Goal: Task Accomplishment & Management: Manage account settings

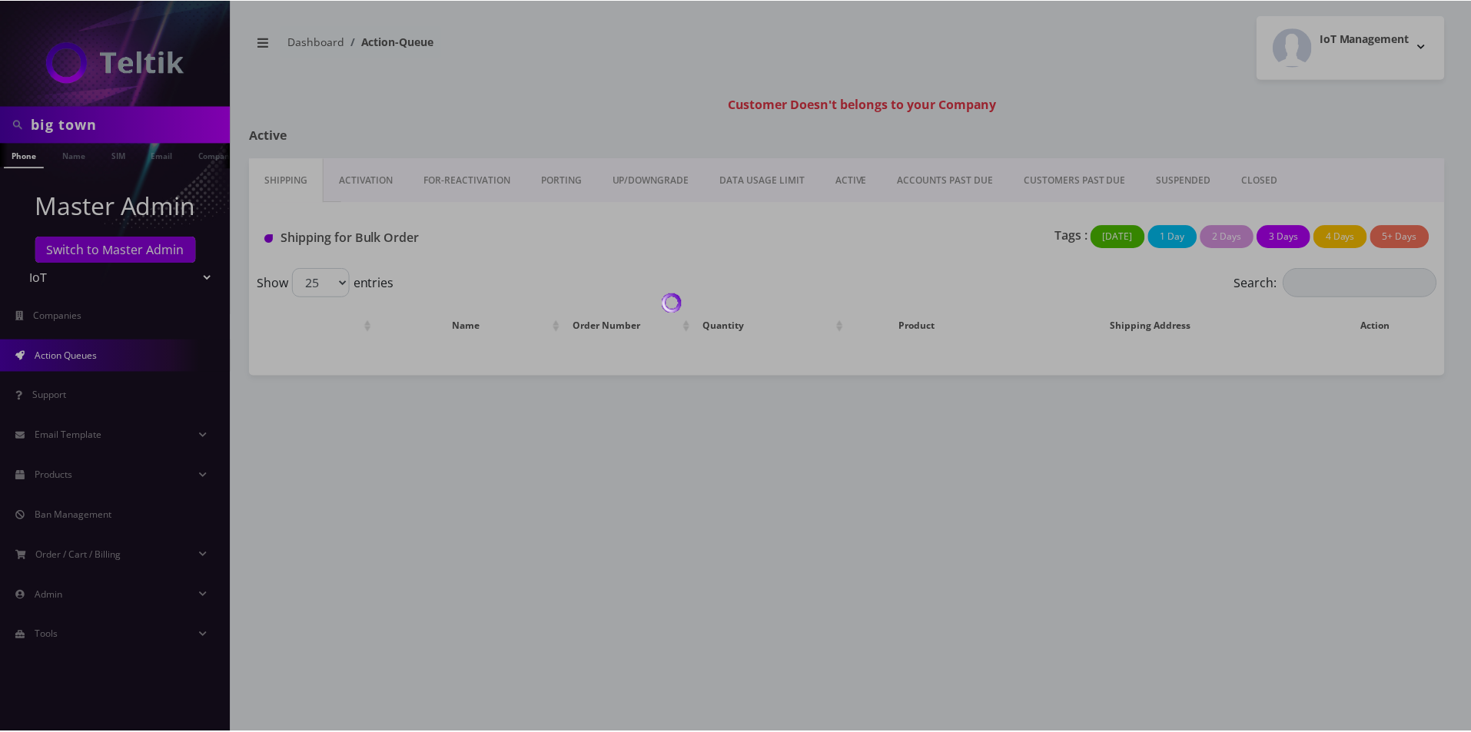
scroll to position [0, 8]
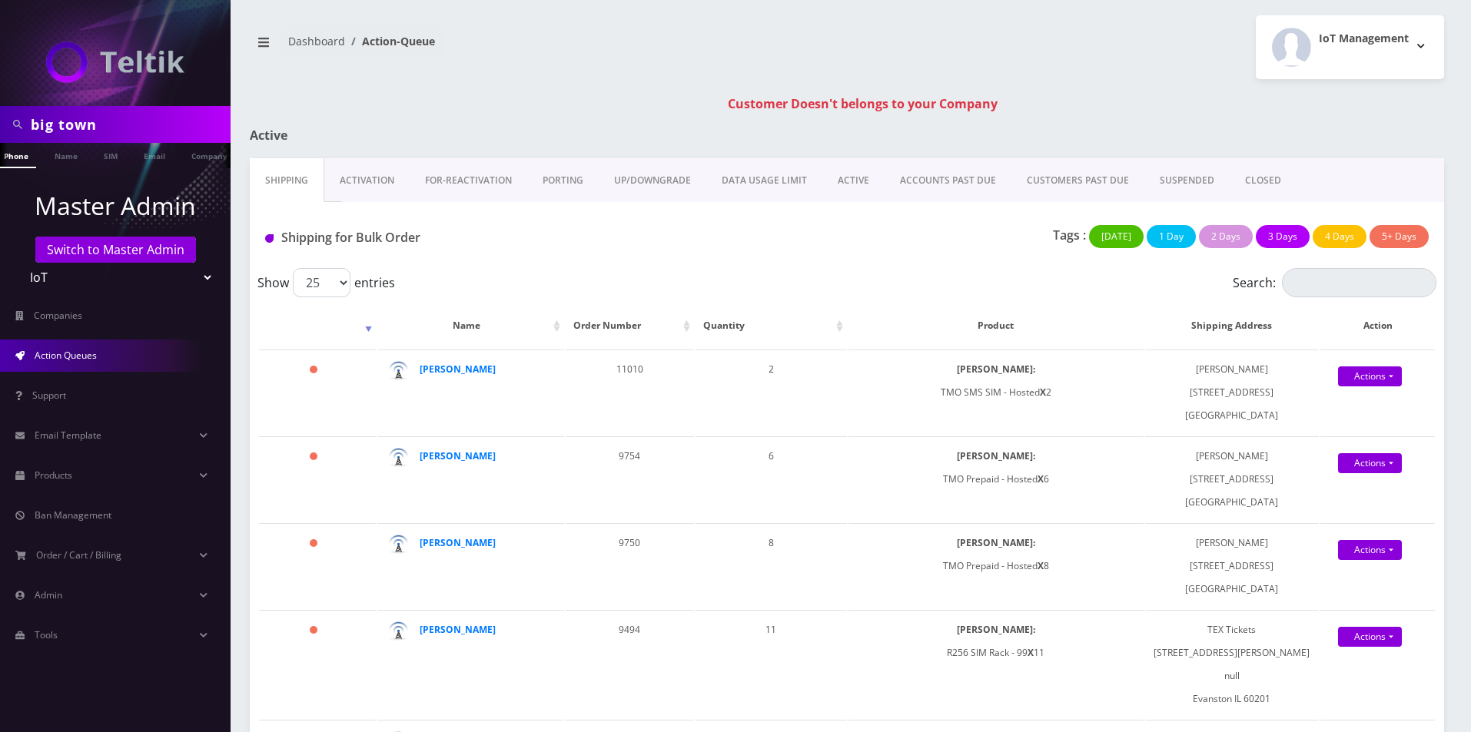
click at [148, 125] on input "big town" at bounding box center [129, 124] width 196 height 29
paste input "8901240497128268231"
paste input "text"
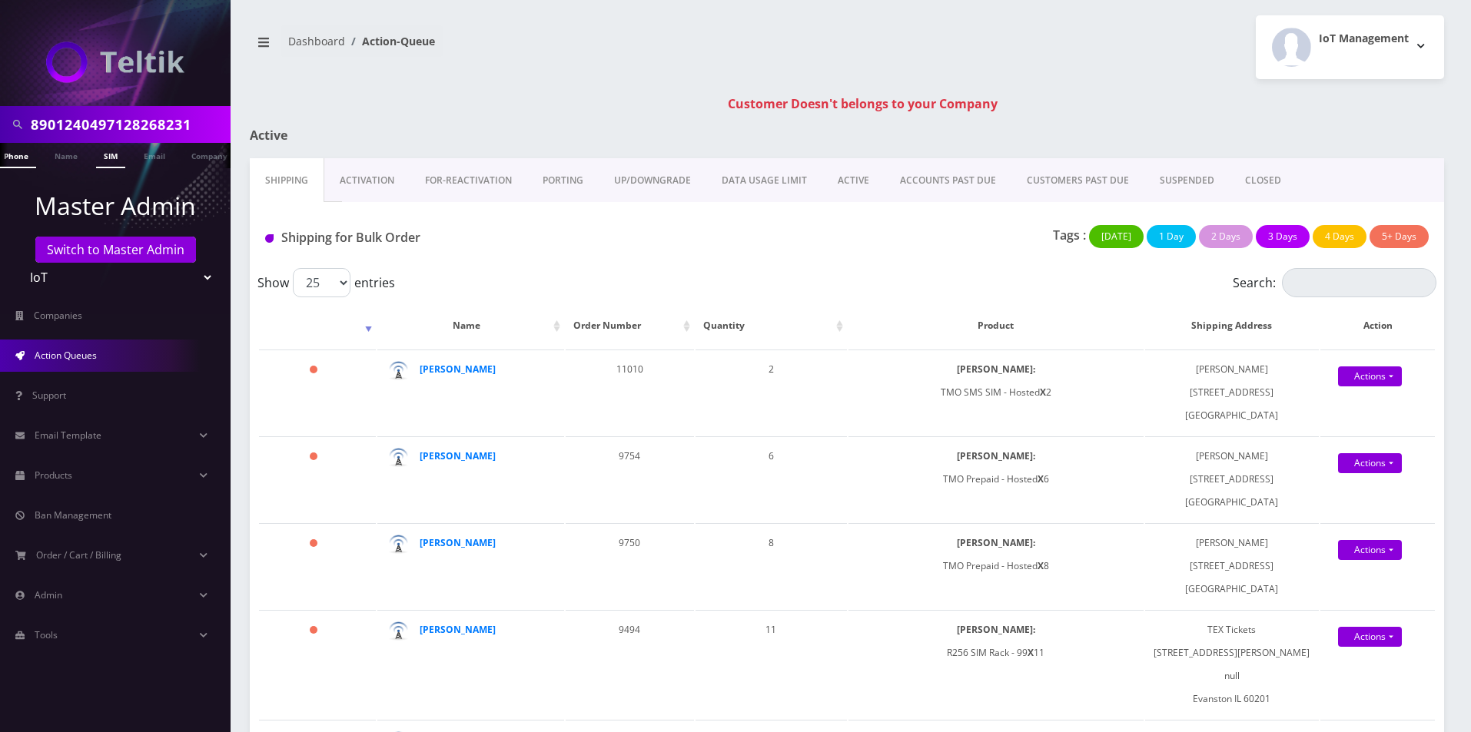
scroll to position [0, 0]
type input "8901240497128268231"
click at [111, 157] on link "SIM" at bounding box center [110, 155] width 29 height 25
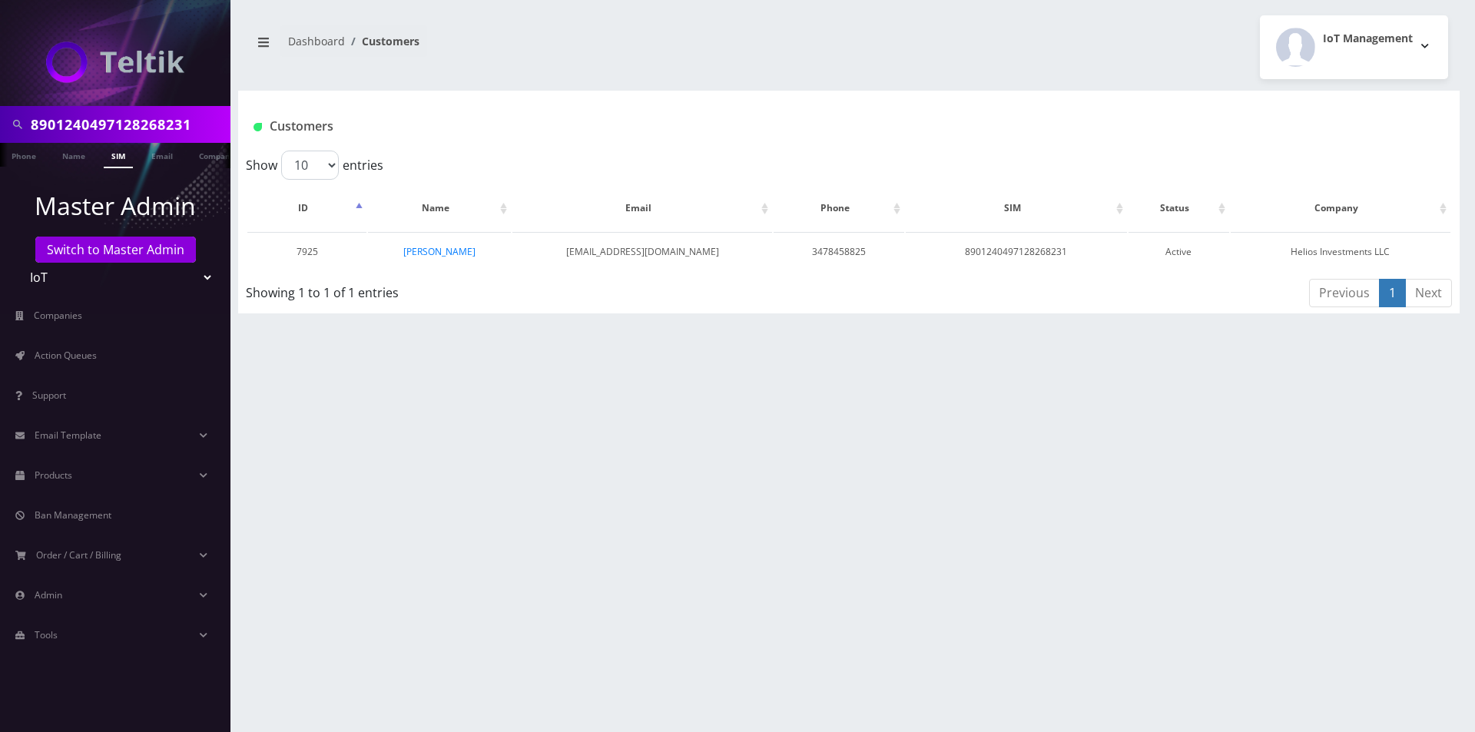
click at [138, 120] on input "8901240497128268231" at bounding box center [129, 124] width 196 height 29
click at [138, 121] on input "8901240497128268231" at bounding box center [129, 124] width 196 height 29
paste input "6557"
type input "8901240497128266557"
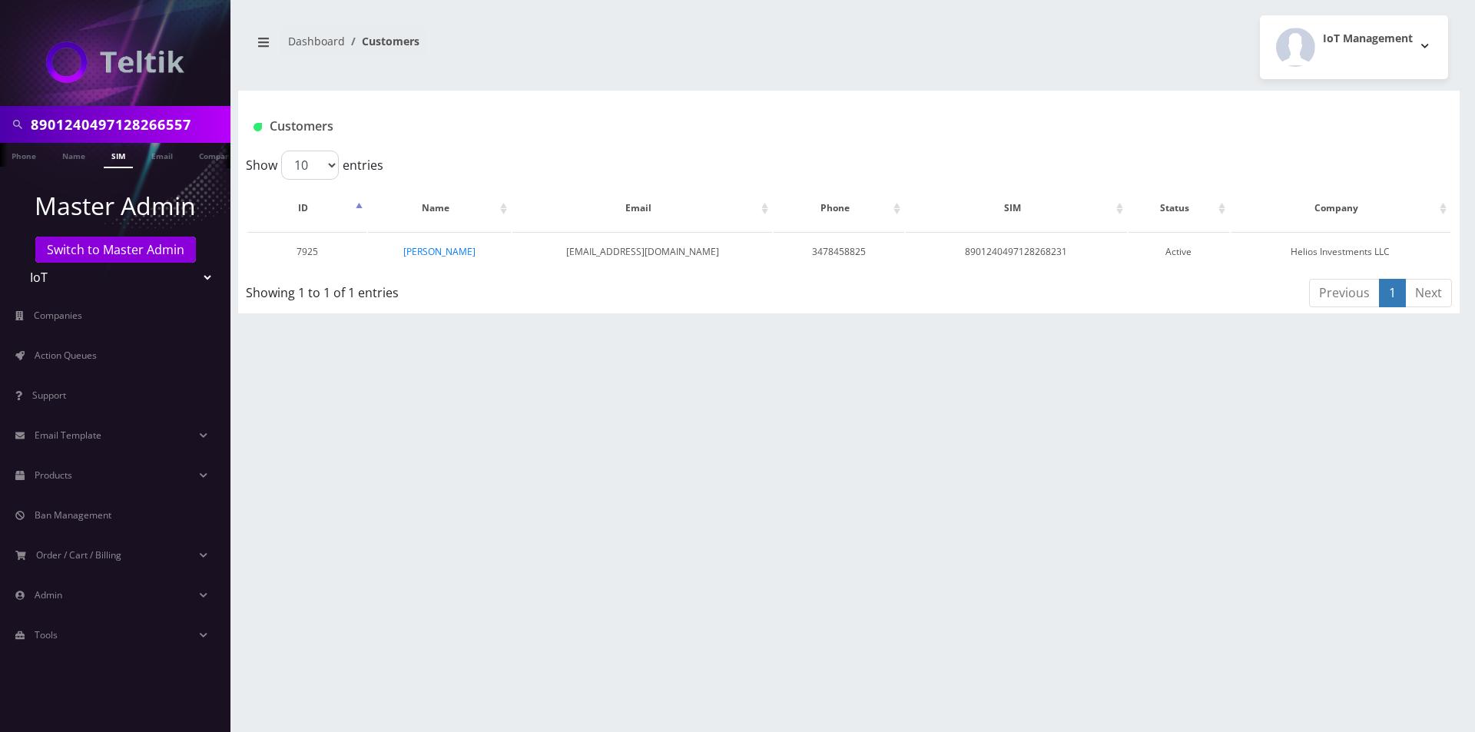
click at [114, 160] on link "SIM" at bounding box center [118, 155] width 29 height 25
click at [144, 122] on input "8901240497128266557" at bounding box center [129, 124] width 196 height 29
paste input "80046"
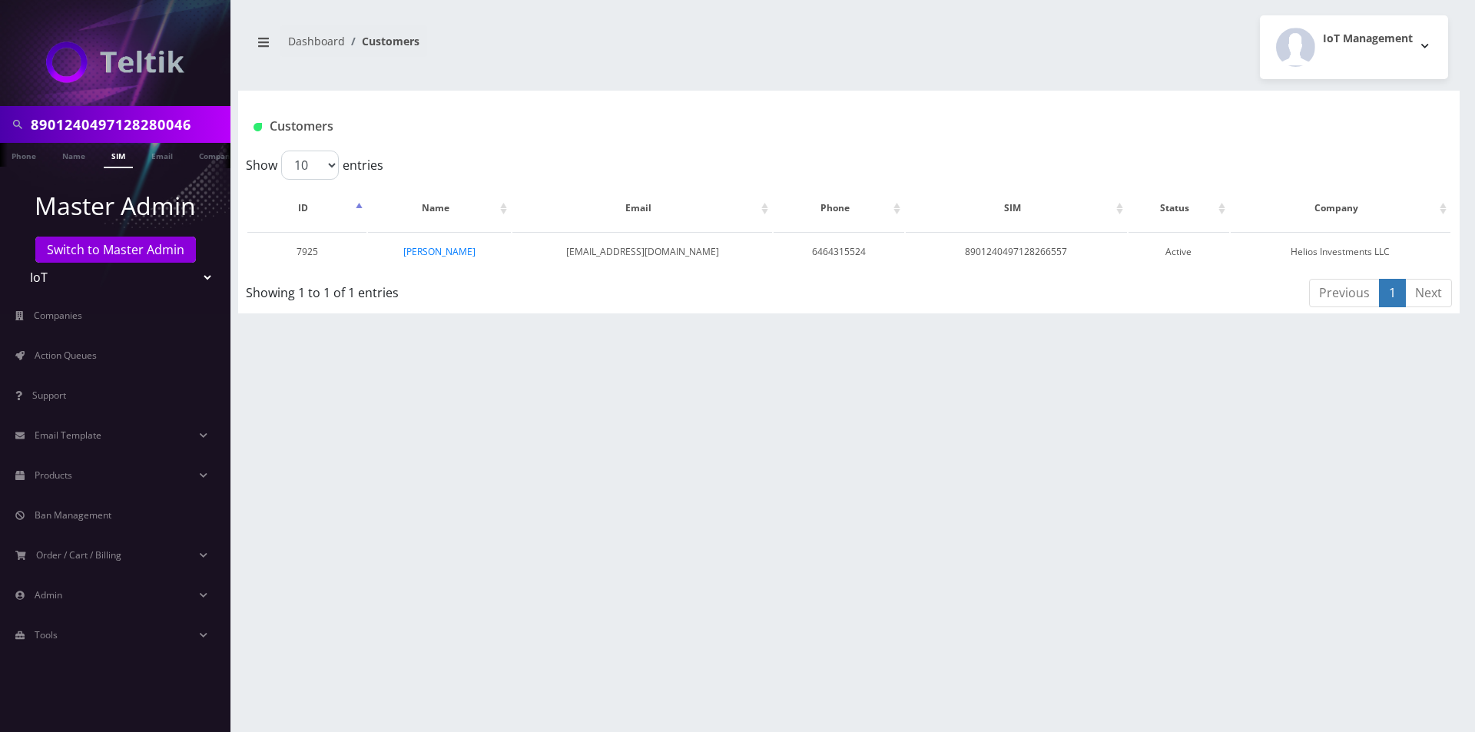
type input "8901240497128280046"
click at [123, 151] on link "SIM" at bounding box center [118, 155] width 29 height 25
click at [178, 127] on input "8901240497128280046" at bounding box center [129, 124] width 196 height 29
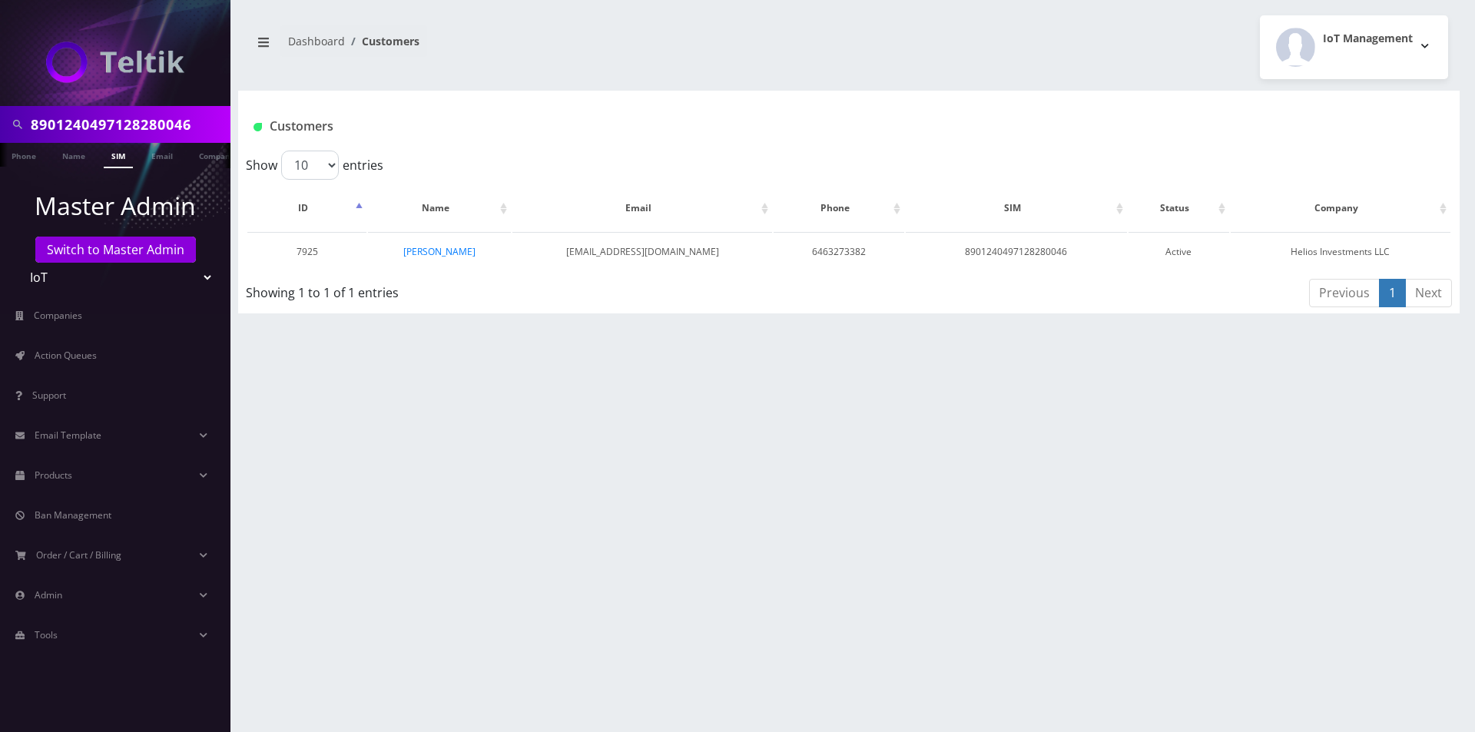
paste input "79659"
type input "8901240497128279659"
click at [116, 158] on link "SIM" at bounding box center [118, 155] width 29 height 25
click at [138, 131] on input "8901240497128279659" at bounding box center [129, 124] width 196 height 29
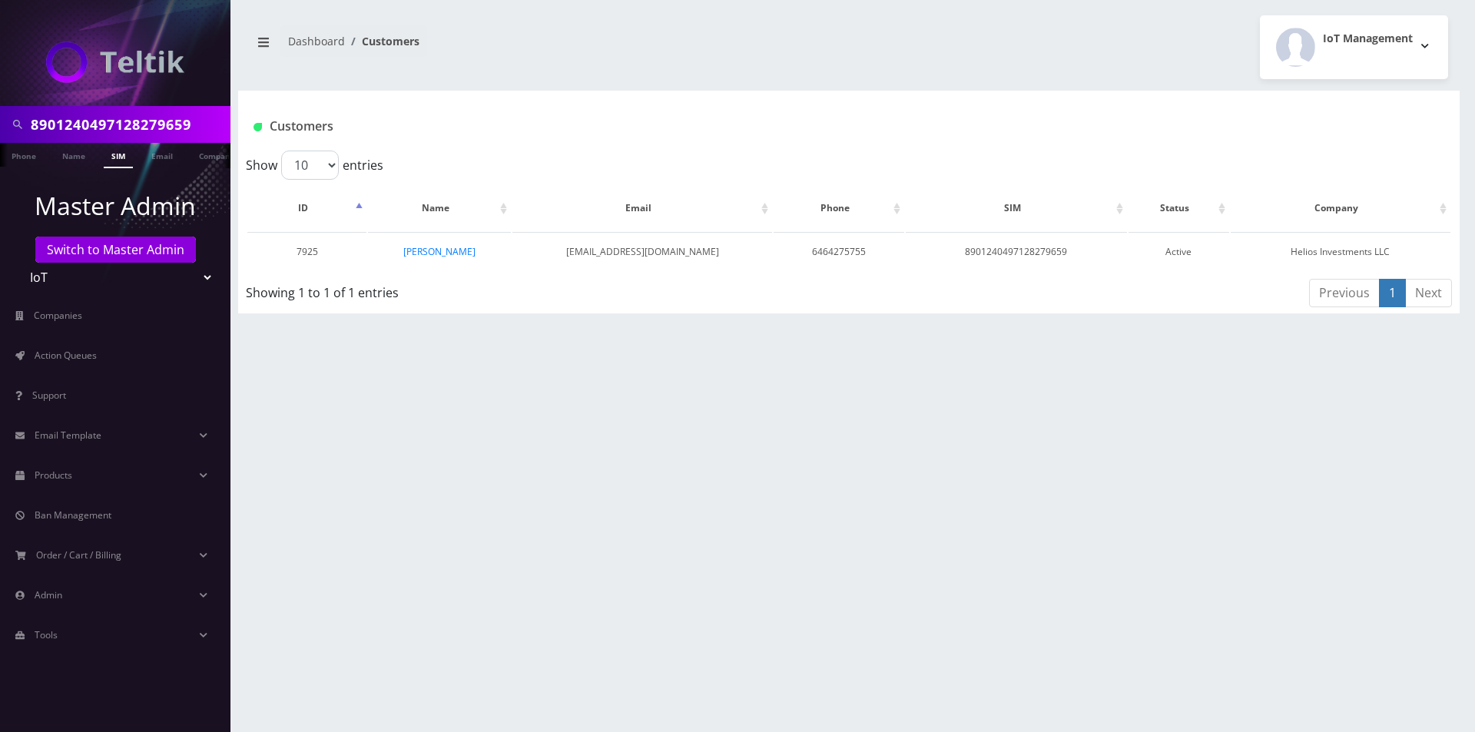
click at [138, 131] on input "8901240497128279659" at bounding box center [129, 124] width 196 height 29
paste input "68405"
type input "8901240497128268405"
click at [124, 156] on link "SIM" at bounding box center [118, 155] width 29 height 25
click at [107, 131] on input "8901240497128268405" at bounding box center [129, 124] width 196 height 29
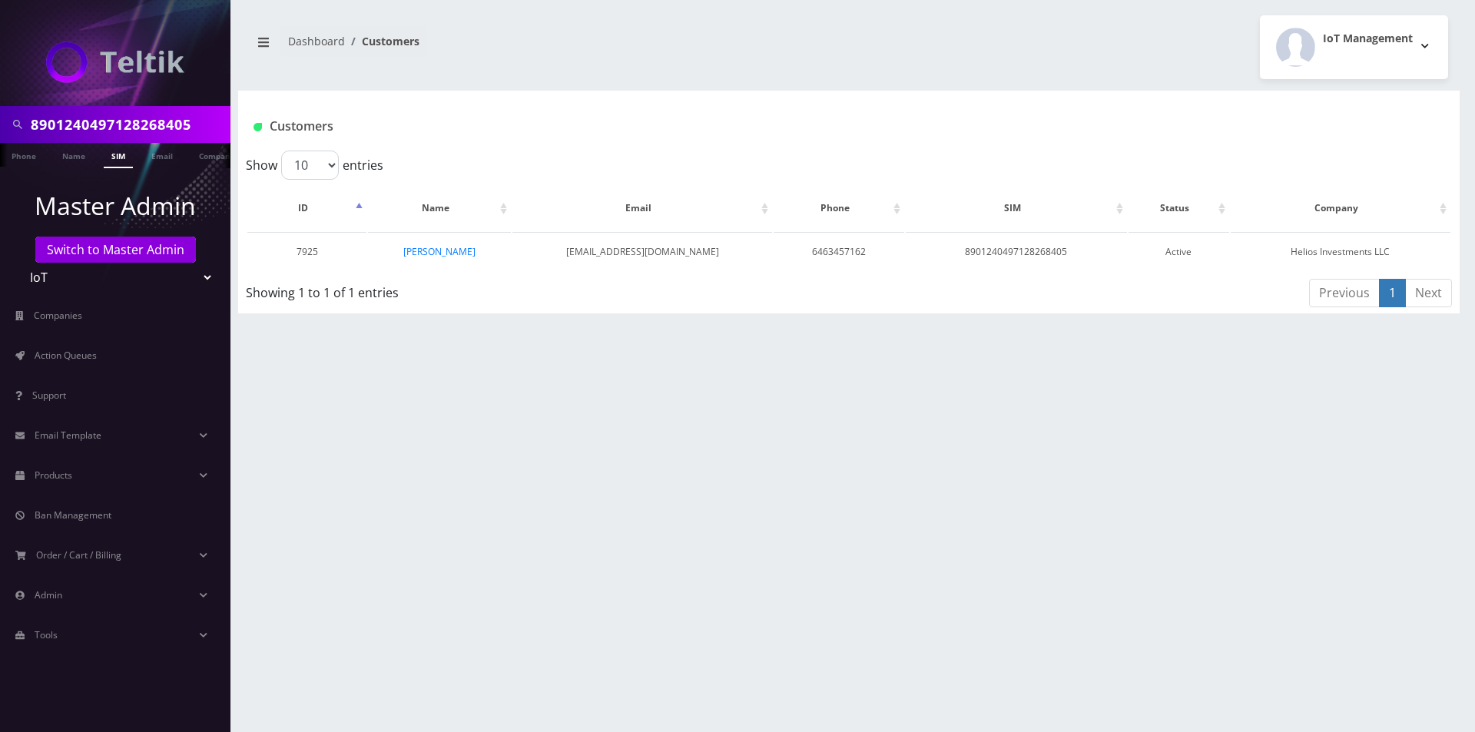
click at [107, 132] on input "8901240497128268405" at bounding box center [129, 124] width 196 height 29
paste input "280"
type input "8901240497128268280"
click at [113, 158] on link "SIM" at bounding box center [118, 155] width 29 height 25
click at [111, 127] on input "8901240497128268280" at bounding box center [129, 124] width 196 height 29
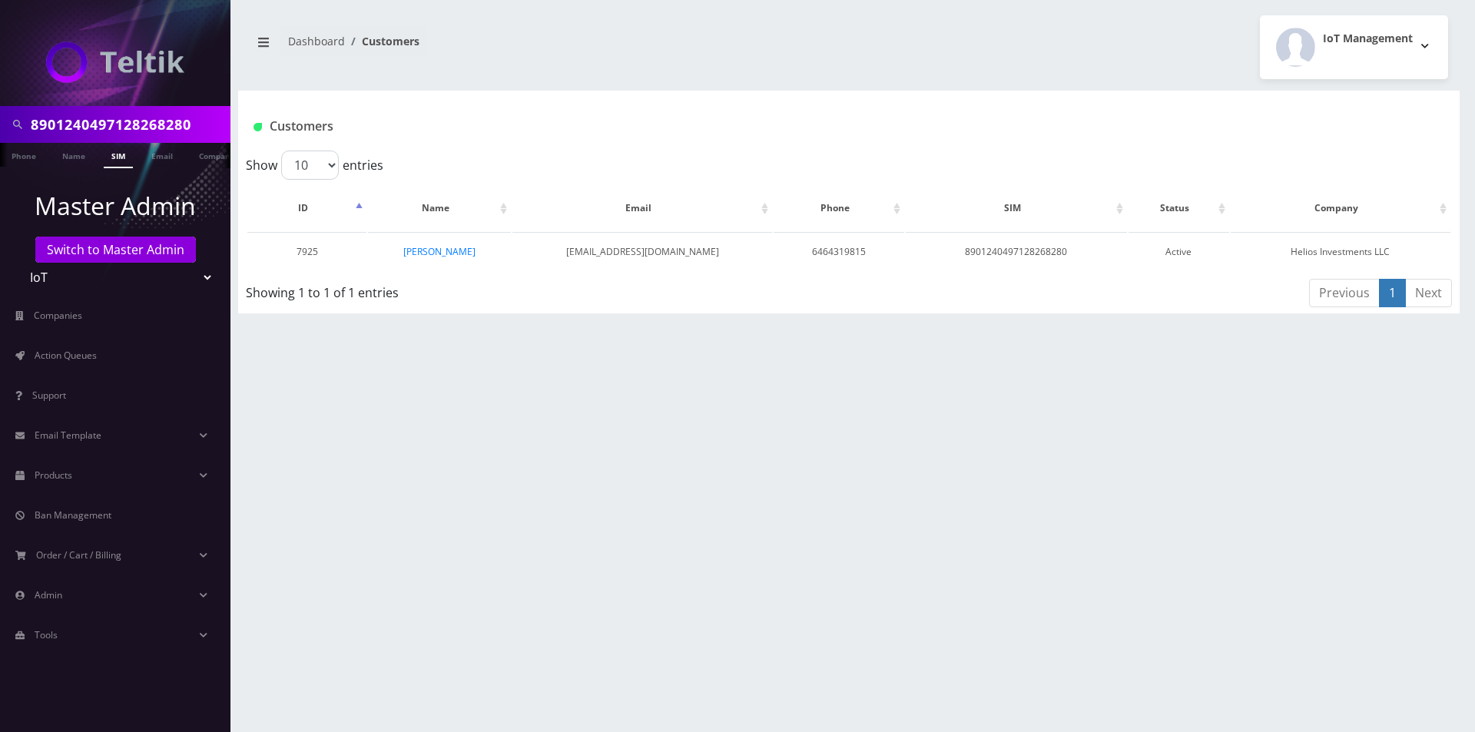
click at [111, 127] on input "8901240497128268280" at bounding box center [129, 124] width 196 height 29
paste input "405"
type input "8901240497128268405"
click at [119, 153] on link "SIM" at bounding box center [118, 155] width 29 height 25
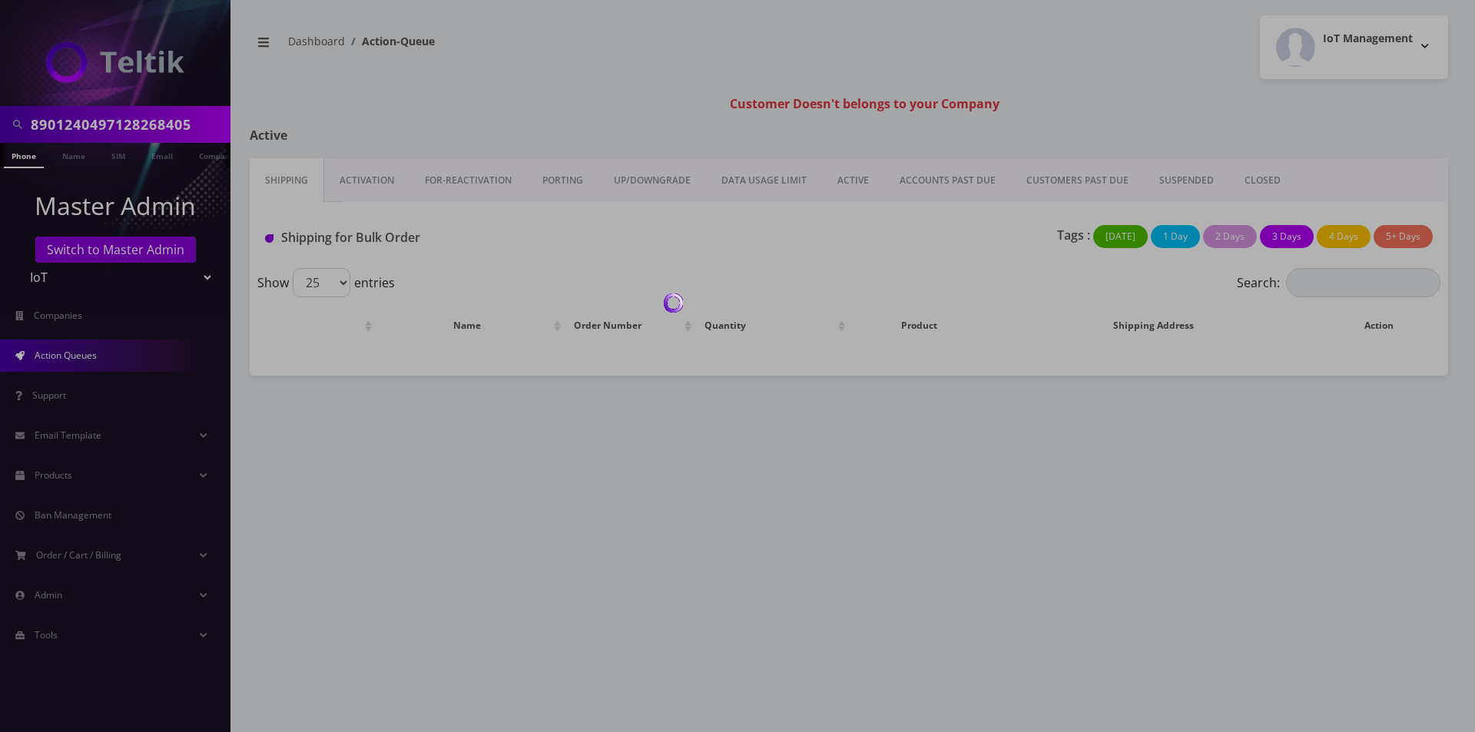
click at [87, 124] on div at bounding box center [737, 366] width 1475 height 732
click at [87, 124] on body "8901240497128268405 Phone Name SIM Email Company Customer Master Admin Switch t…" at bounding box center [737, 366] width 1475 height 732
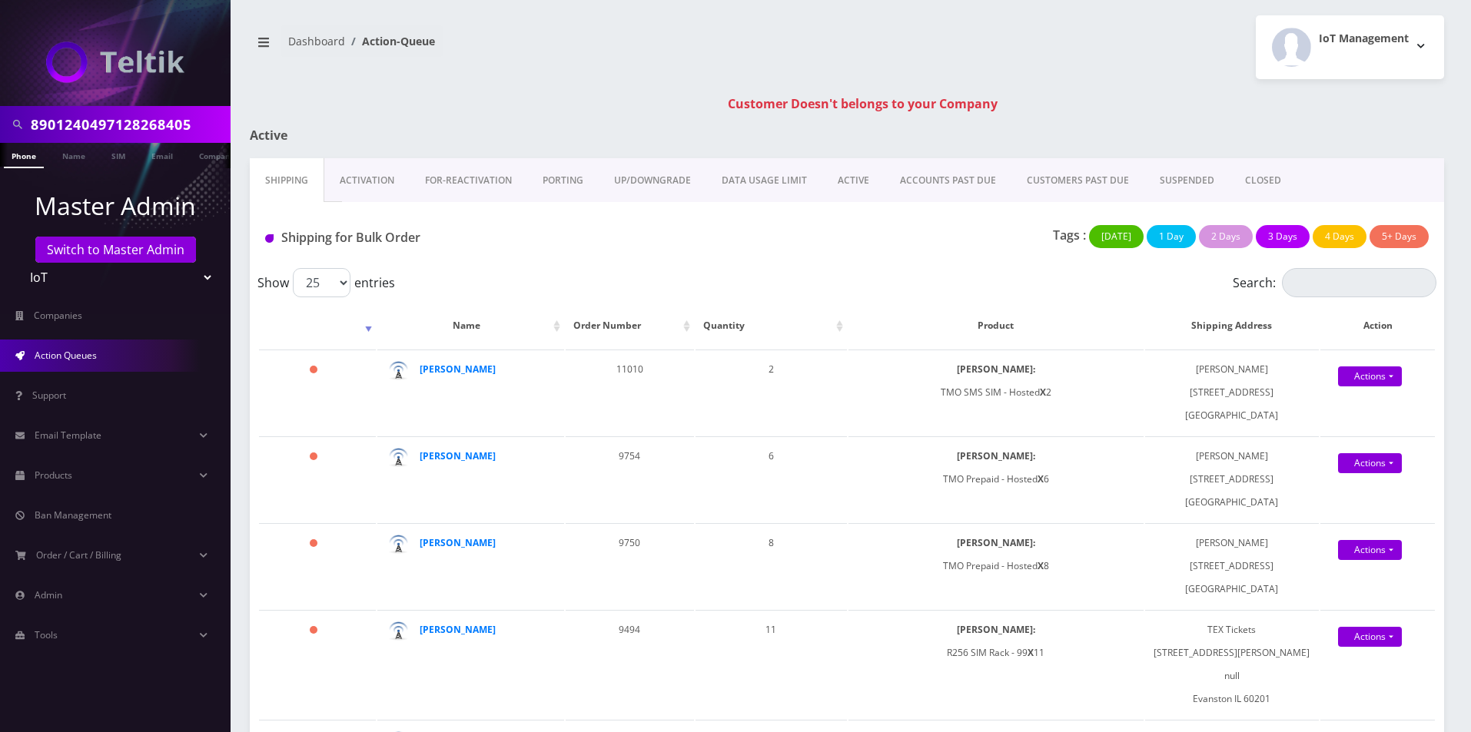
click at [87, 124] on input "8901240497128268405" at bounding box center [129, 124] width 196 height 29
type input "Sequoia Capital"
click at [201, 154] on link "Company" at bounding box center [216, 155] width 51 height 25
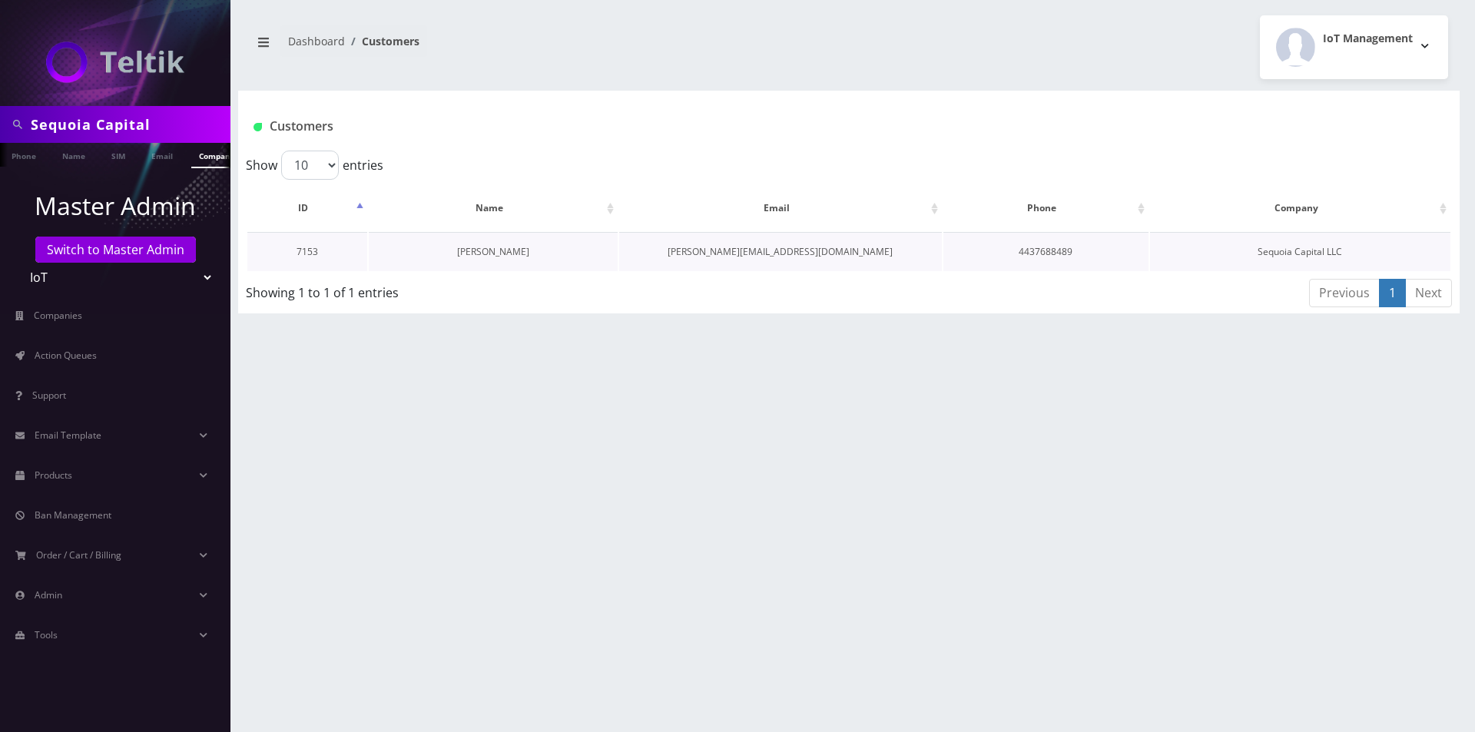
click at [507, 255] on link "[PERSON_NAME]" at bounding box center [493, 251] width 72 height 13
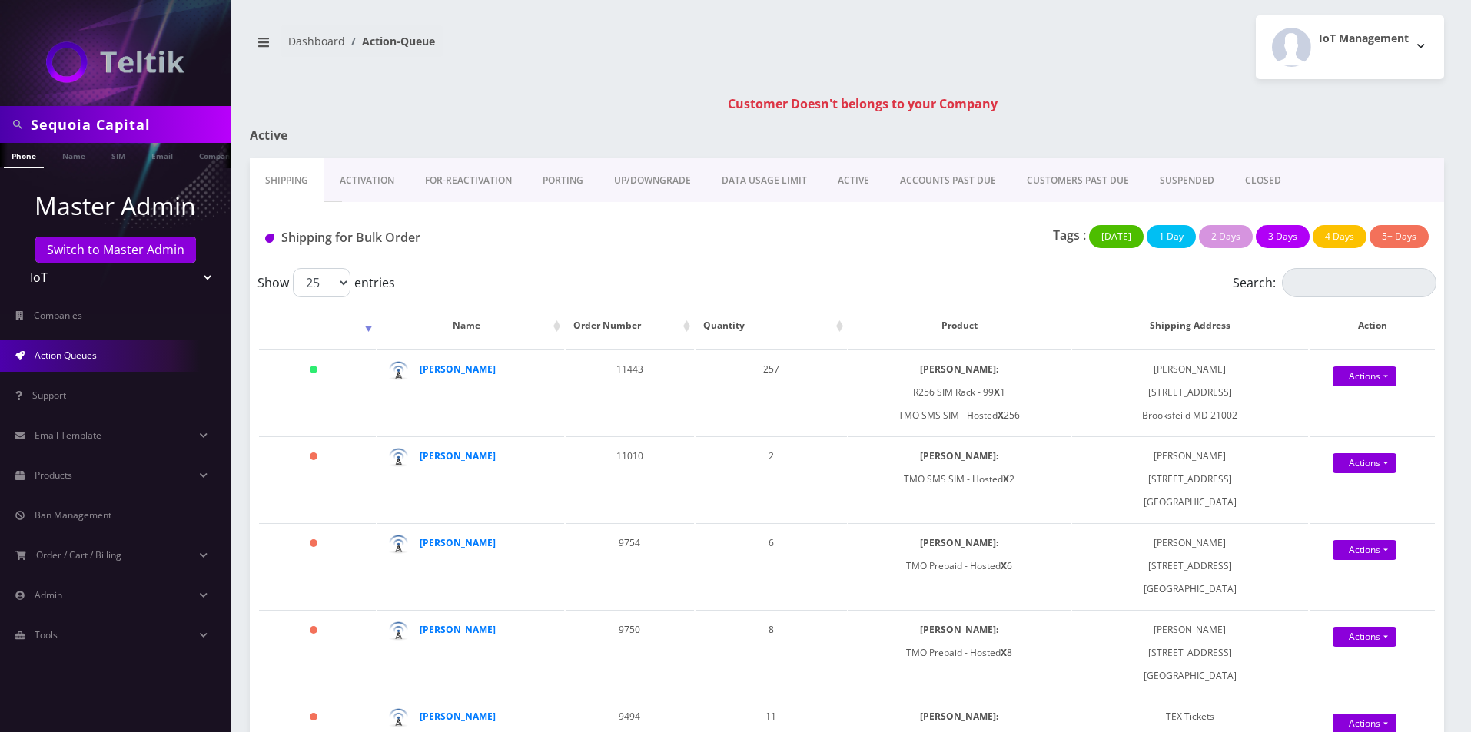
click at [380, 182] on link "Activation" at bounding box center [366, 180] width 85 height 45
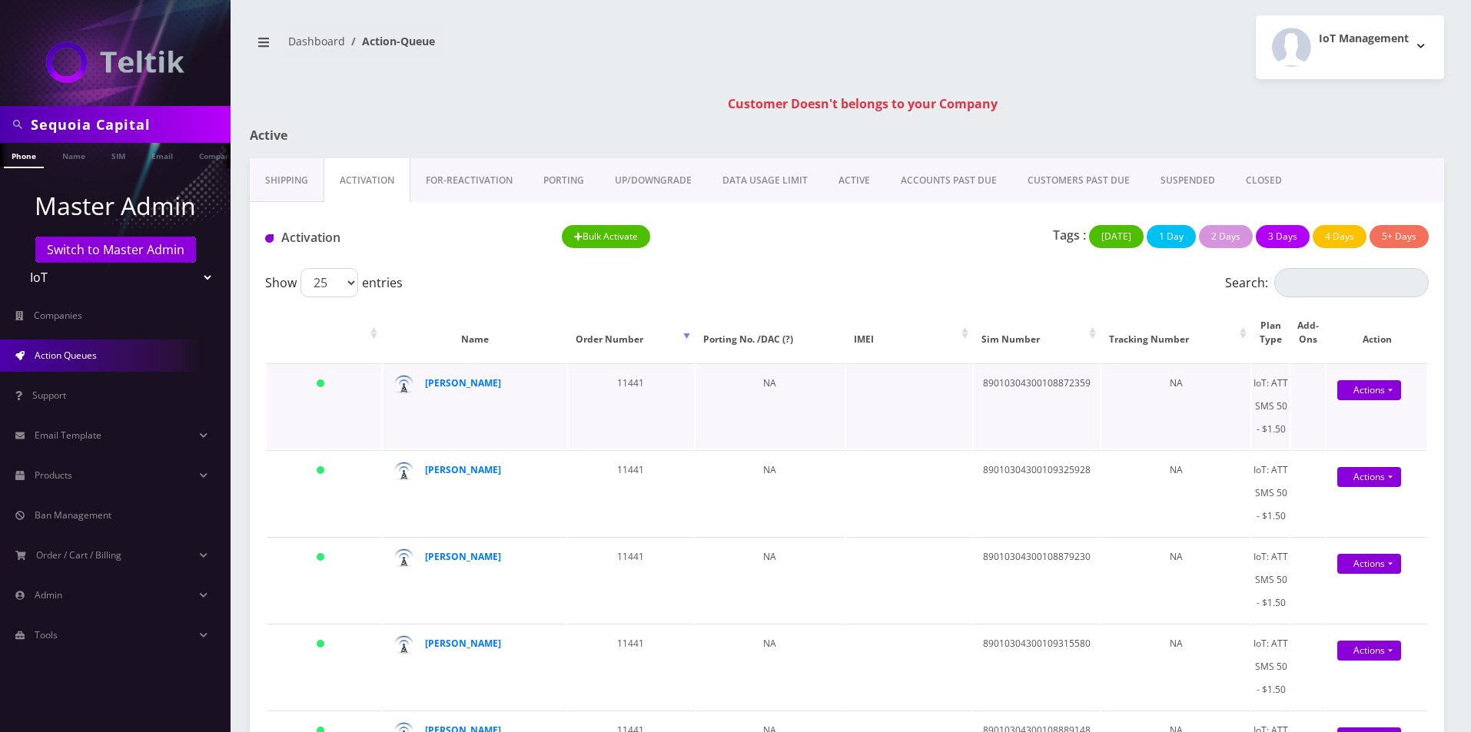
click at [1021, 389] on td "89010304300108872359" at bounding box center [1036, 405] width 126 height 85
copy td "89010304300108872359"
click at [274, 174] on link "Shipping" at bounding box center [287, 180] width 74 height 45
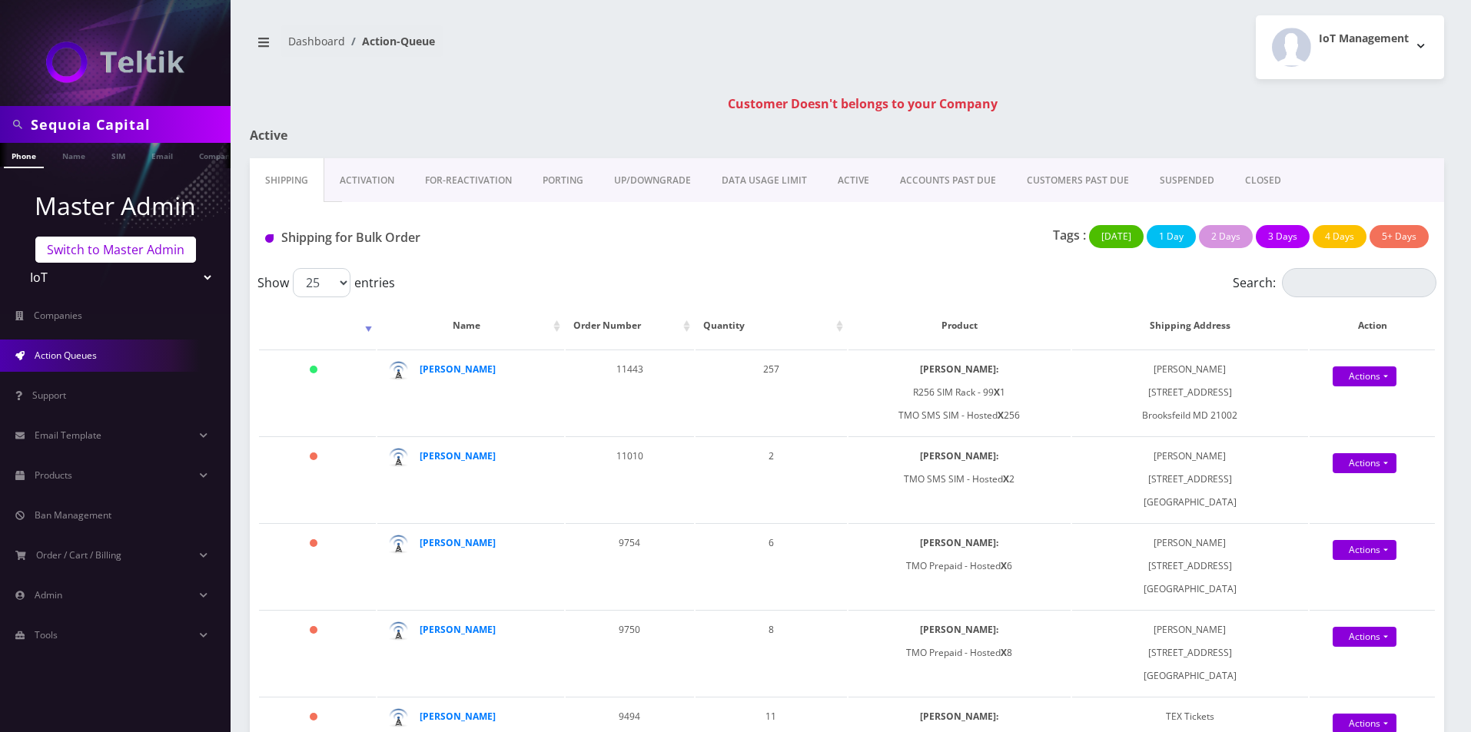
click at [108, 260] on link "Switch to Master Admin" at bounding box center [115, 250] width 161 height 26
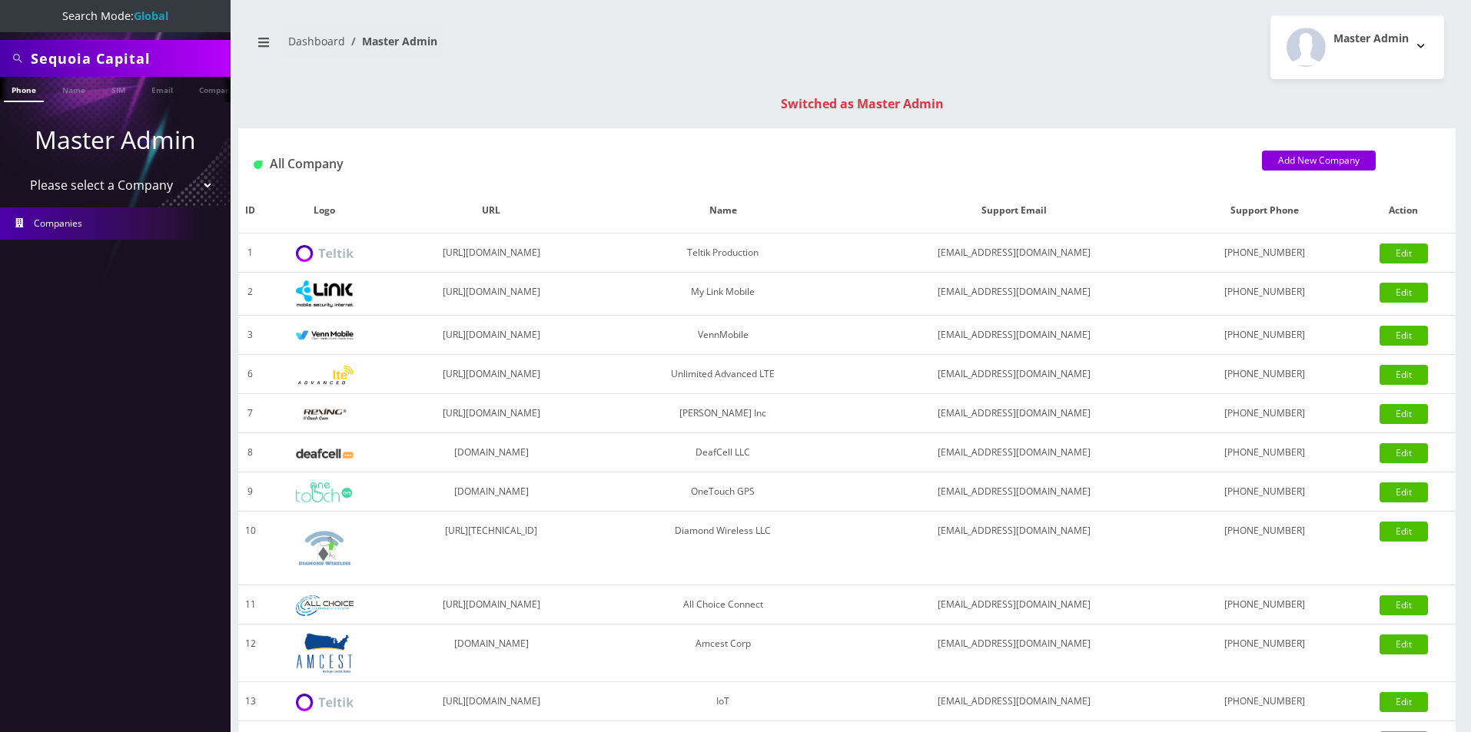
click at [81, 179] on select "Please select a Company Teltik Production My Link Mobile VennMobile Unlimited A…" at bounding box center [116, 185] width 196 height 29
select select "20"
click at [18, 171] on select "Please select a Company Teltik Production My Link Mobile VennMobile Unlimited A…" at bounding box center [116, 185] width 196 height 29
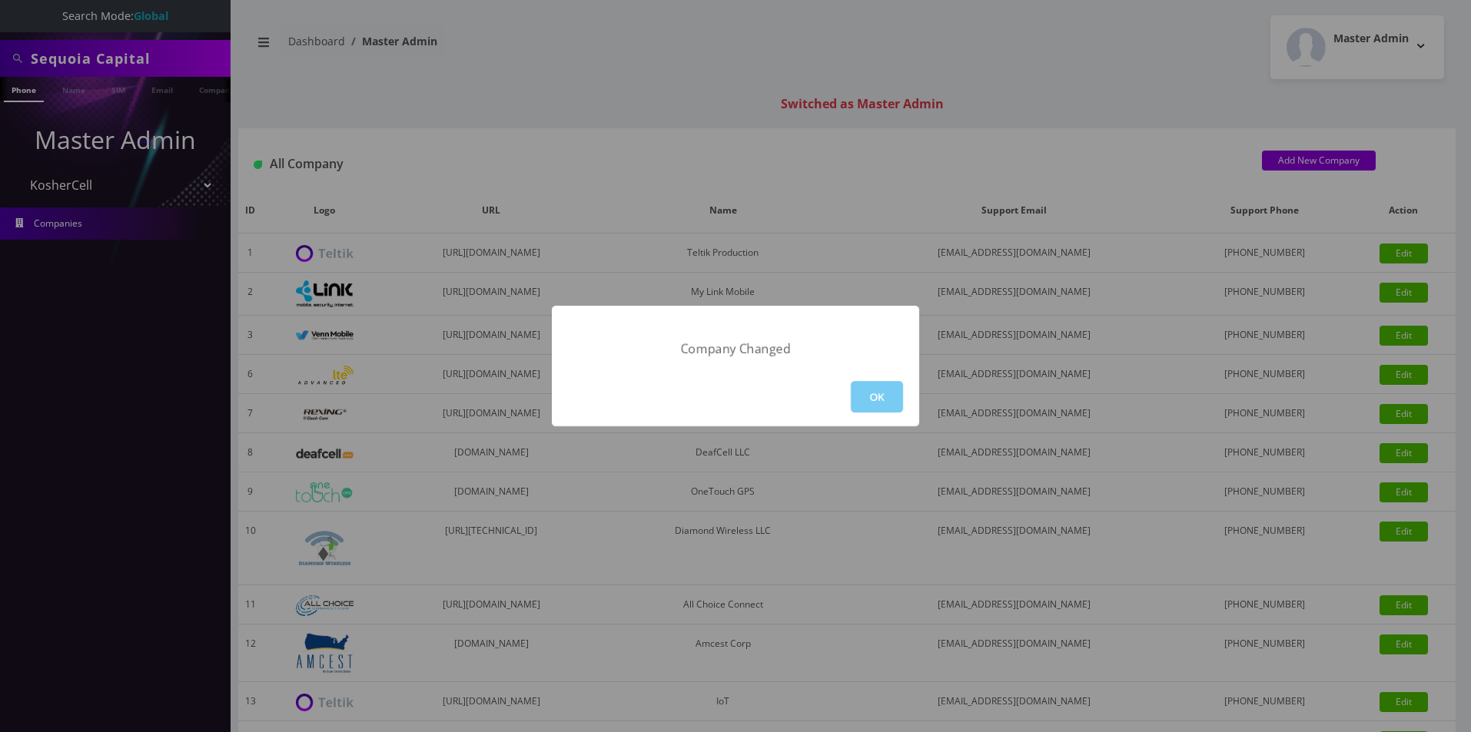
click at [873, 394] on button "OK" at bounding box center [877, 397] width 52 height 32
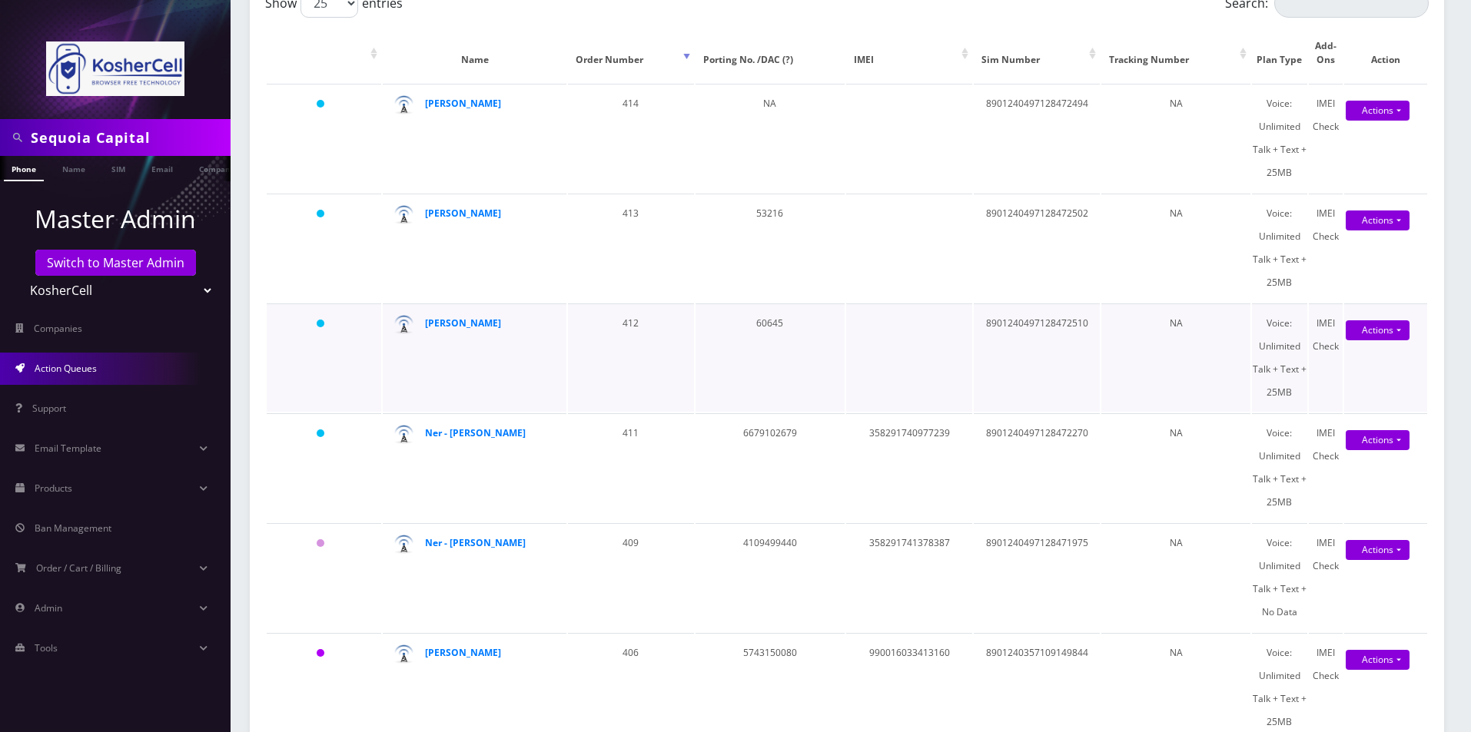
scroll to position [1067, 0]
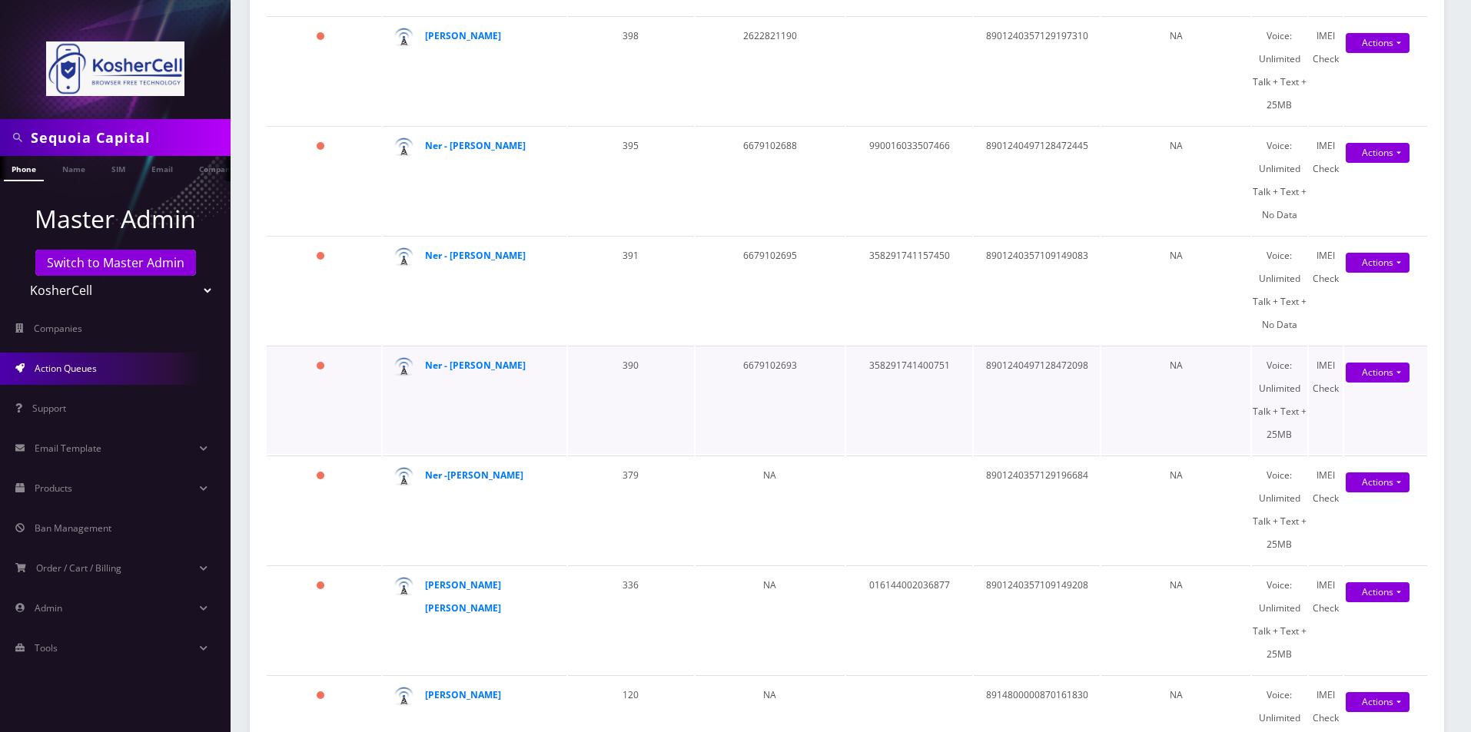
click at [773, 365] on td "6679102693" at bounding box center [769, 400] width 149 height 108
copy td "6679102693"
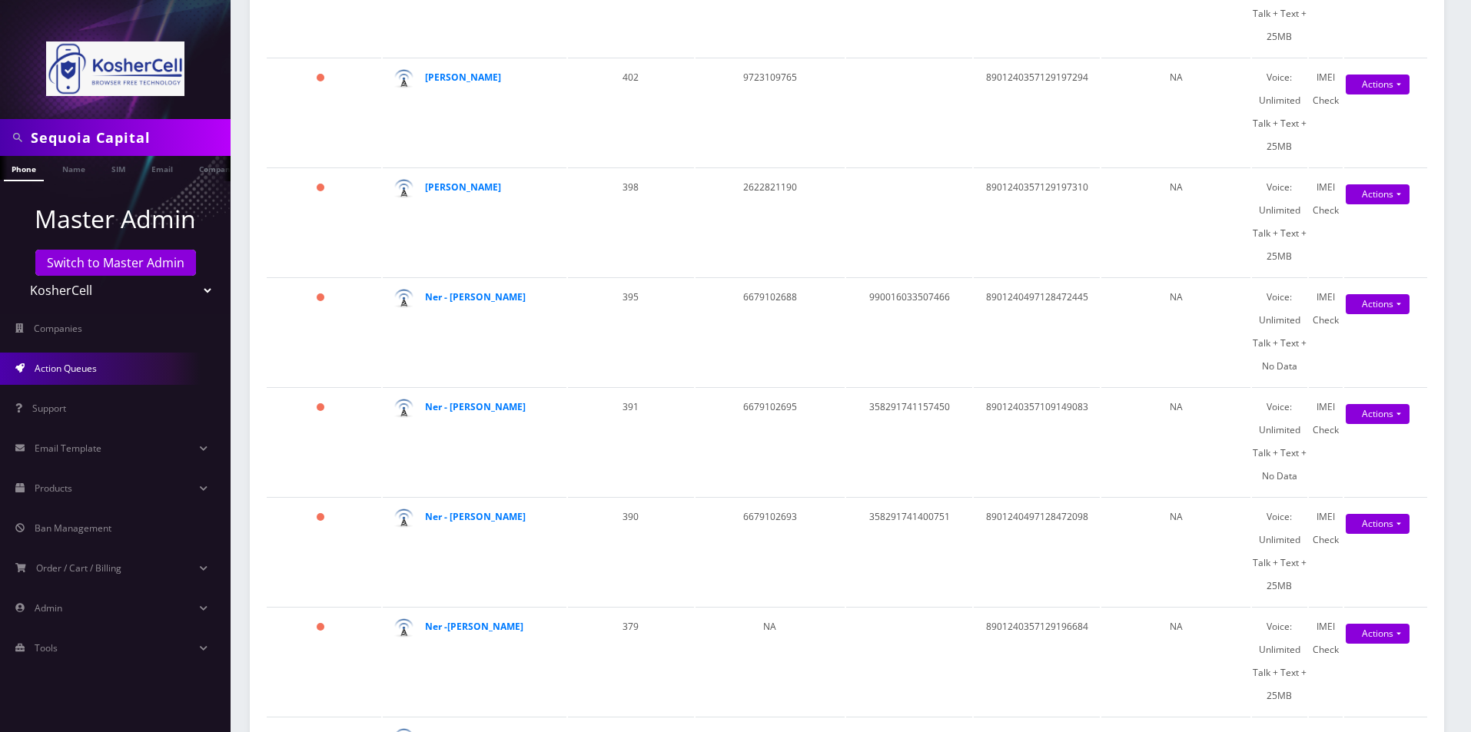
scroll to position [760, 0]
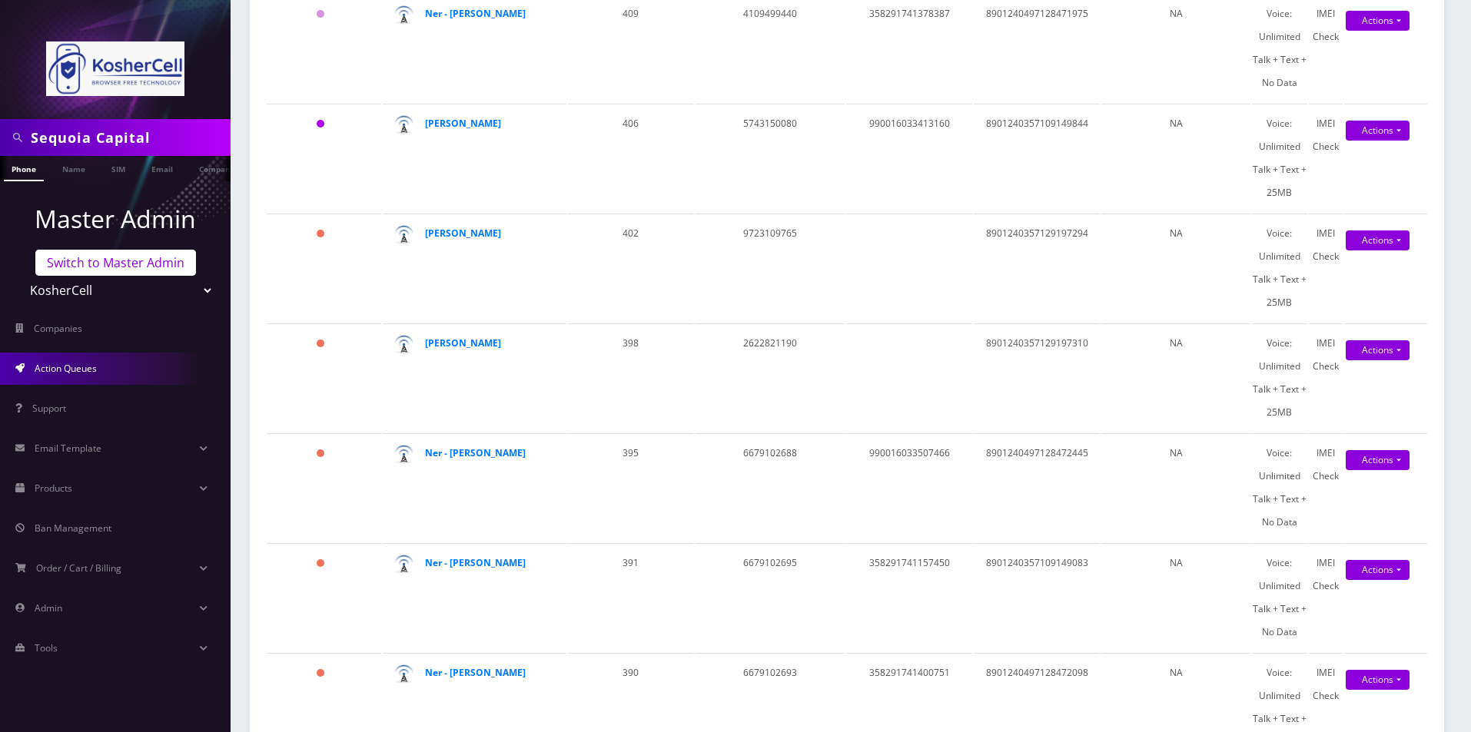
click at [87, 259] on link "Switch to Master Admin" at bounding box center [115, 263] width 161 height 26
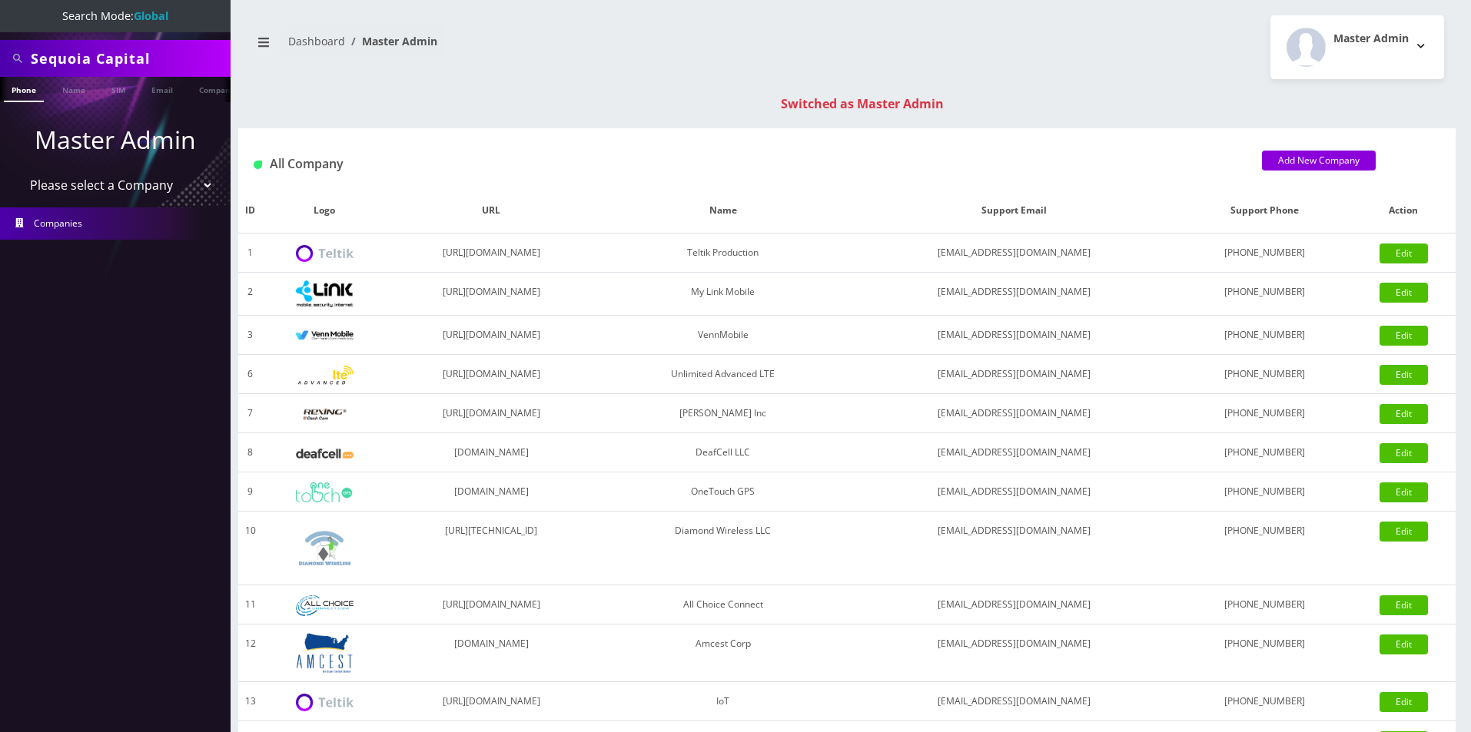
drag, startPoint x: 0, startPoint y: 0, endPoint x: 91, endPoint y: 181, distance: 203.1
click at [91, 181] on select "Please select a Company Teltik Production My Link Mobile VennMobile Unlimited A…" at bounding box center [116, 185] width 196 height 29
select select "13"
click at [18, 171] on select "Please select a Company Teltik Production My Link Mobile VennMobile Unlimited A…" at bounding box center [116, 185] width 196 height 29
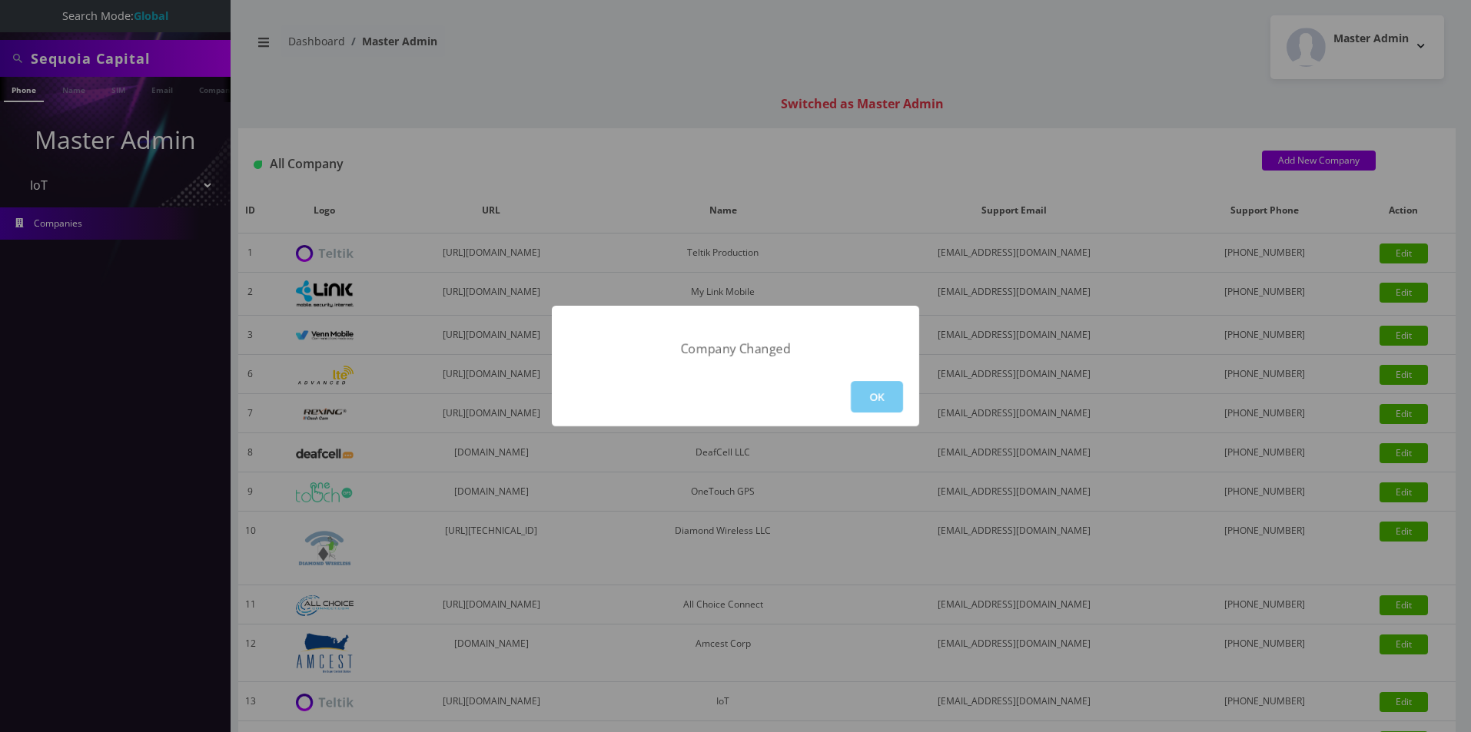
click at [899, 382] on button "OK" at bounding box center [877, 397] width 52 height 32
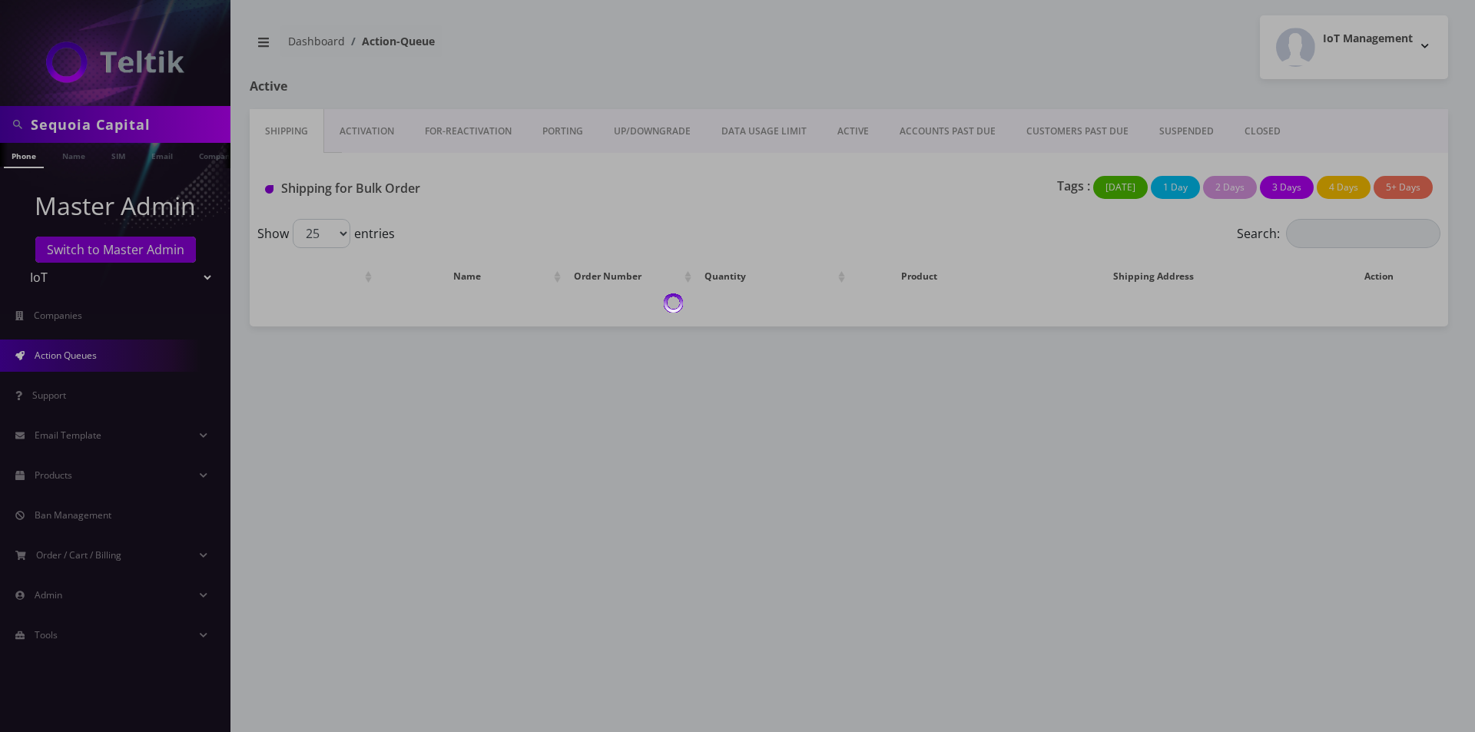
click at [363, 144] on div at bounding box center [737, 366] width 1475 height 732
click at [358, 133] on div at bounding box center [737, 366] width 1475 height 732
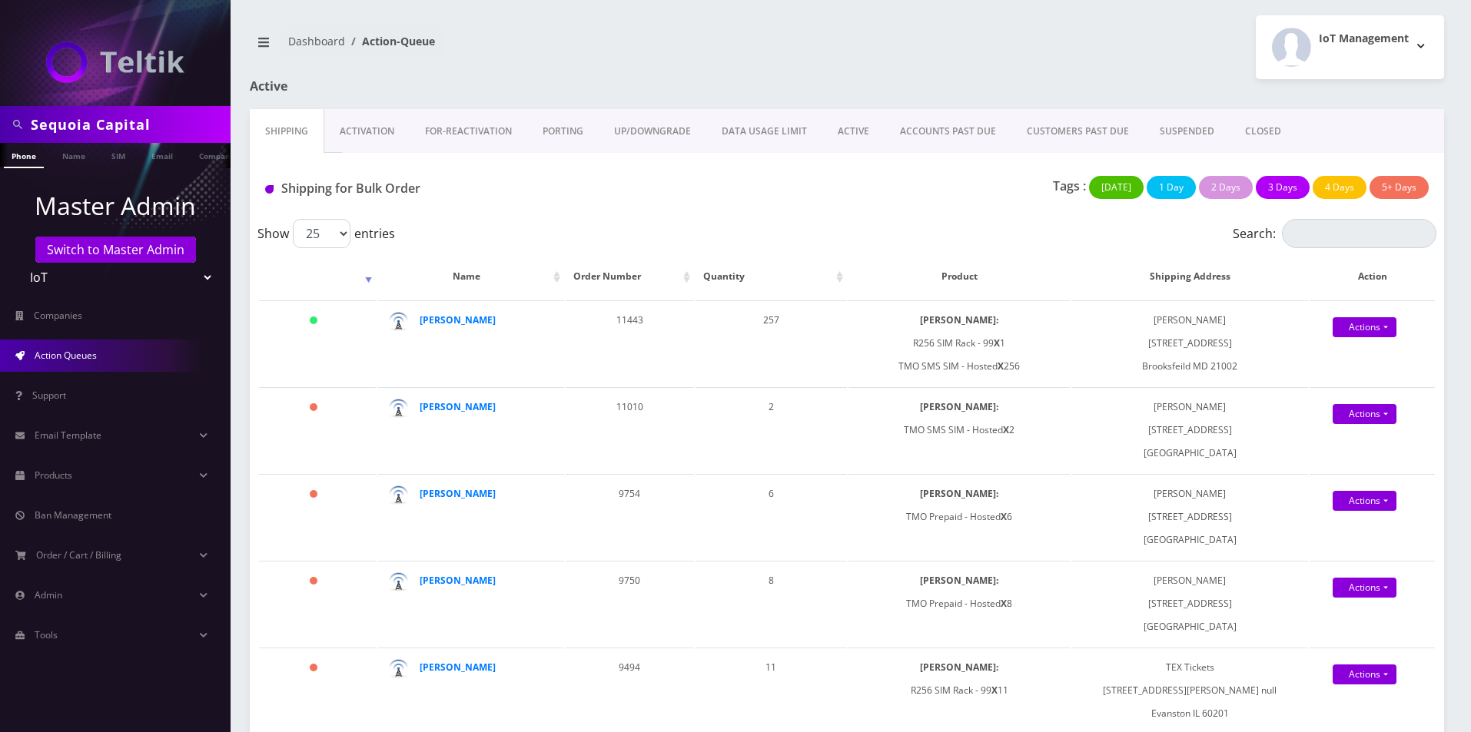
click at [358, 133] on link "Activation" at bounding box center [366, 131] width 85 height 45
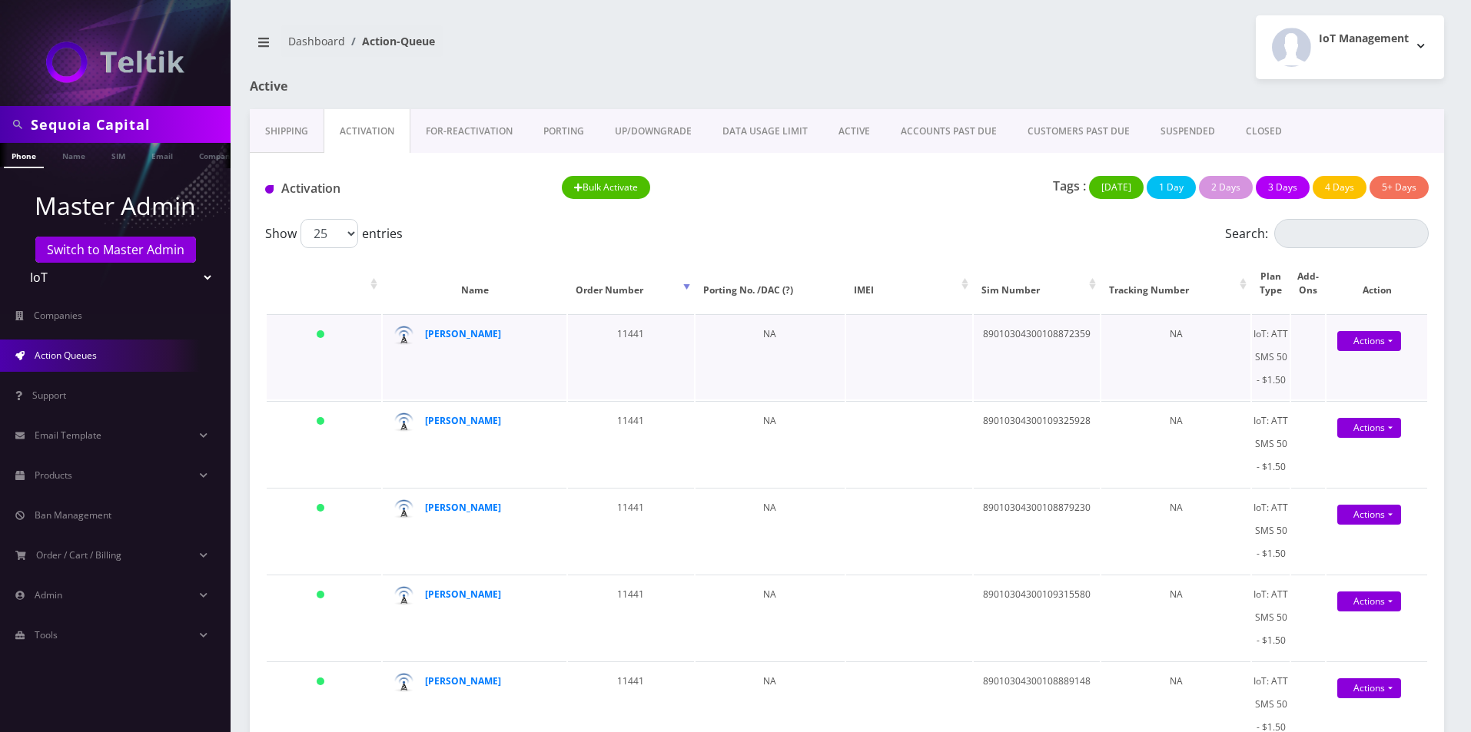
click at [1018, 323] on td "89010304300108872359" at bounding box center [1036, 356] width 126 height 85
copy td "89010304300108872359"
click at [108, 244] on link "Switch to Master Admin" at bounding box center [115, 250] width 161 height 26
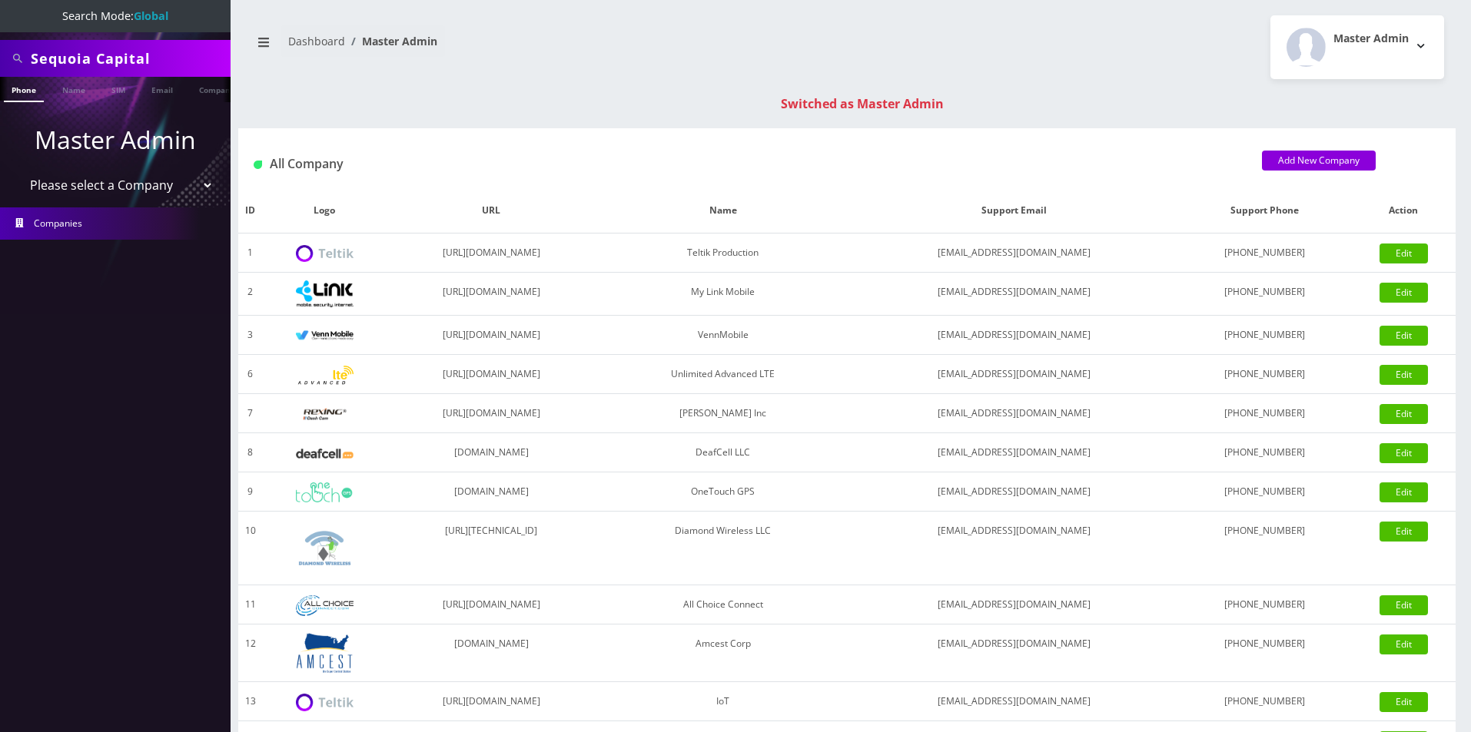
select select "20"
click at [18, 171] on select "Please select a Company Teltik Production My Link Mobile VennMobile Unlimited A…" at bounding box center [116, 185] width 196 height 29
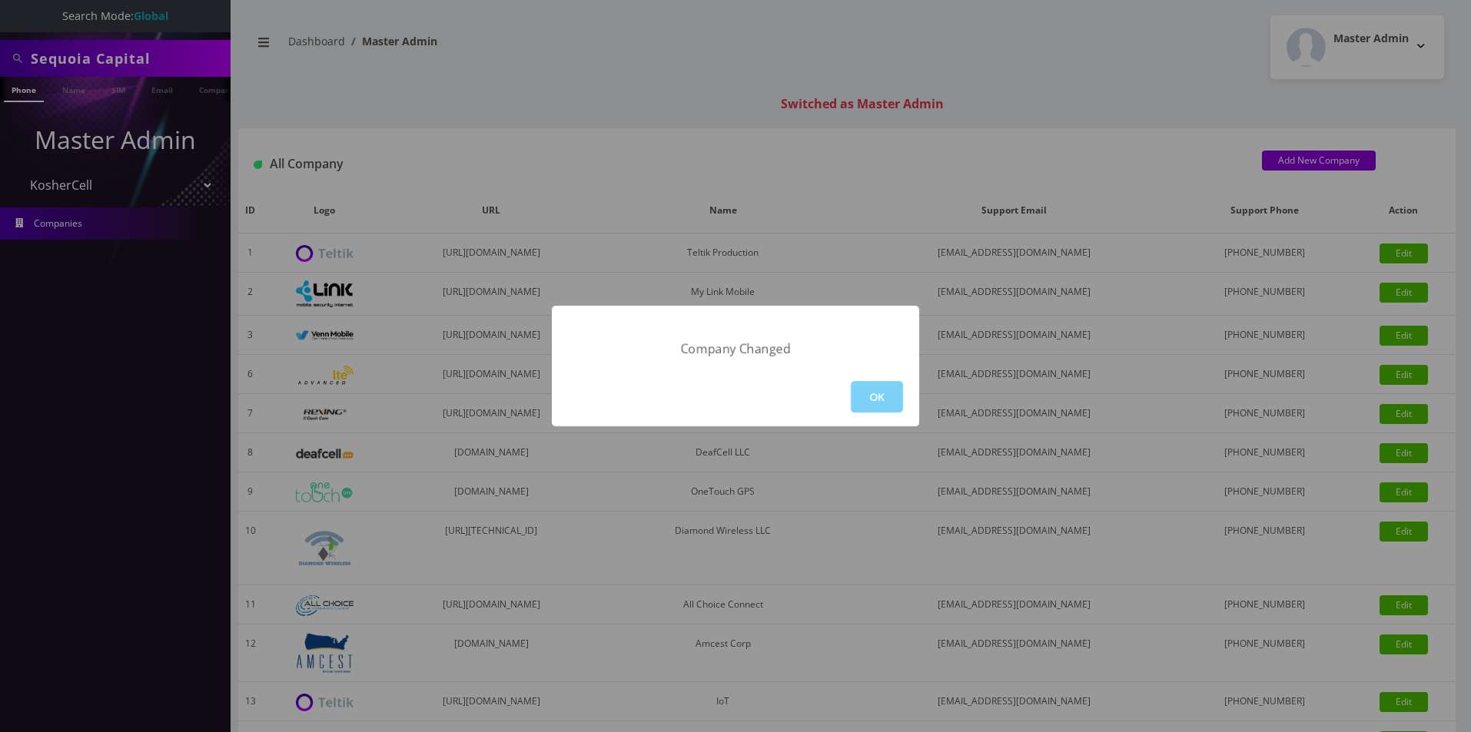
click at [873, 380] on div "OK" at bounding box center [735, 396] width 367 height 59
click at [874, 394] on button "OK" at bounding box center [877, 397] width 52 height 32
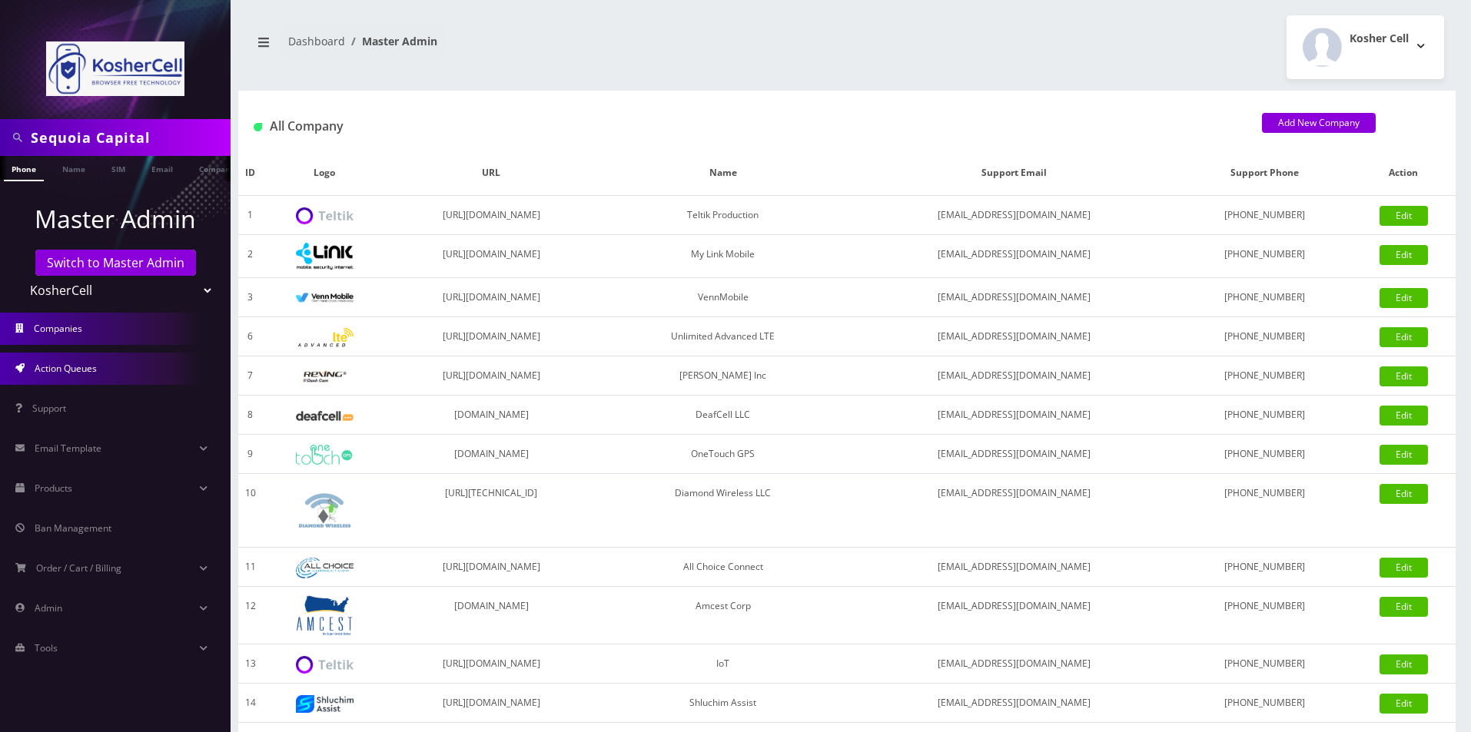
click at [75, 363] on span "Action Queues" at bounding box center [66, 368] width 62 height 13
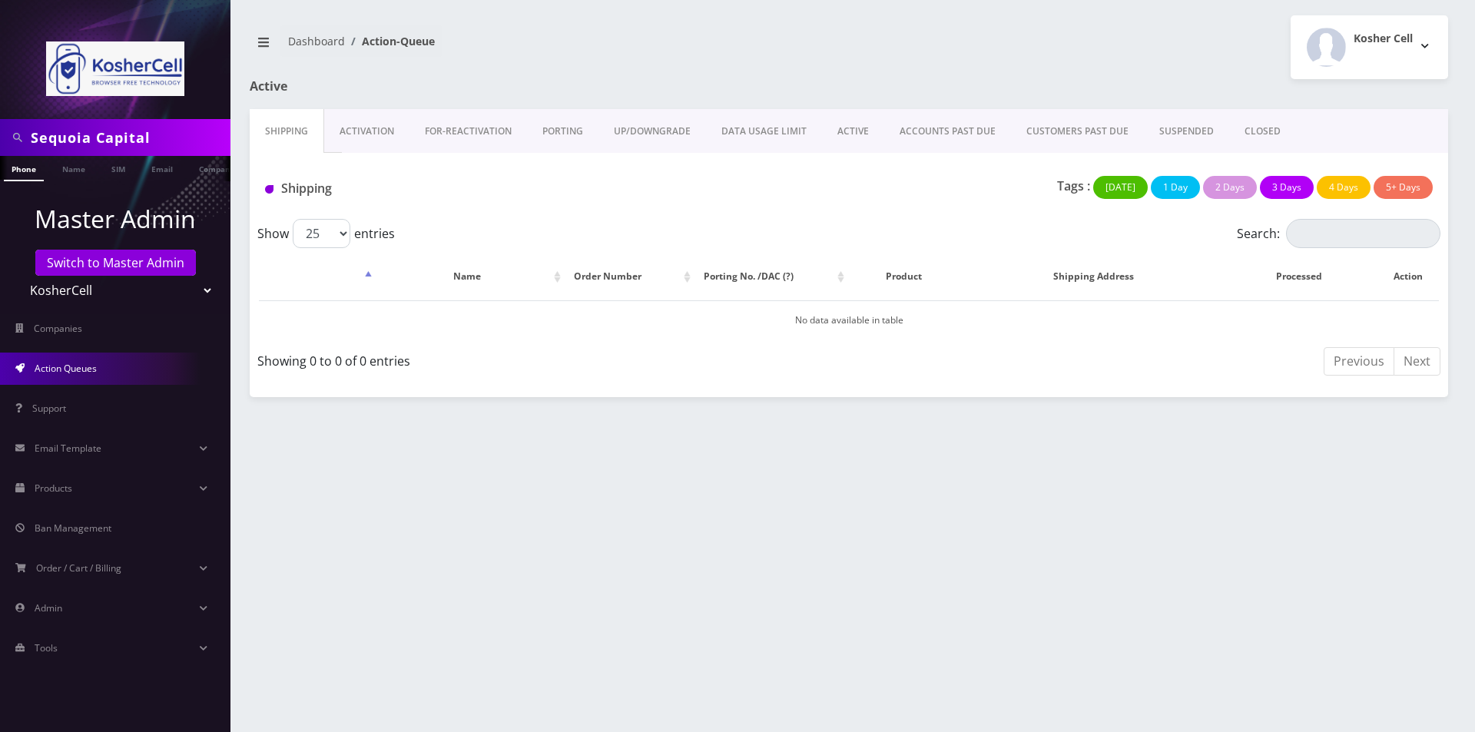
click at [582, 143] on link "PORTING" at bounding box center [562, 131] width 71 height 45
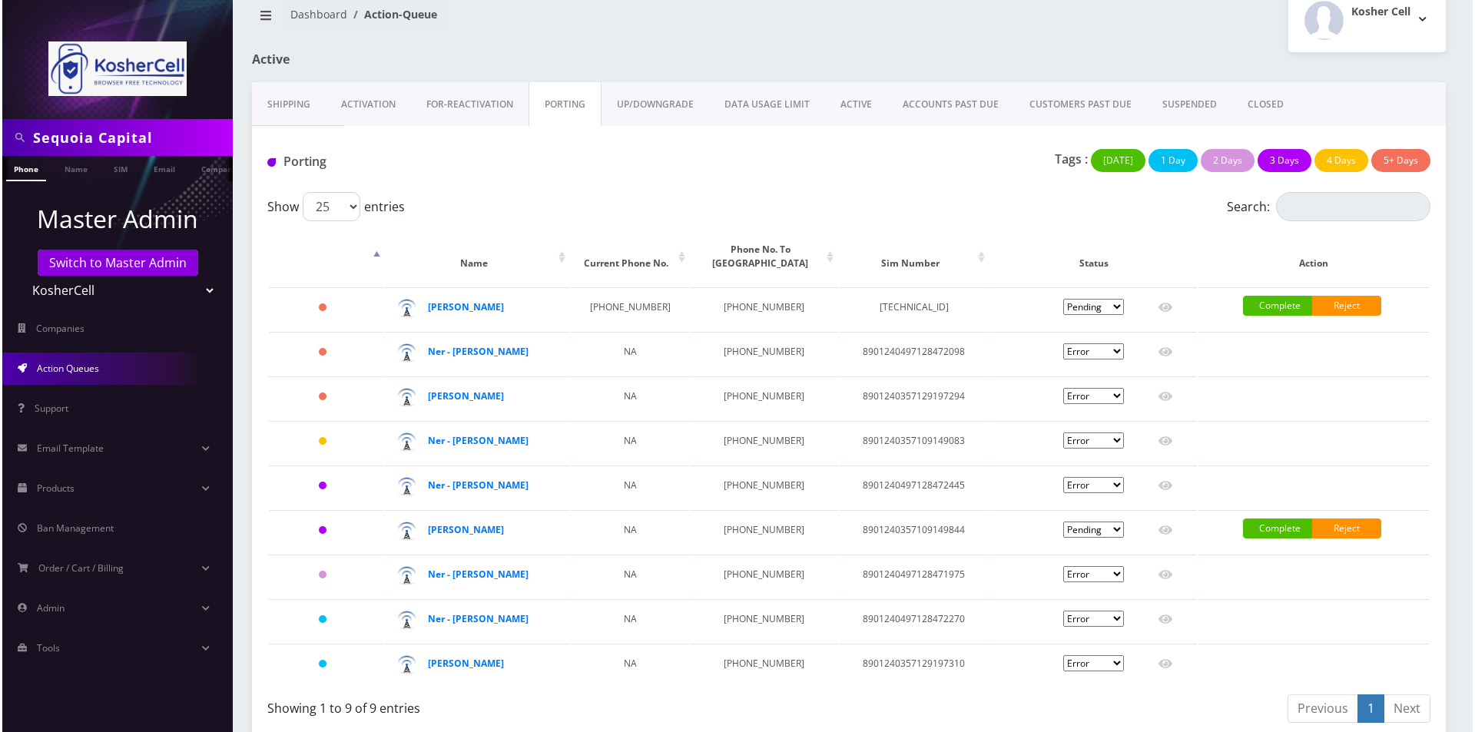
scroll to position [39, 0]
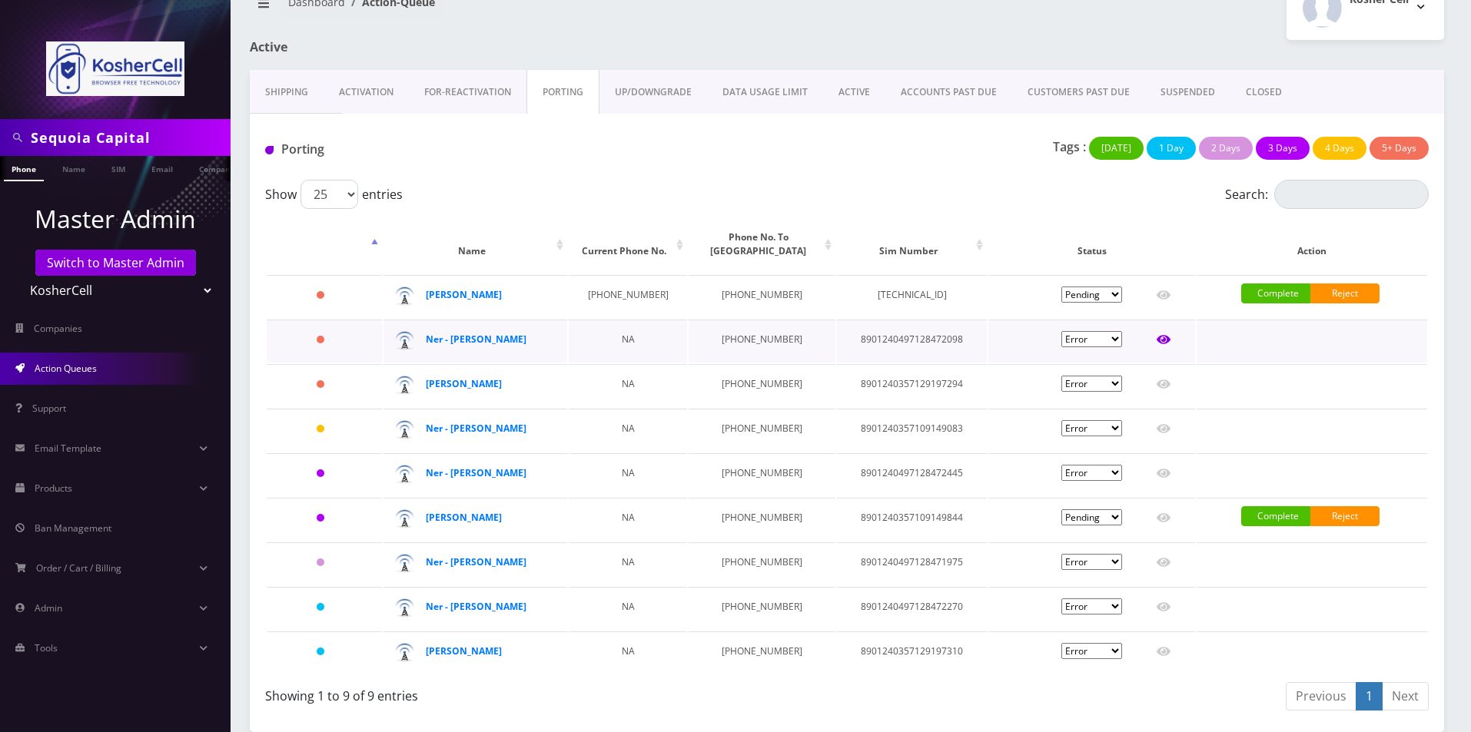
click at [1165, 340] on icon at bounding box center [1163, 340] width 14 height 9
type input "Binyomin Kaplan"
type input "6513 Clarington Road"
type input "Baltimore"
select select "MD"
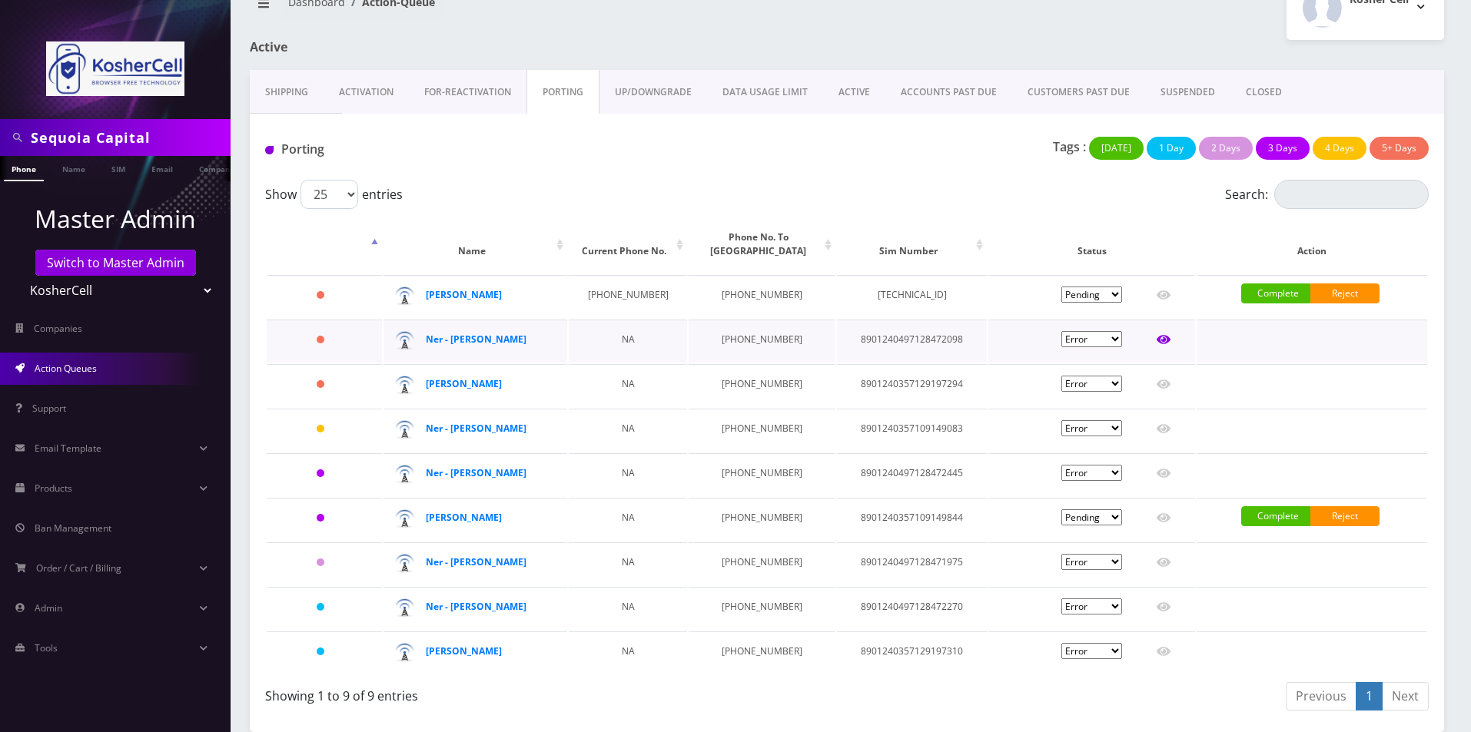
type input "21209"
type input "8901240497128472098"
type input "6679102693"
type input "T-Mobile"
type input "96429551"
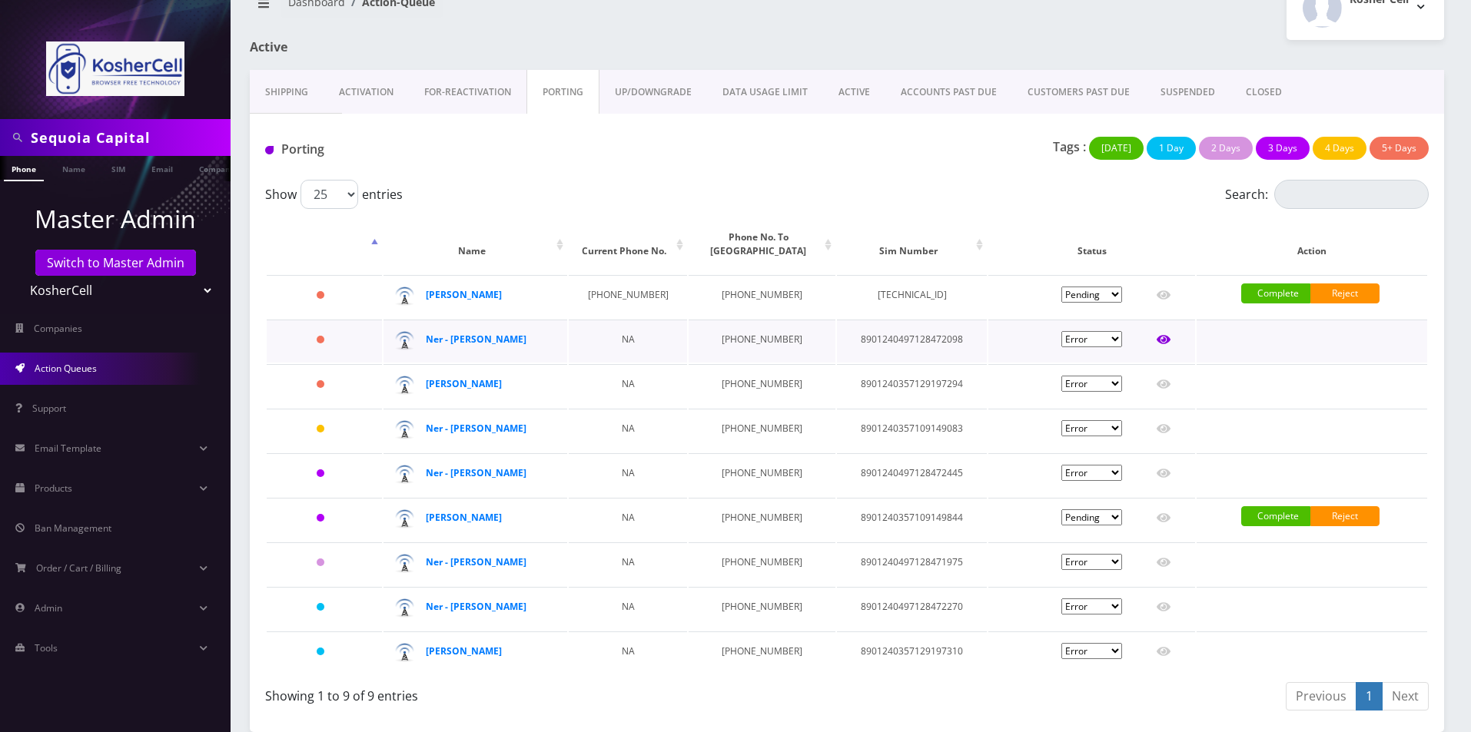
type input "545974"
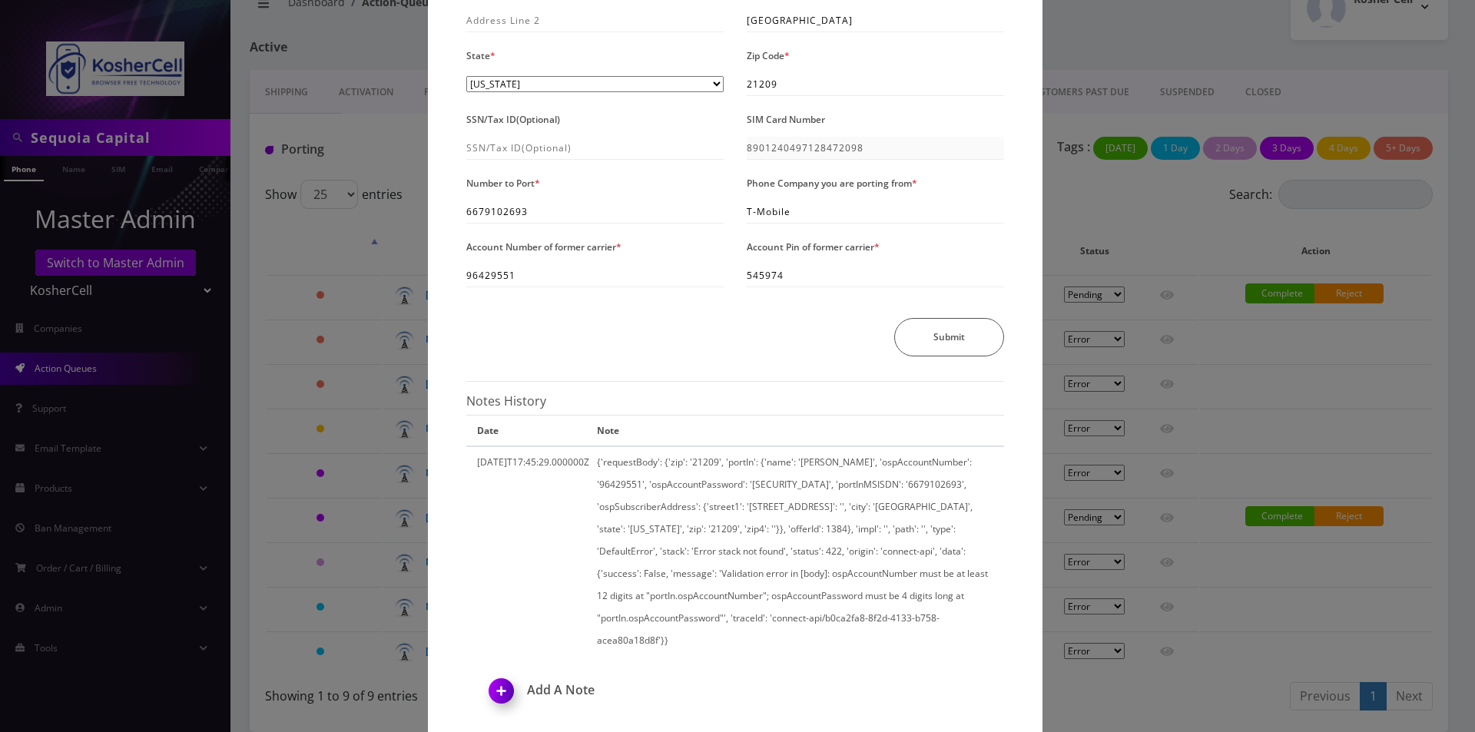
scroll to position [231, 0]
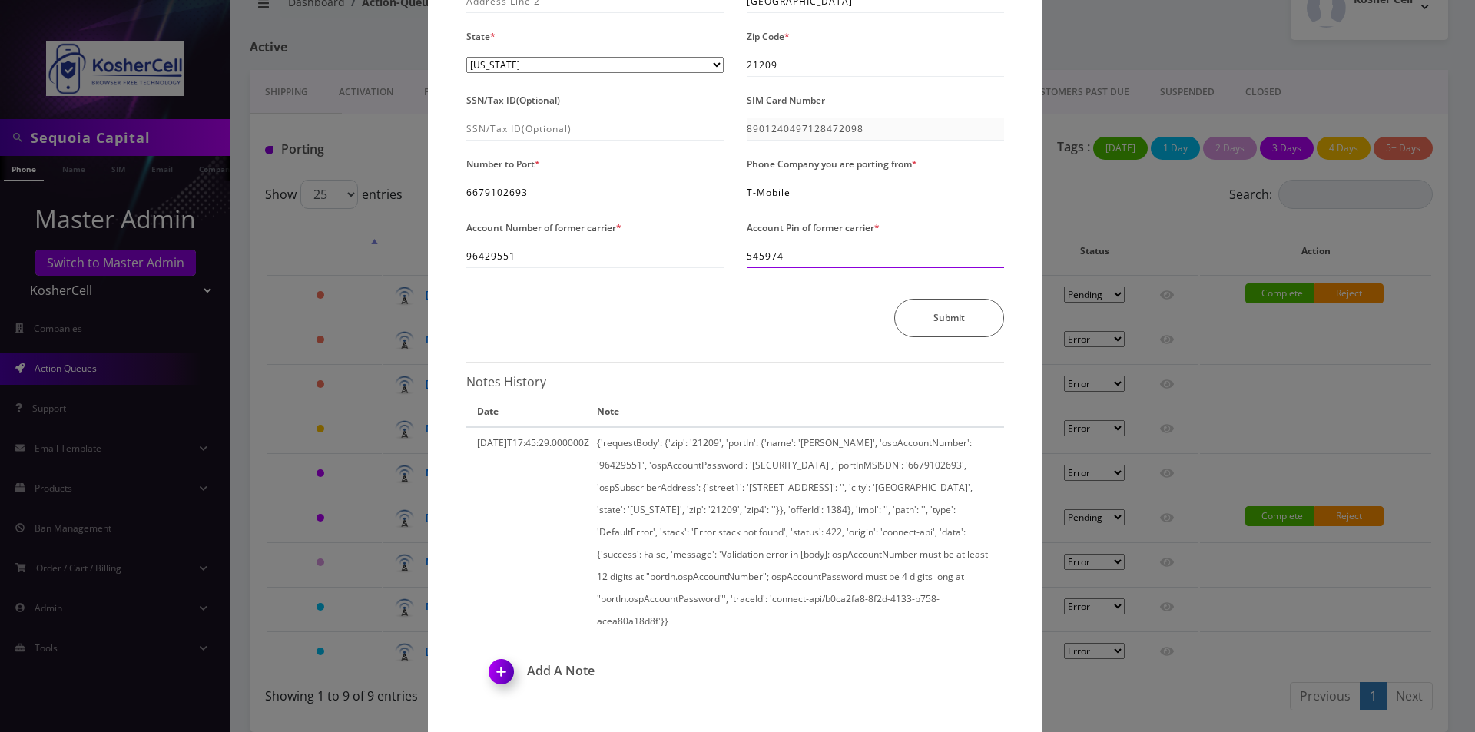
click at [828, 254] on input "545974" at bounding box center [875, 256] width 257 height 23
click at [748, 260] on input "545974" at bounding box center [875, 256] width 257 height 23
click at [267, 230] on div "× Send Port Request Authorized Name * Binyomin Kaplan Address Line 1 * 6513 Cla…" at bounding box center [737, 366] width 1475 height 732
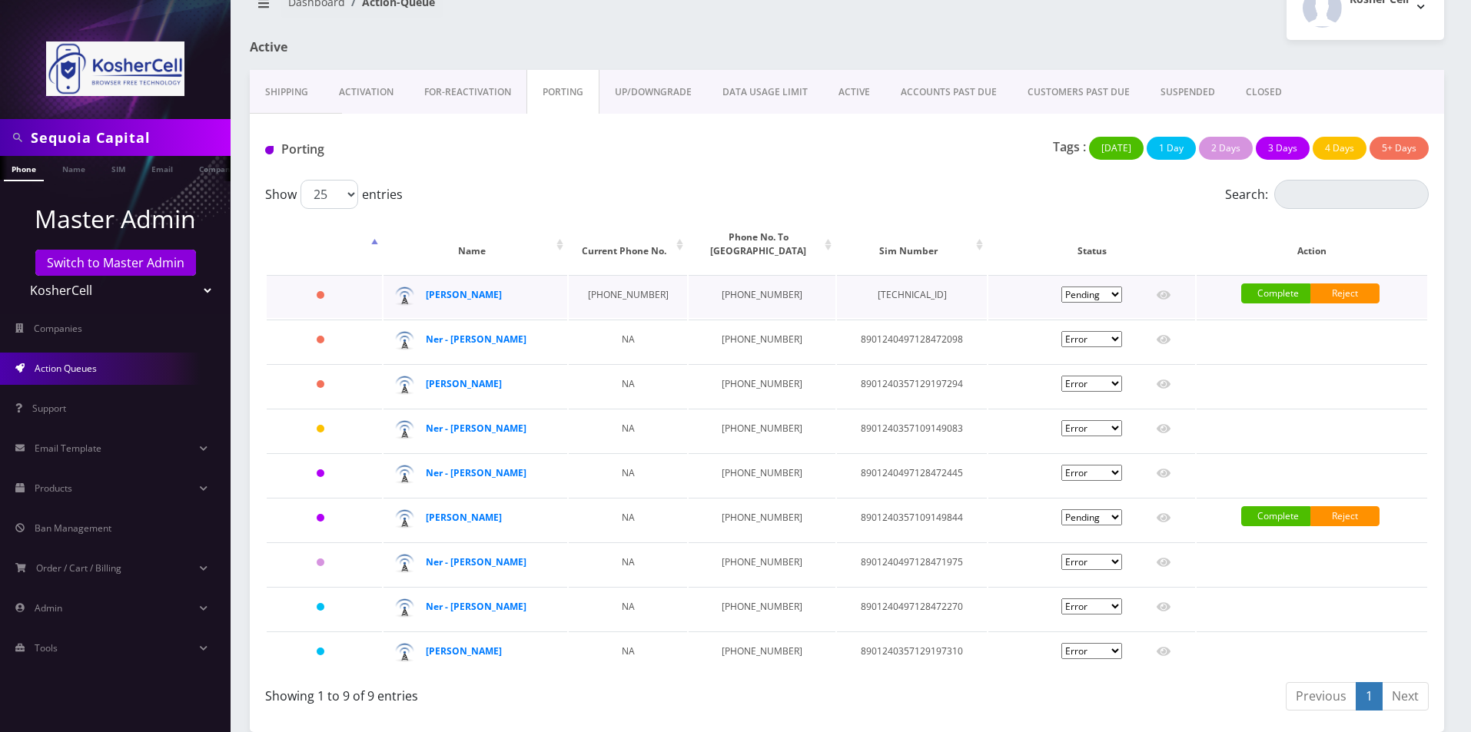
click at [893, 296] on td "89148000003876158267" at bounding box center [912, 296] width 150 height 43
copy td "89148000003876158267"
click at [1077, 420] on td "Pending Submitted Error Cancelled" at bounding box center [1091, 430] width 207 height 43
click at [1178, 419] on td "Pending Submitted Error Cancelled" at bounding box center [1091, 430] width 207 height 43
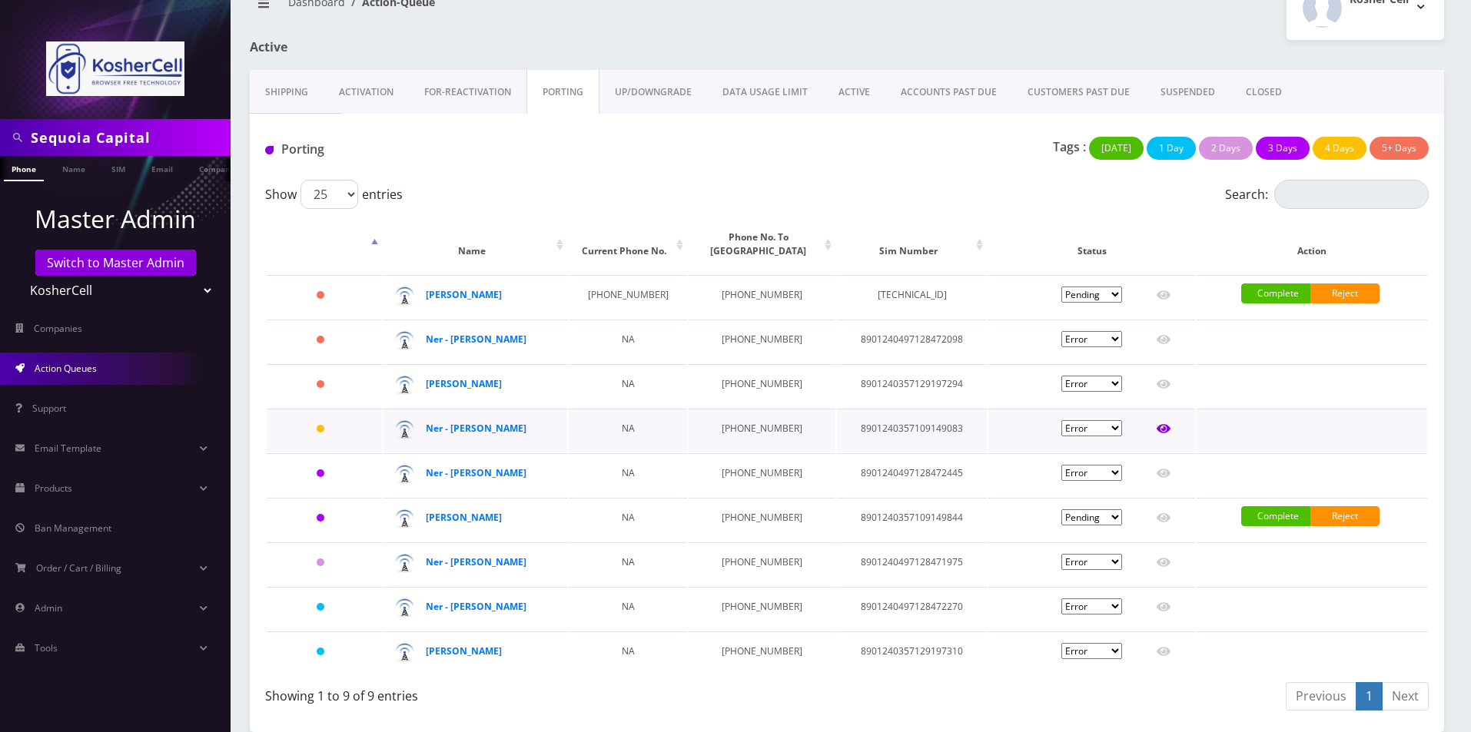
click at [1158, 424] on icon at bounding box center [1163, 429] width 14 height 12
type input "Elisha Erblich"
type input "50 Georgian Court"
type input "Elizabeth"
select select "NJ"
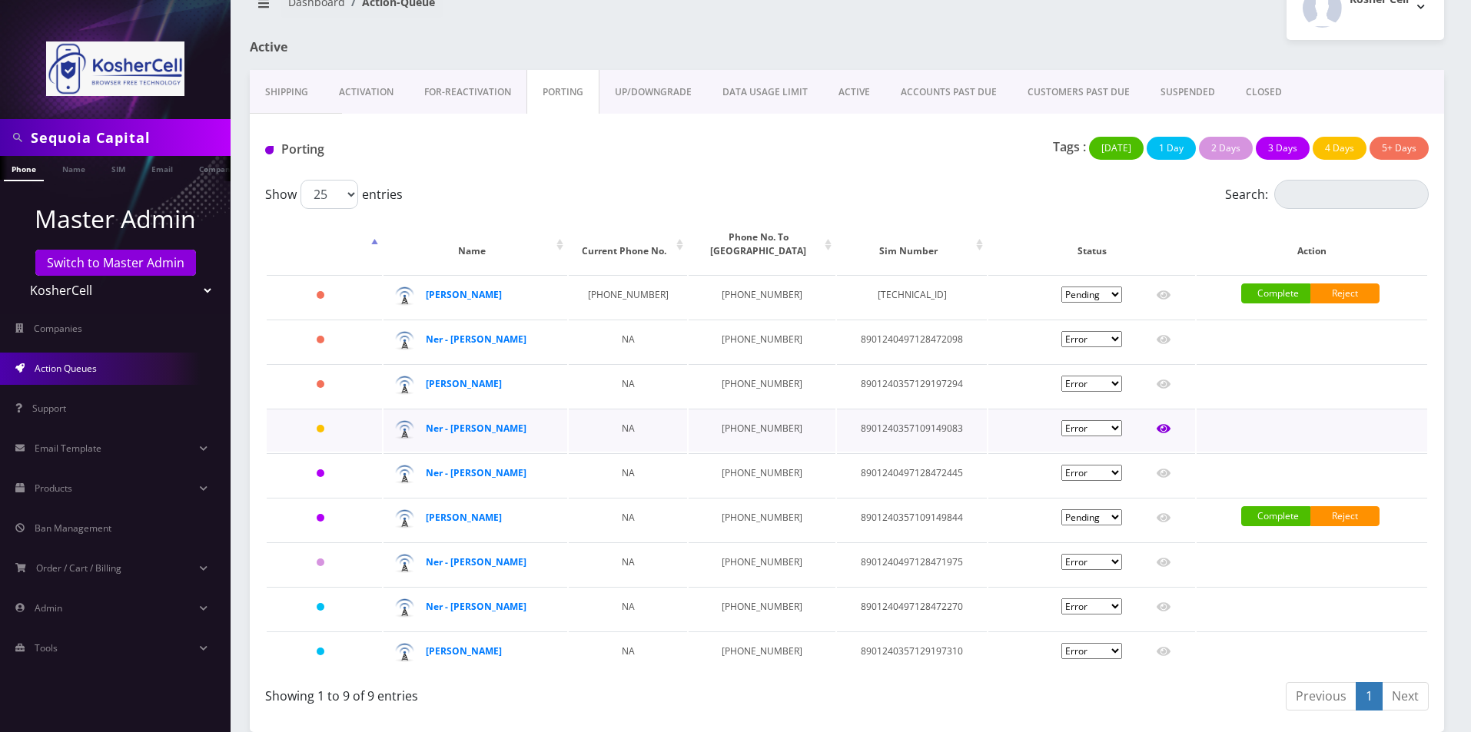
type input "07208"
type input "8901240357109149083"
type input "6679102695"
type input "91059487"
type input "668589"
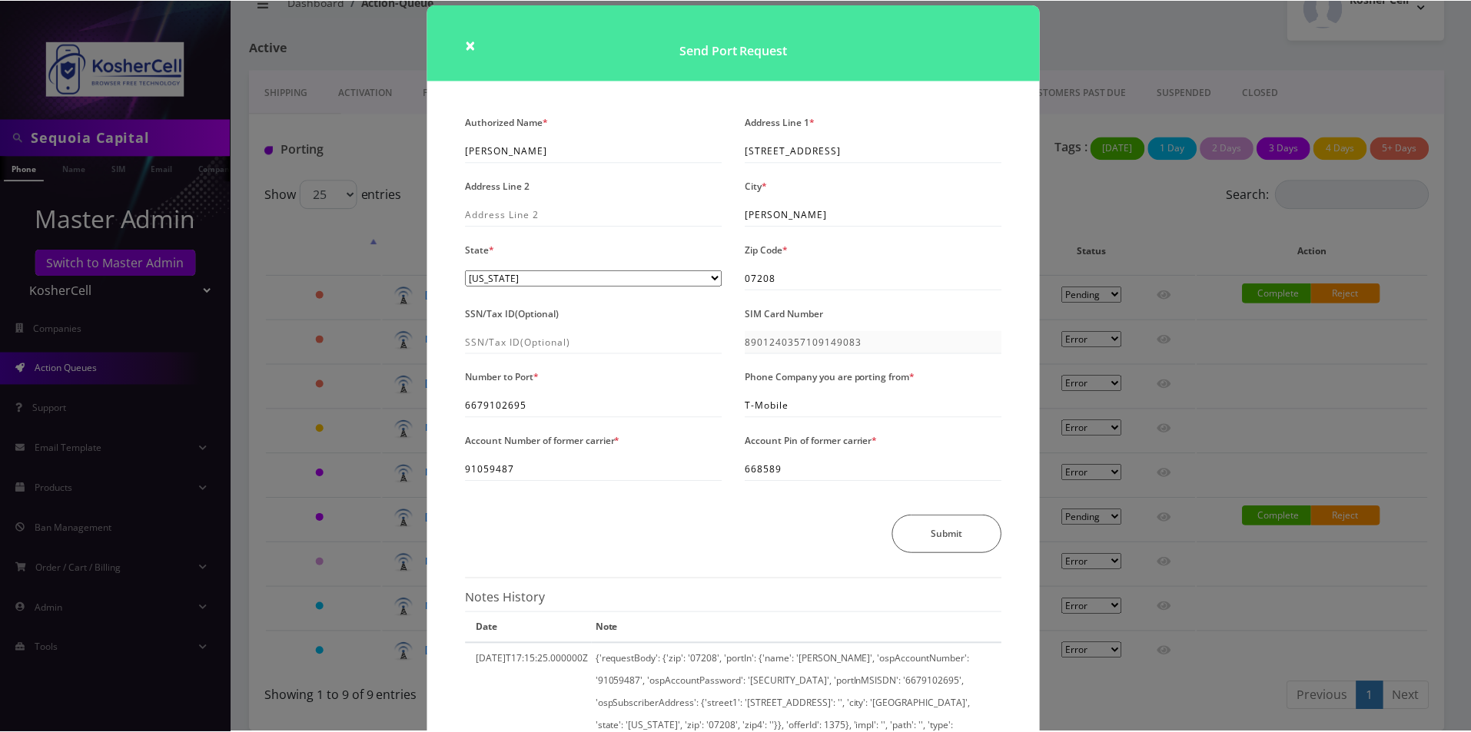
scroll to position [0, 0]
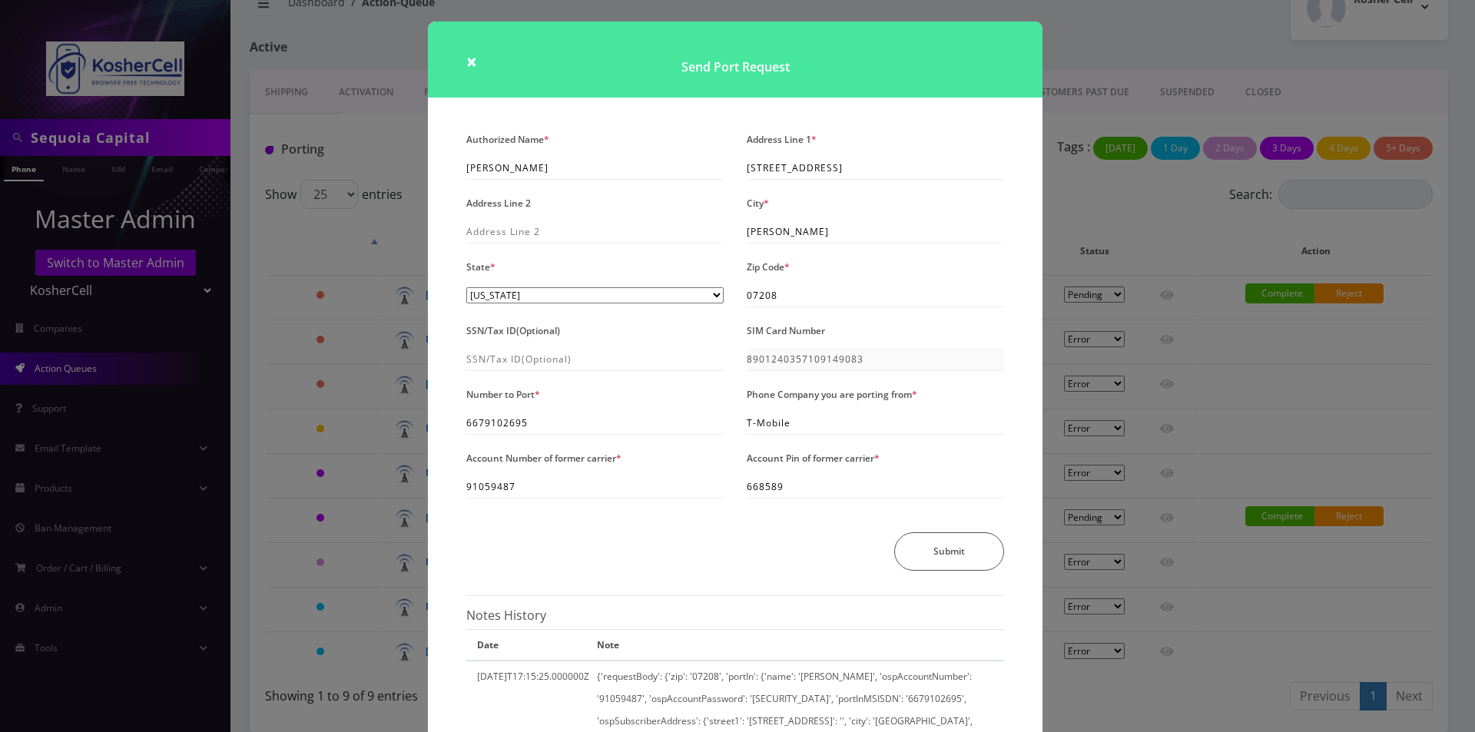
click at [1103, 48] on div "× Send Port Request Authorized Name * Elisha Erblich Address Line 1 * 50 Georgi…" at bounding box center [737, 366] width 1475 height 732
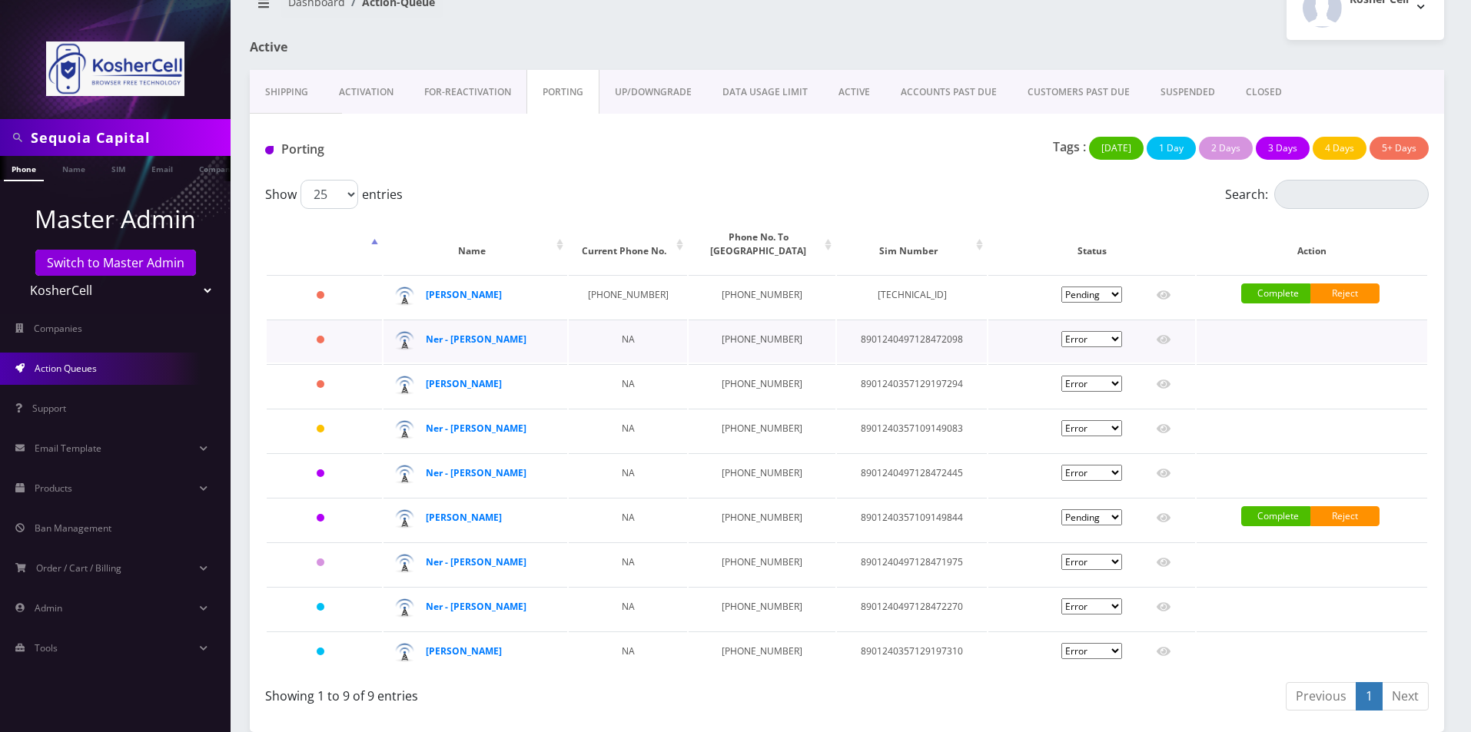
click at [1112, 332] on select "Pending Submitted Error Cancelled" at bounding box center [1091, 339] width 61 height 16
select select "1"
click at [1061, 331] on select "Pending Submitted Error Cancelled" at bounding box center [1091, 339] width 61 height 16
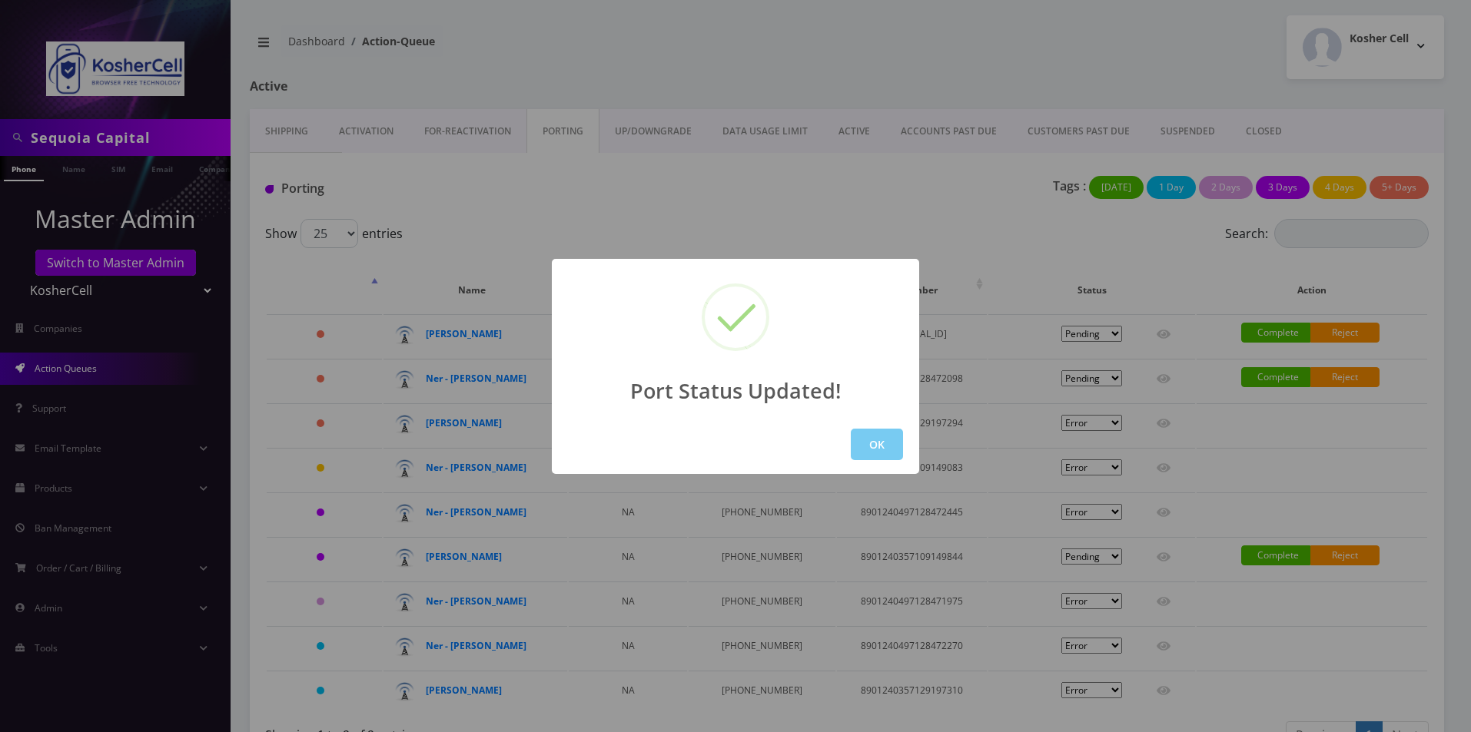
click at [864, 448] on button "OK" at bounding box center [877, 445] width 52 height 32
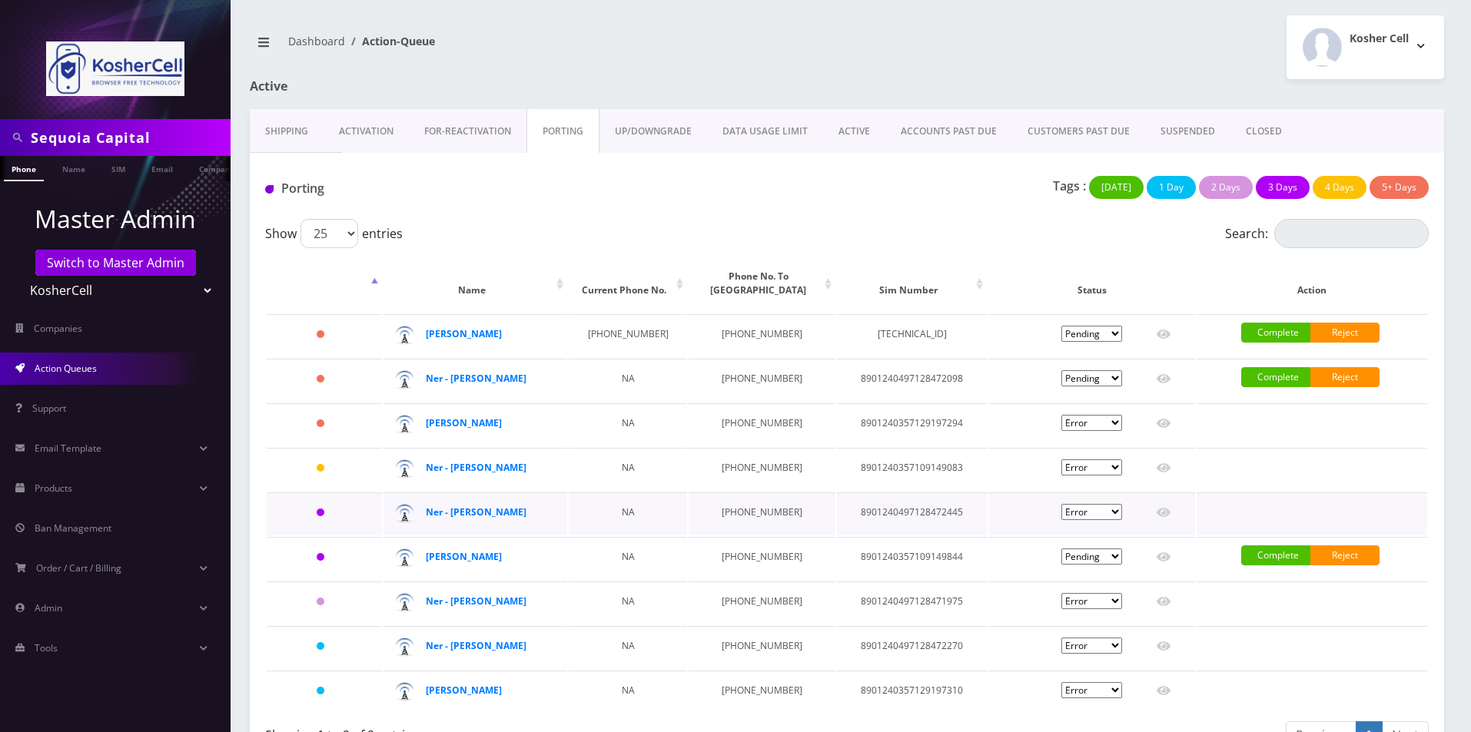
click at [1095, 512] on select "Pending Submitted Error Cancelled" at bounding box center [1091, 512] width 61 height 16
select select "1"
click at [1061, 504] on select "Pending Submitted Error Cancelled" at bounding box center [1091, 512] width 61 height 16
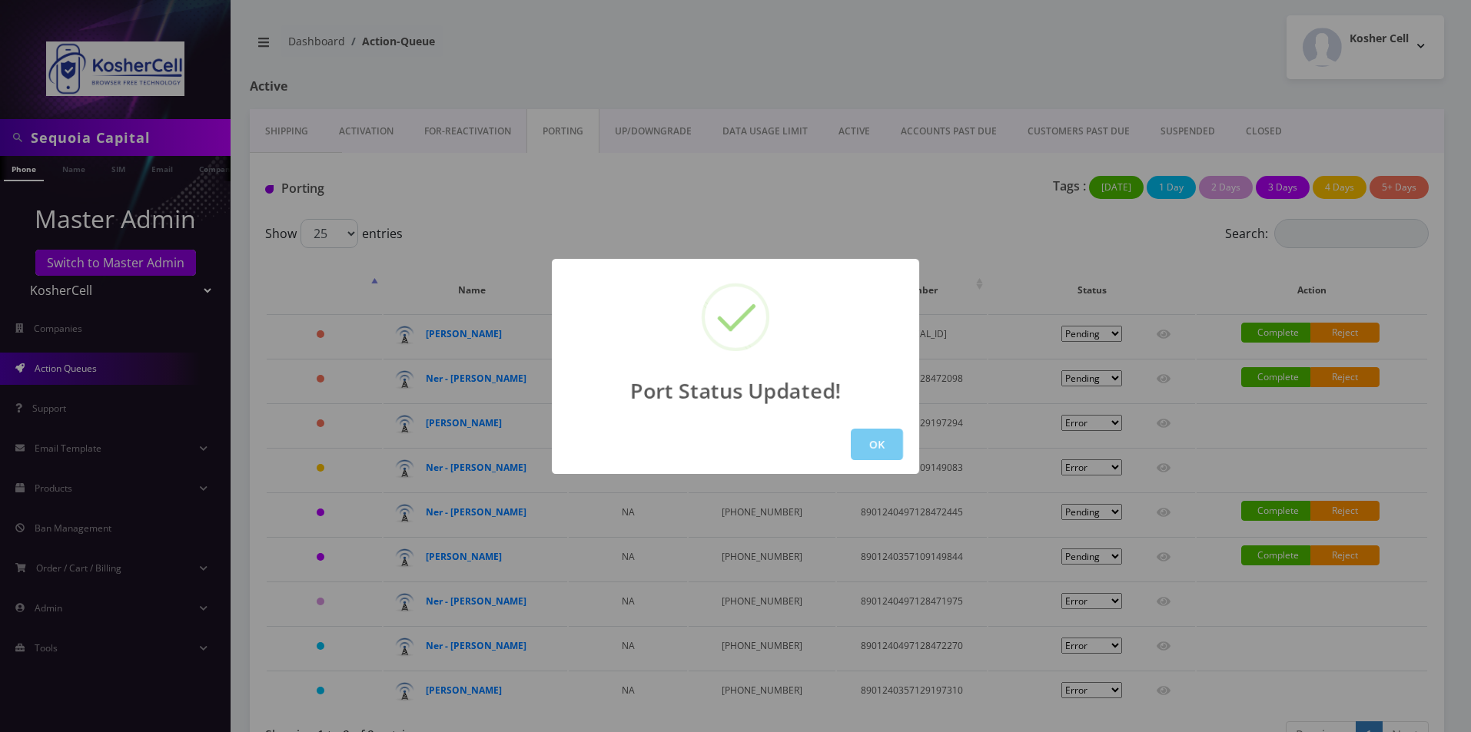
click at [874, 450] on button "OK" at bounding box center [877, 445] width 52 height 32
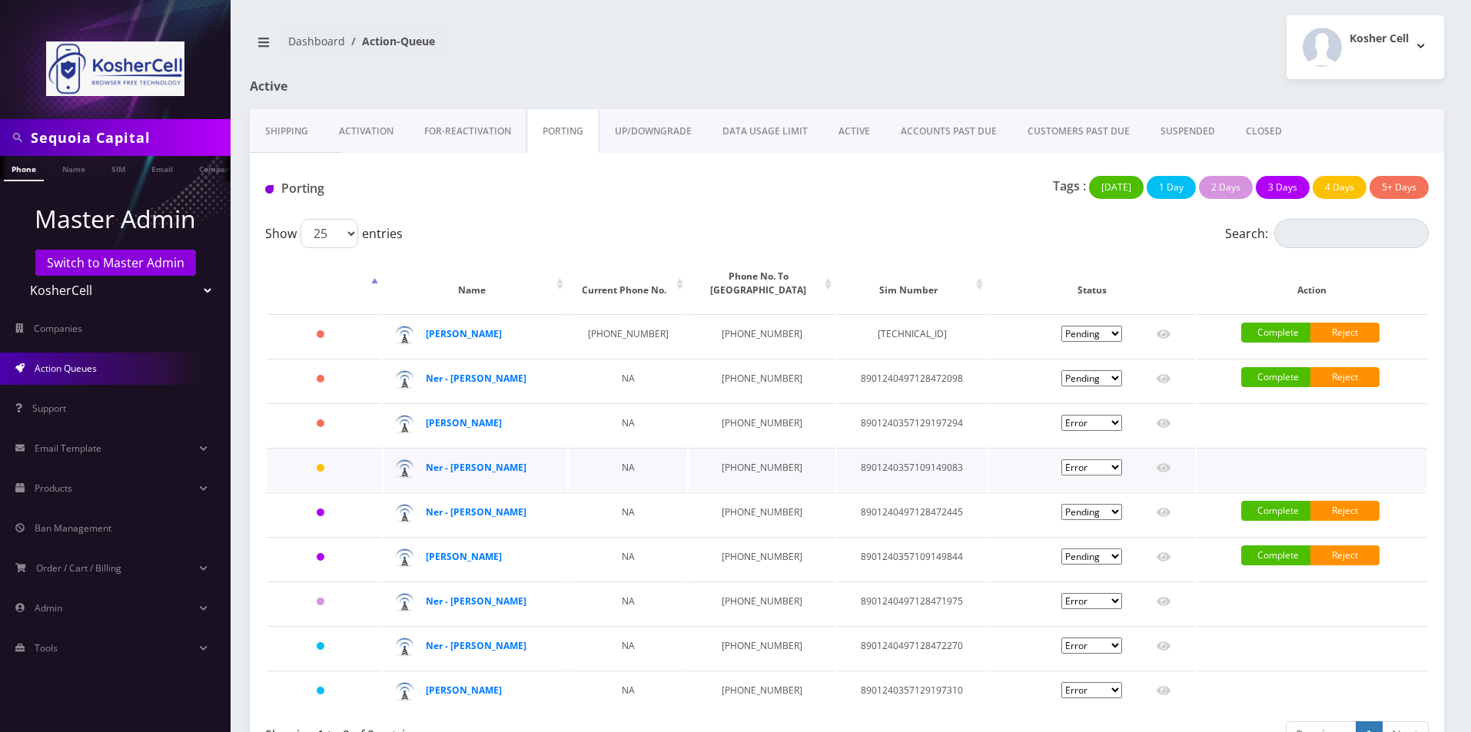
click at [1072, 463] on select "Pending Submitted Error Cancelled" at bounding box center [1091, 467] width 61 height 16
select select "1"
click at [1061, 459] on select "Pending Submitted Error Cancelled" at bounding box center [1091, 467] width 61 height 16
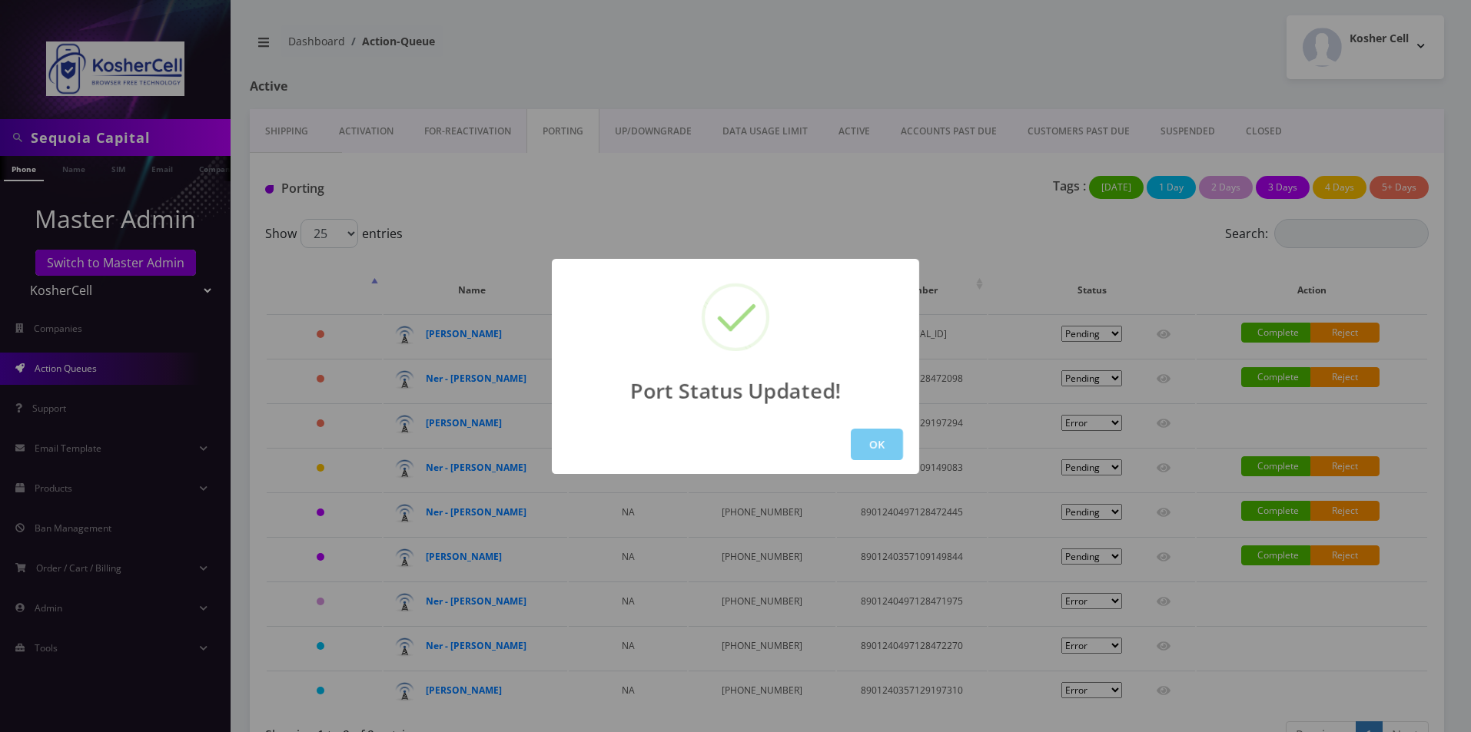
click at [884, 445] on button "OK" at bounding box center [877, 445] width 52 height 32
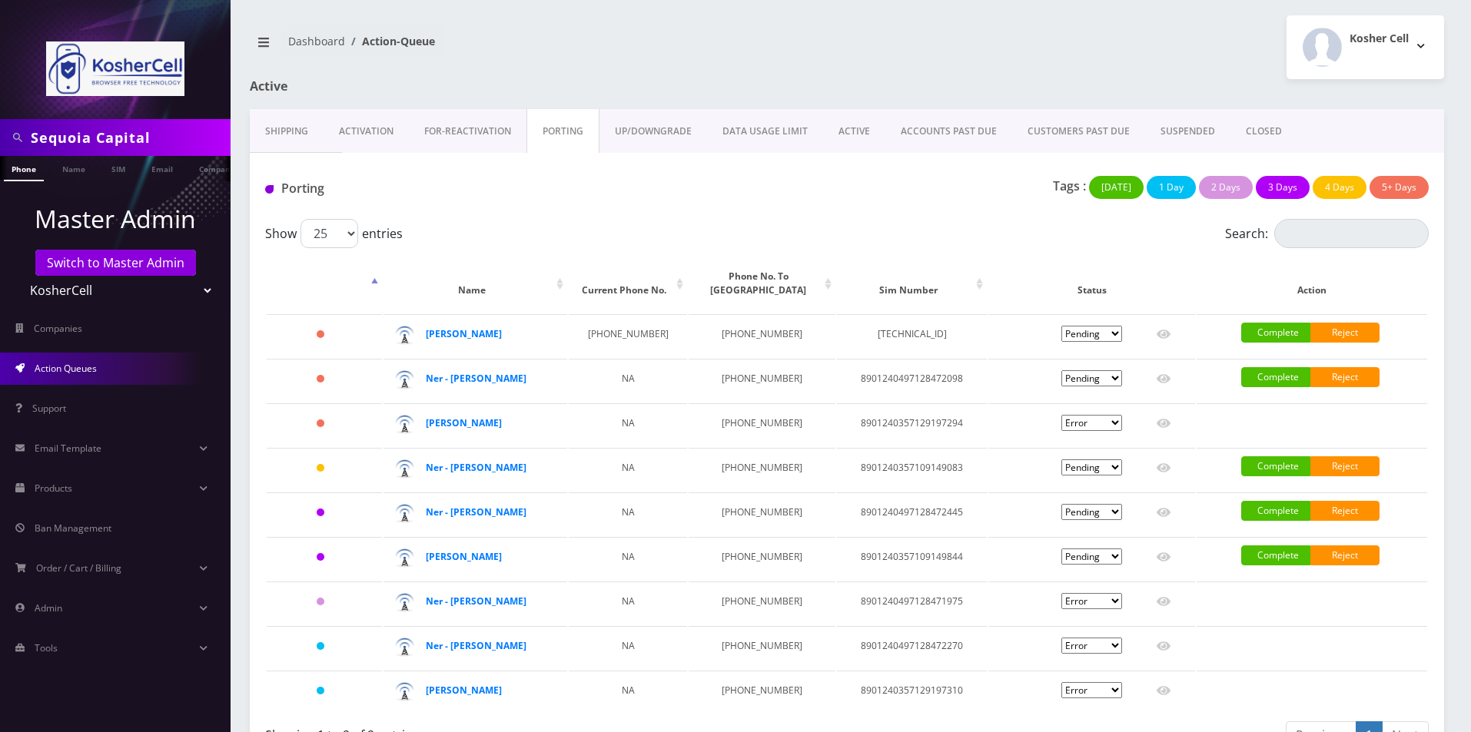
click at [75, 287] on select "Teltik Production My Link Mobile VennMobile Unlimited Advanced LTE Rexing Inc D…" at bounding box center [116, 290] width 196 height 29
select select "13"
click at [18, 276] on select "Teltik Production My Link Mobile VennMobile Unlimited Advanced LTE Rexing Inc D…" at bounding box center [116, 290] width 196 height 29
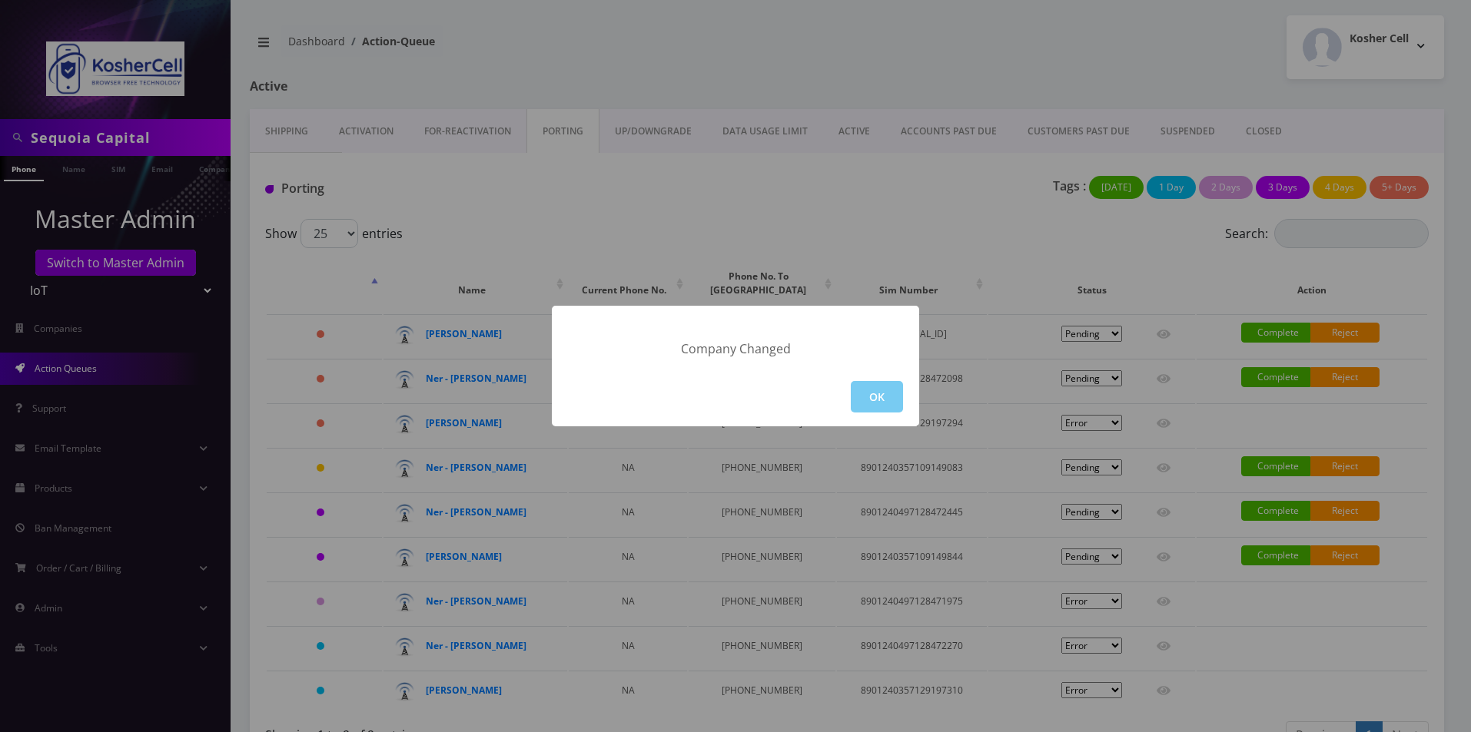
click at [881, 390] on button "OK" at bounding box center [877, 397] width 52 height 32
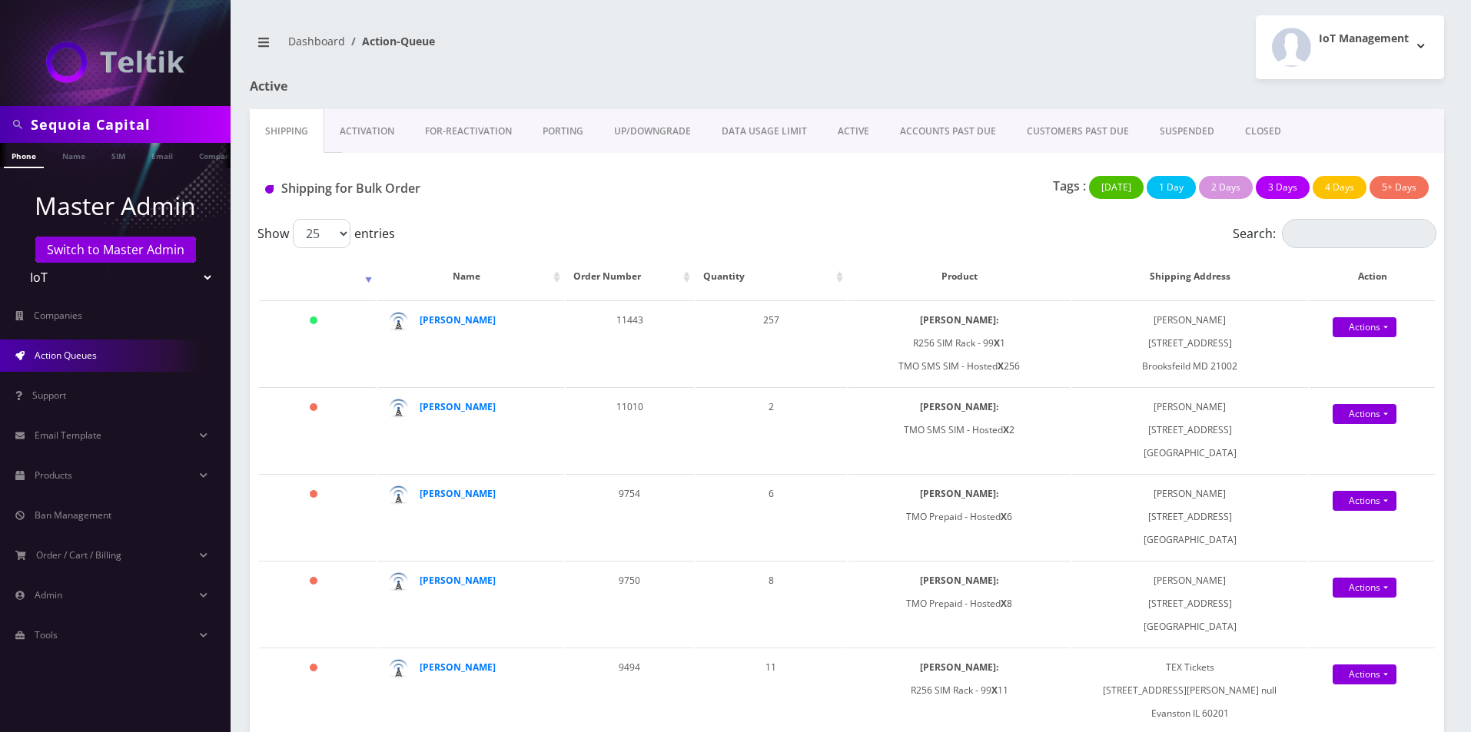
click at [1235, 128] on link "CLOSED" at bounding box center [1262, 131] width 67 height 45
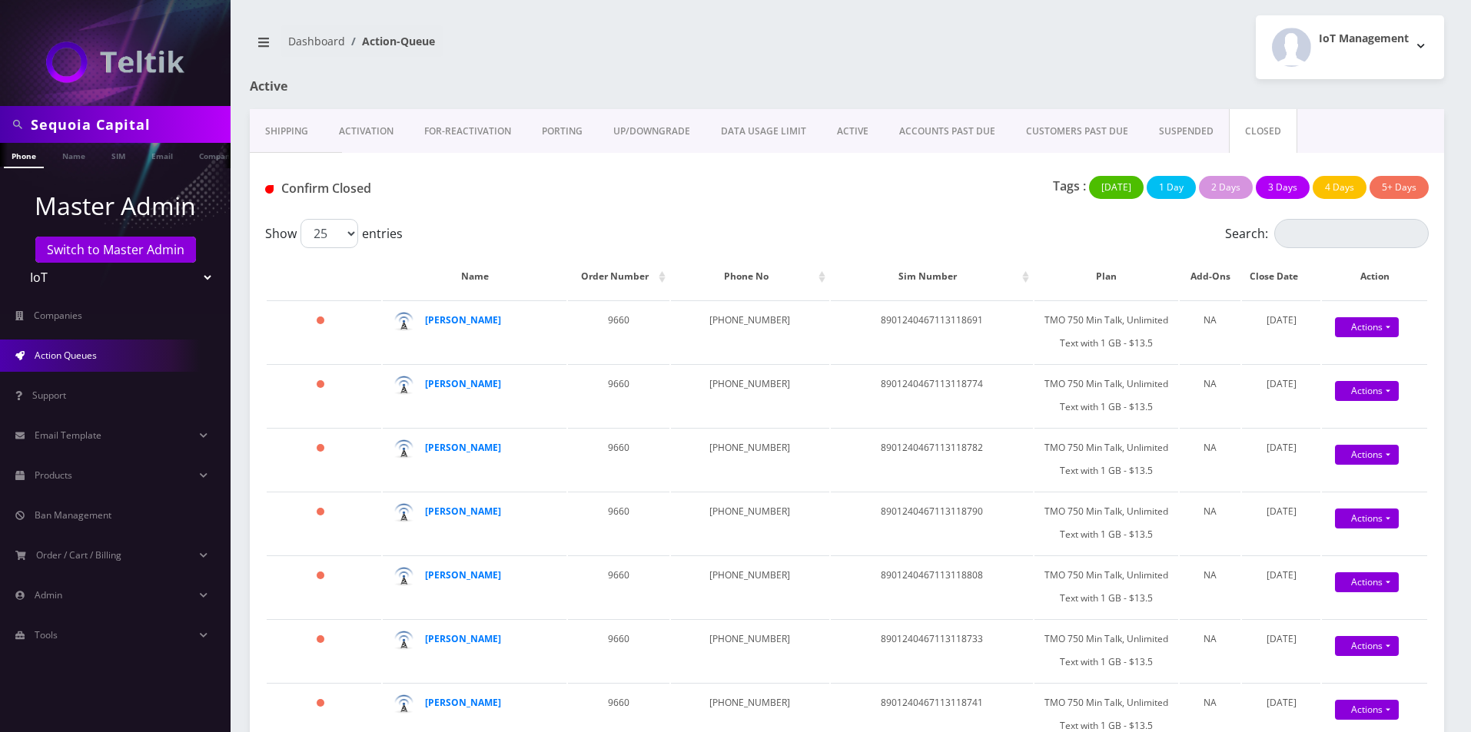
click at [351, 134] on link "Activation" at bounding box center [365, 131] width 85 height 45
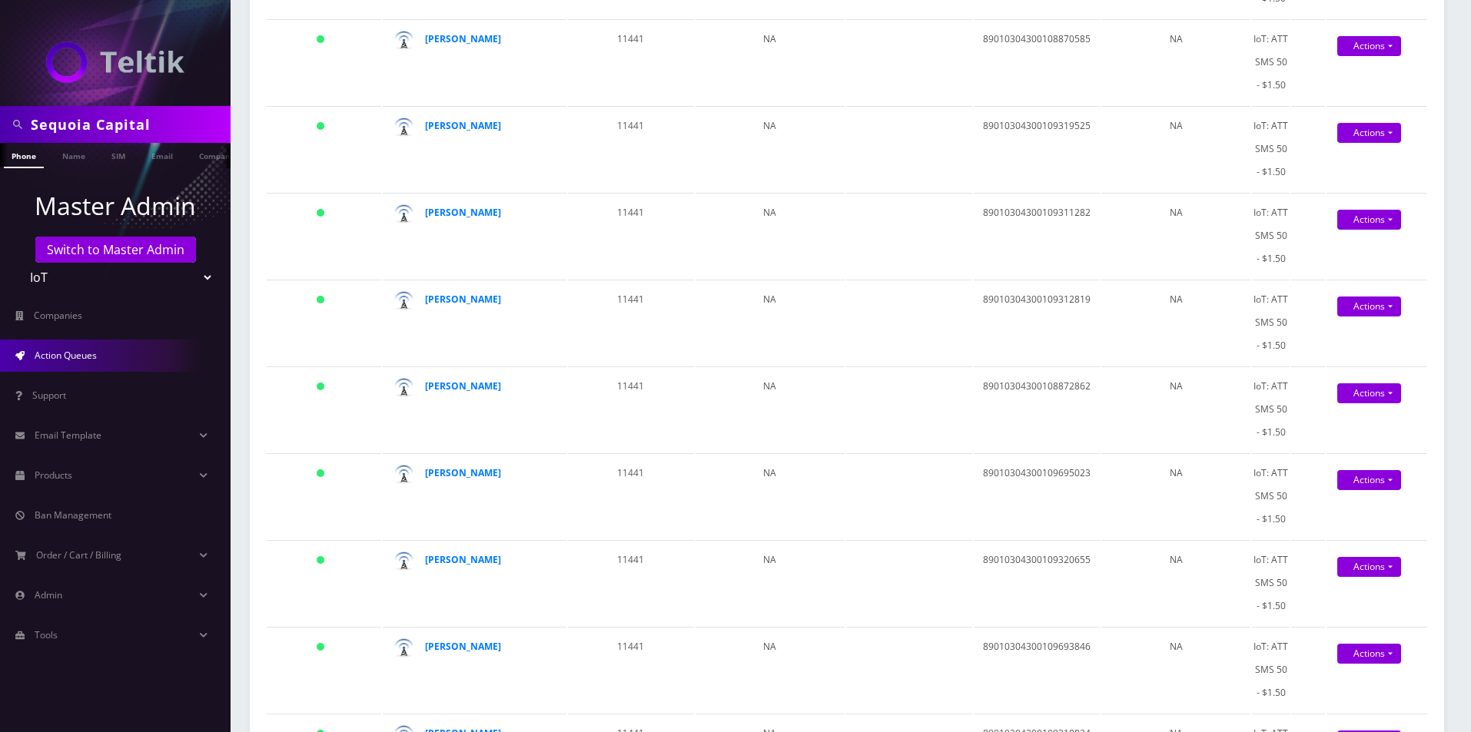
scroll to position [1809, 0]
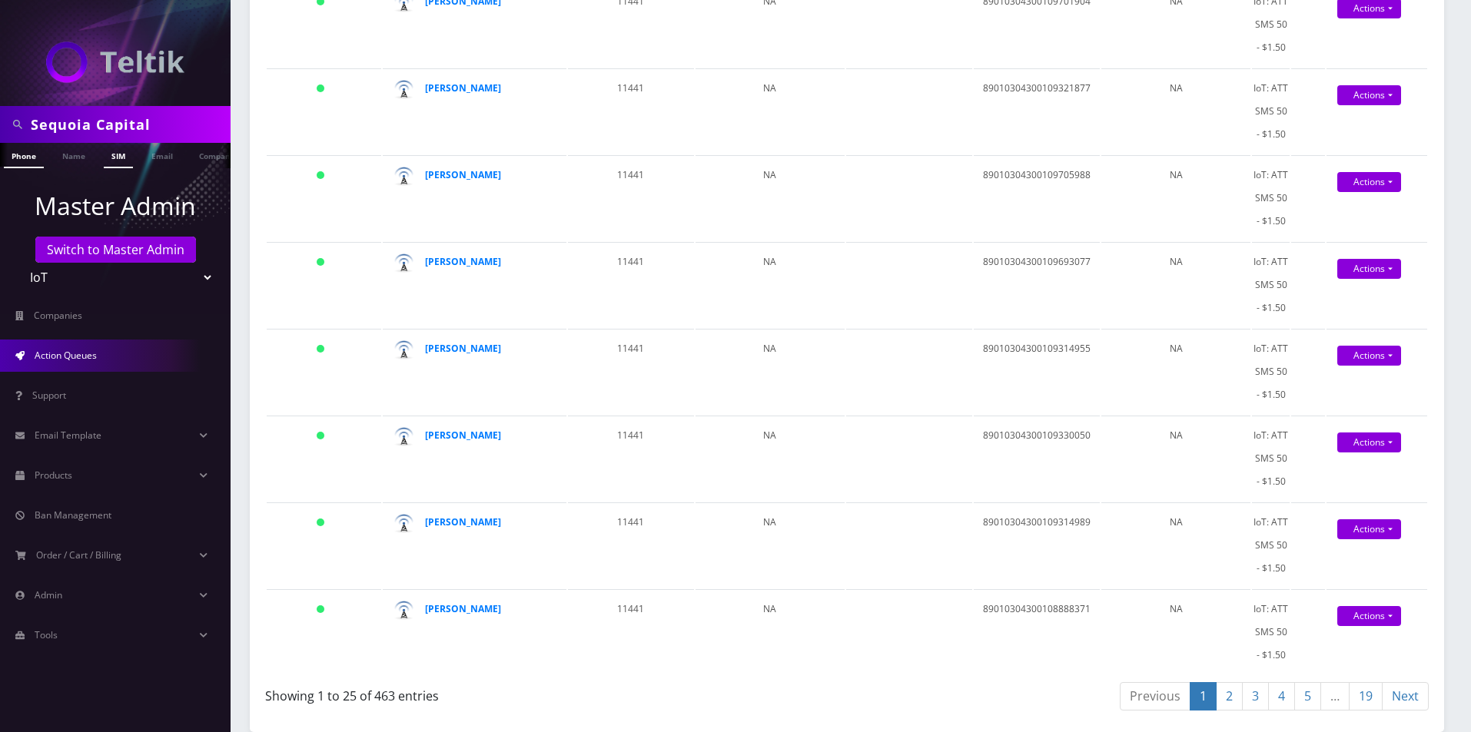
click at [111, 145] on link "SIM" at bounding box center [118, 155] width 29 height 25
click at [107, 121] on input "Sequoia Capital" at bounding box center [129, 124] width 196 height 29
paste input "6465795628"
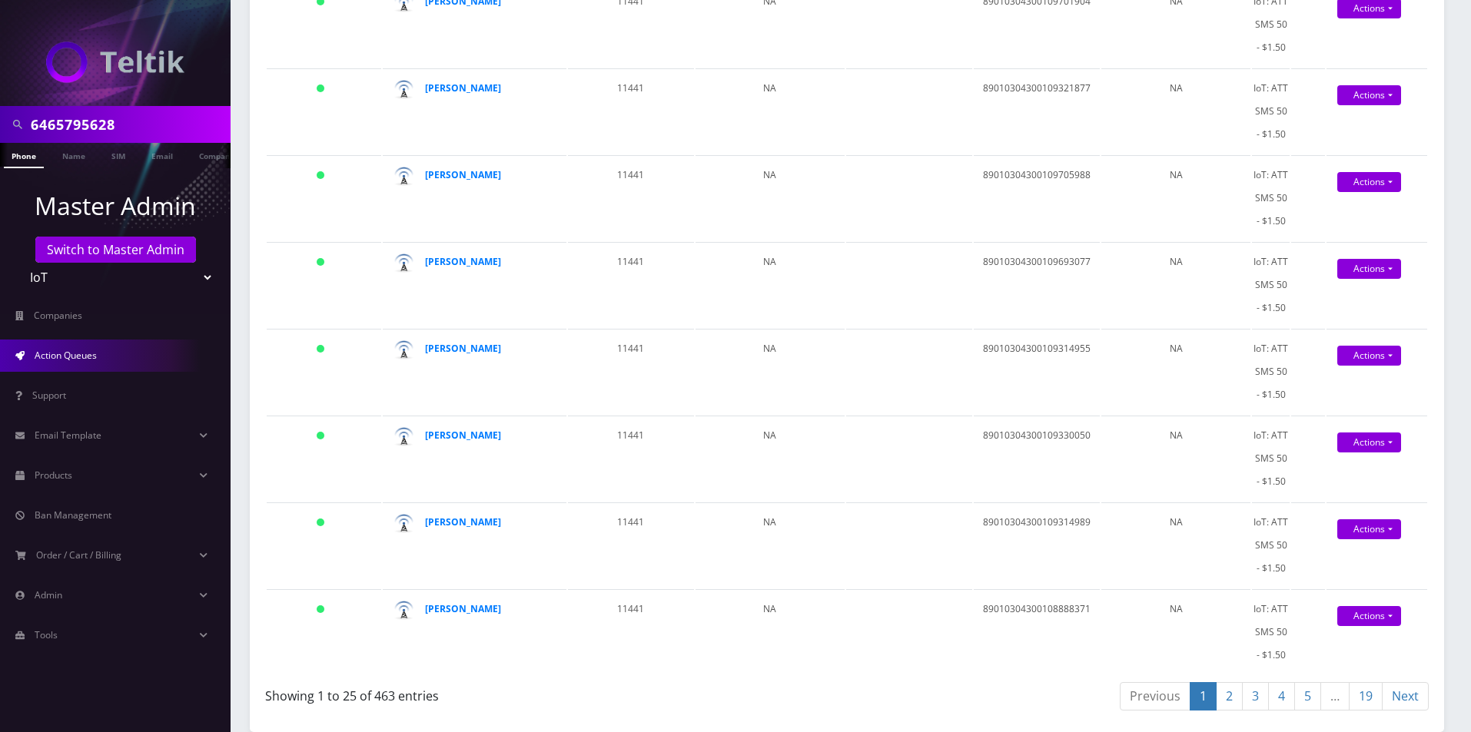
type input "6465795628"
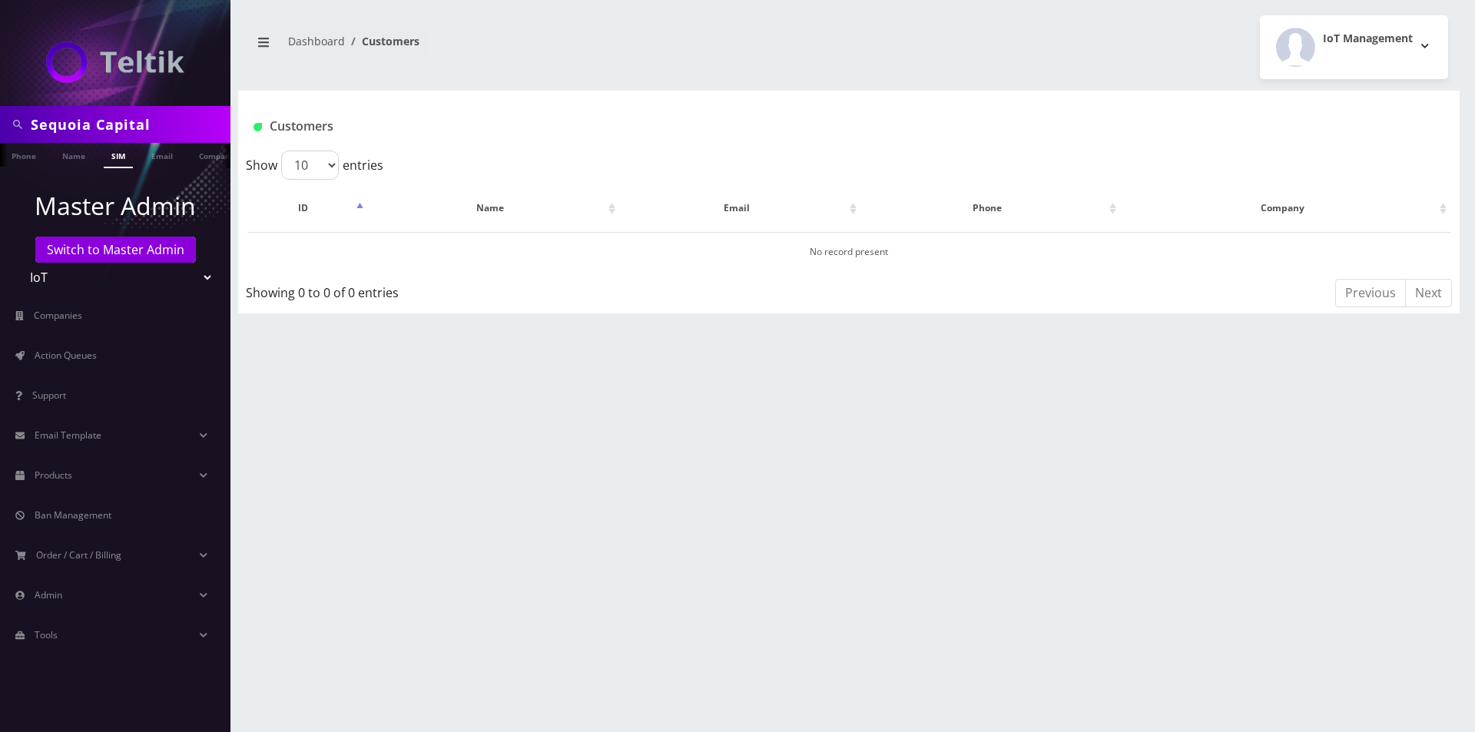
click at [55, 130] on input "Sequoia Capital" at bounding box center [129, 124] width 196 height 29
type input "6465795628"
click at [32, 158] on link "Phone" at bounding box center [24, 155] width 40 height 25
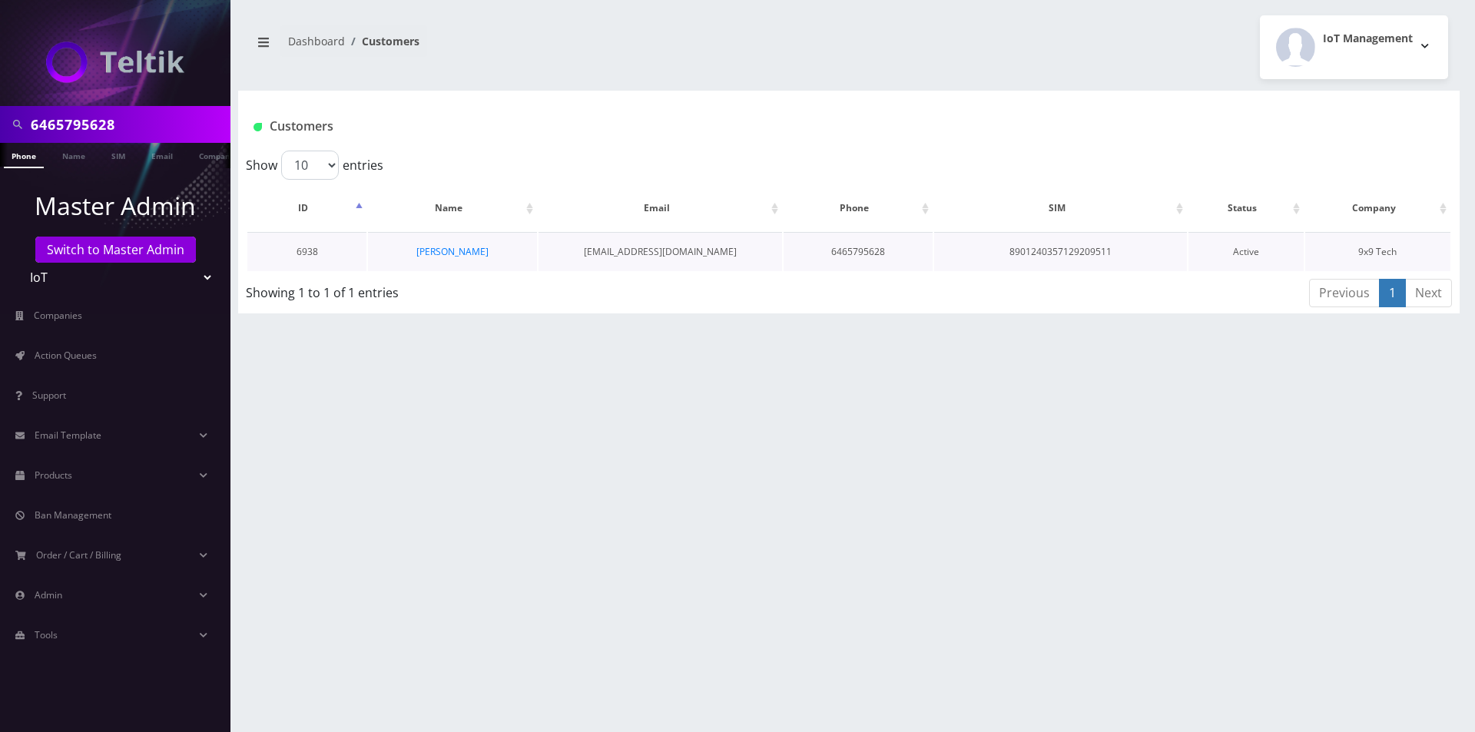
click at [1063, 254] on td "8901240357129209511" at bounding box center [1060, 251] width 253 height 39
copy td "8901240357129209511"
drag, startPoint x: 69, startPoint y: 281, endPoint x: 70, endPoint y: 289, distance: 7.7
click at [69, 281] on select "Teltik Production My Link Mobile VennMobile Unlimited Advanced LTE [PERSON_NAME…" at bounding box center [116, 277] width 196 height 29
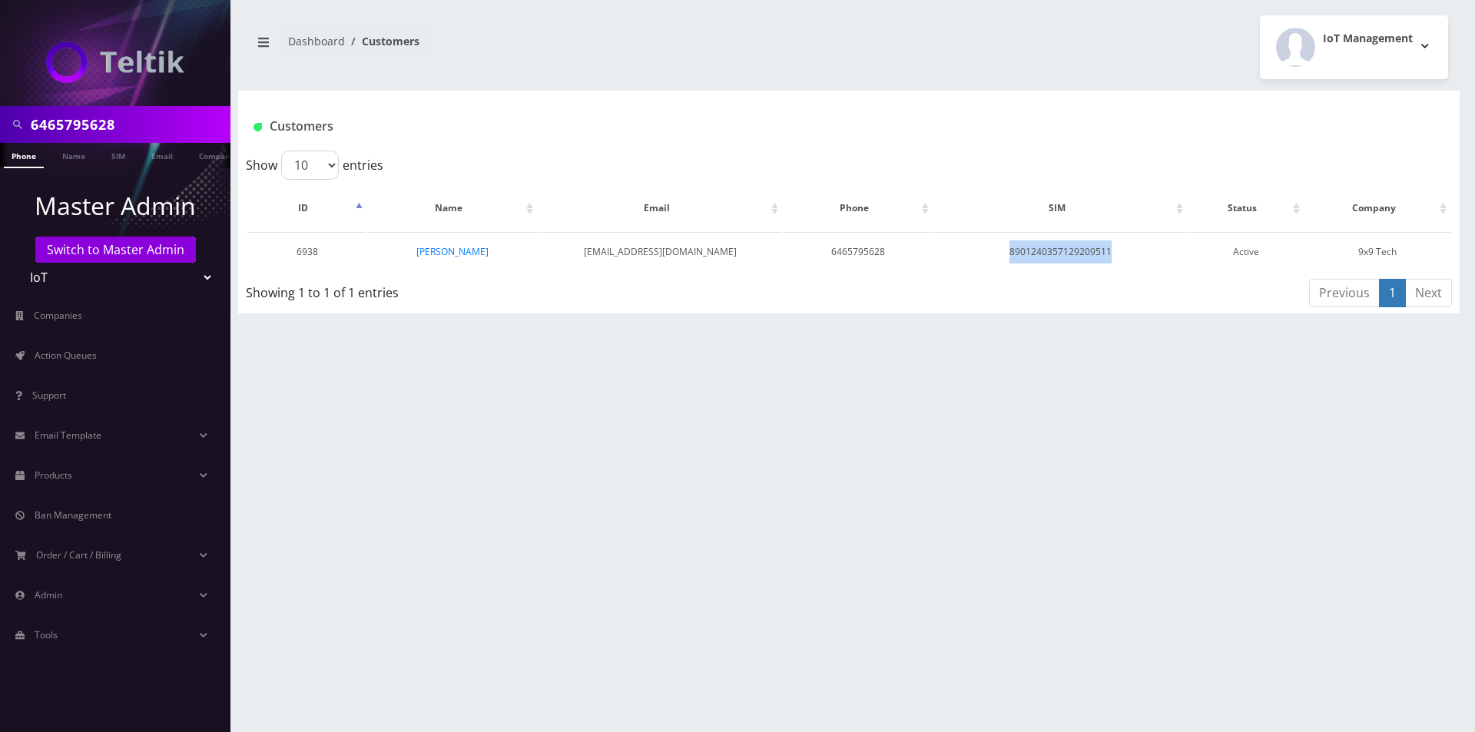
select select "20"
click at [18, 263] on select "Teltik Production My Link Mobile VennMobile Unlimited Advanced LTE [PERSON_NAME…" at bounding box center [116, 277] width 196 height 29
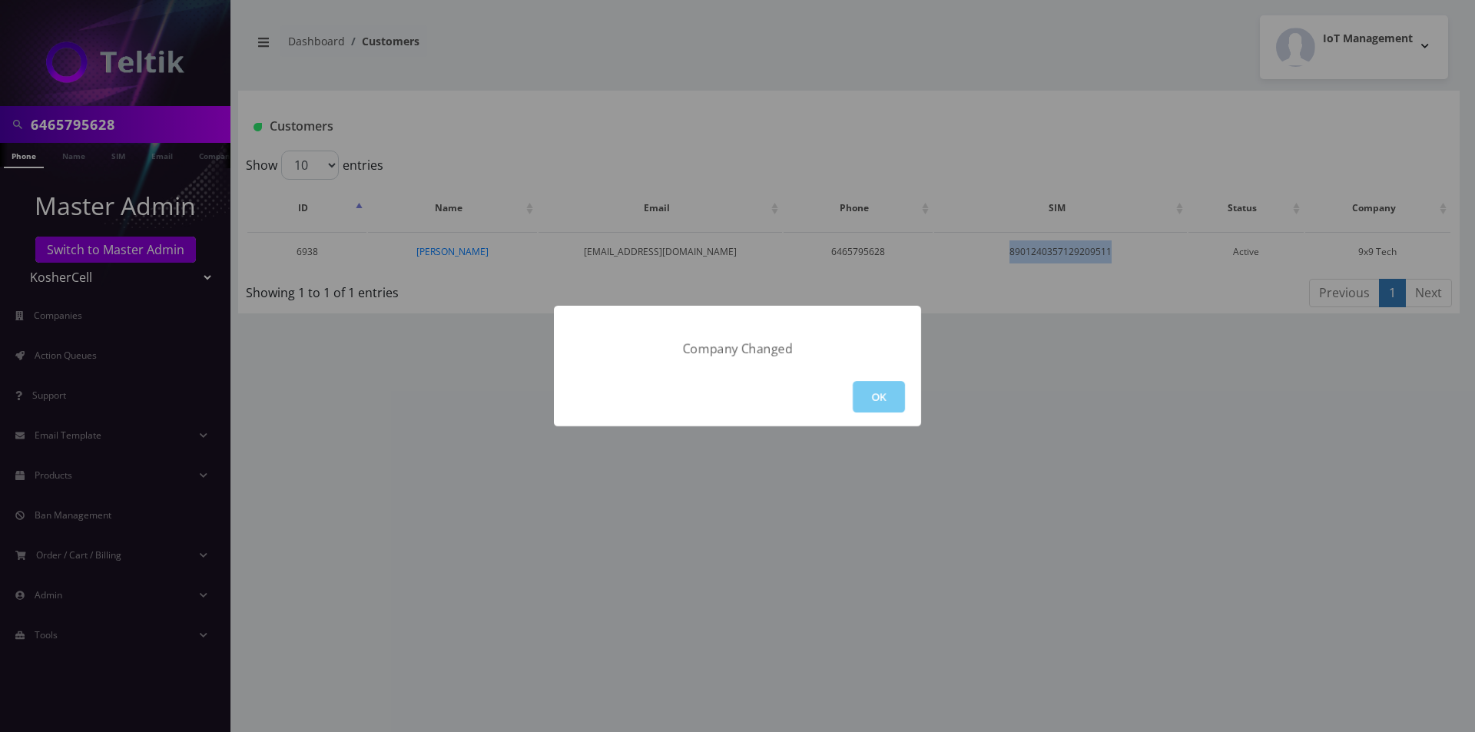
click at [871, 384] on button "OK" at bounding box center [879, 397] width 52 height 32
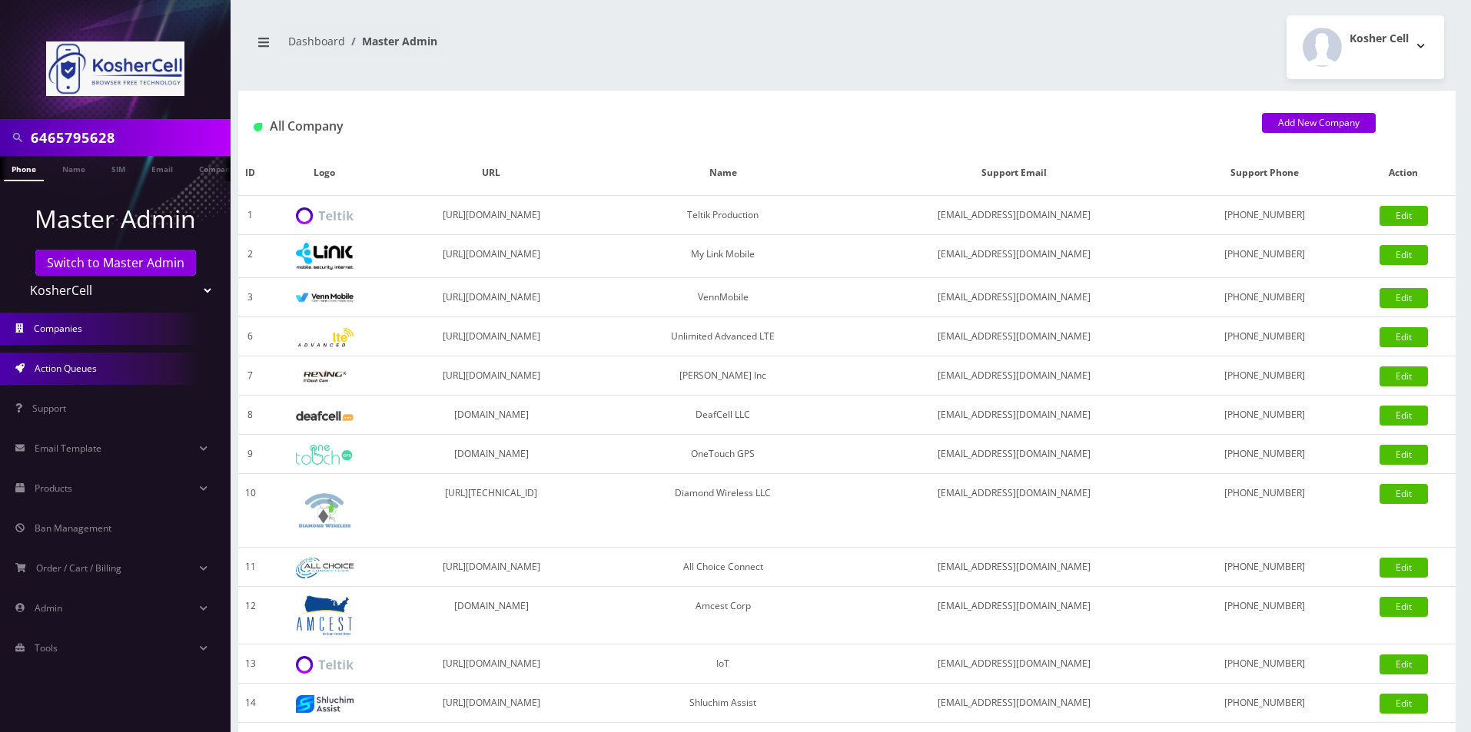
click at [85, 367] on span "Action Queues" at bounding box center [66, 368] width 62 height 13
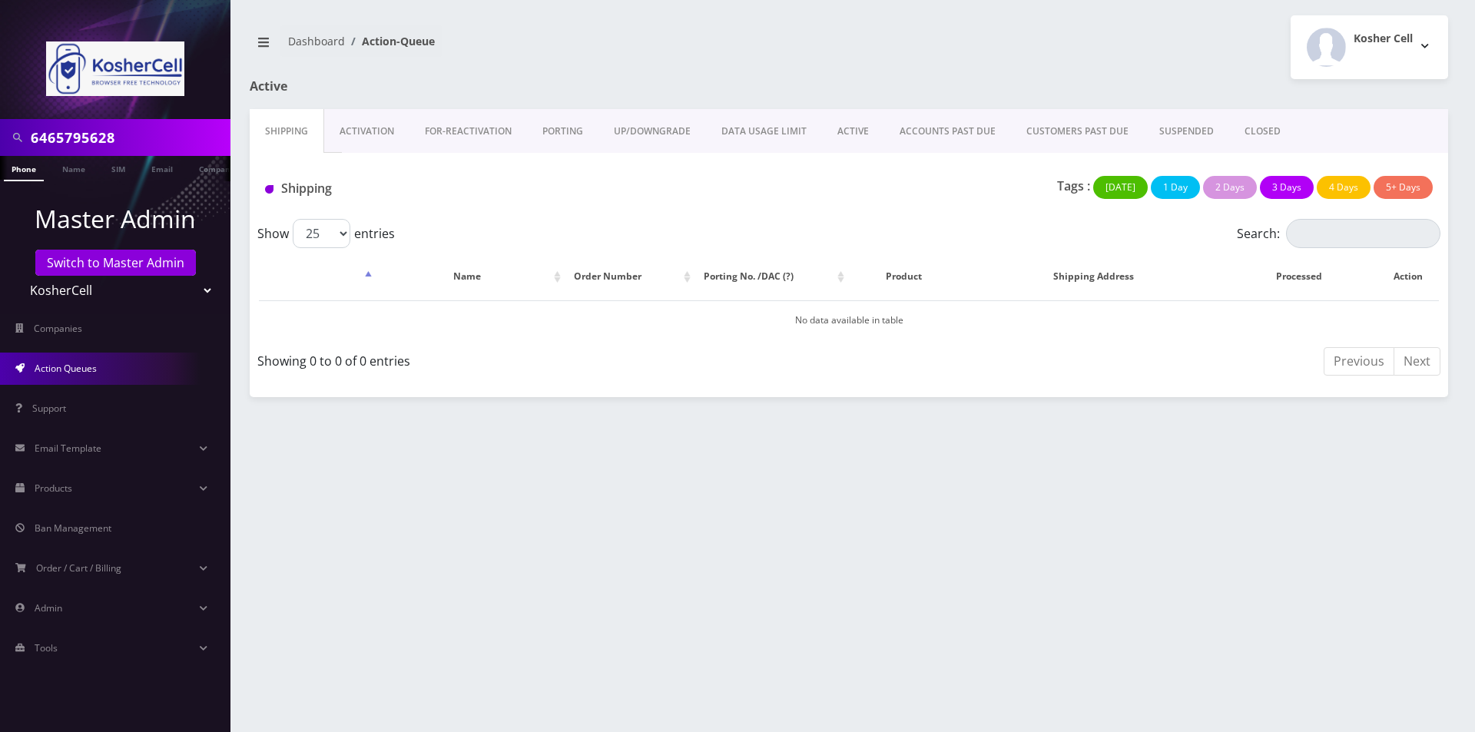
click at [539, 129] on link "PORTING" at bounding box center [562, 131] width 71 height 45
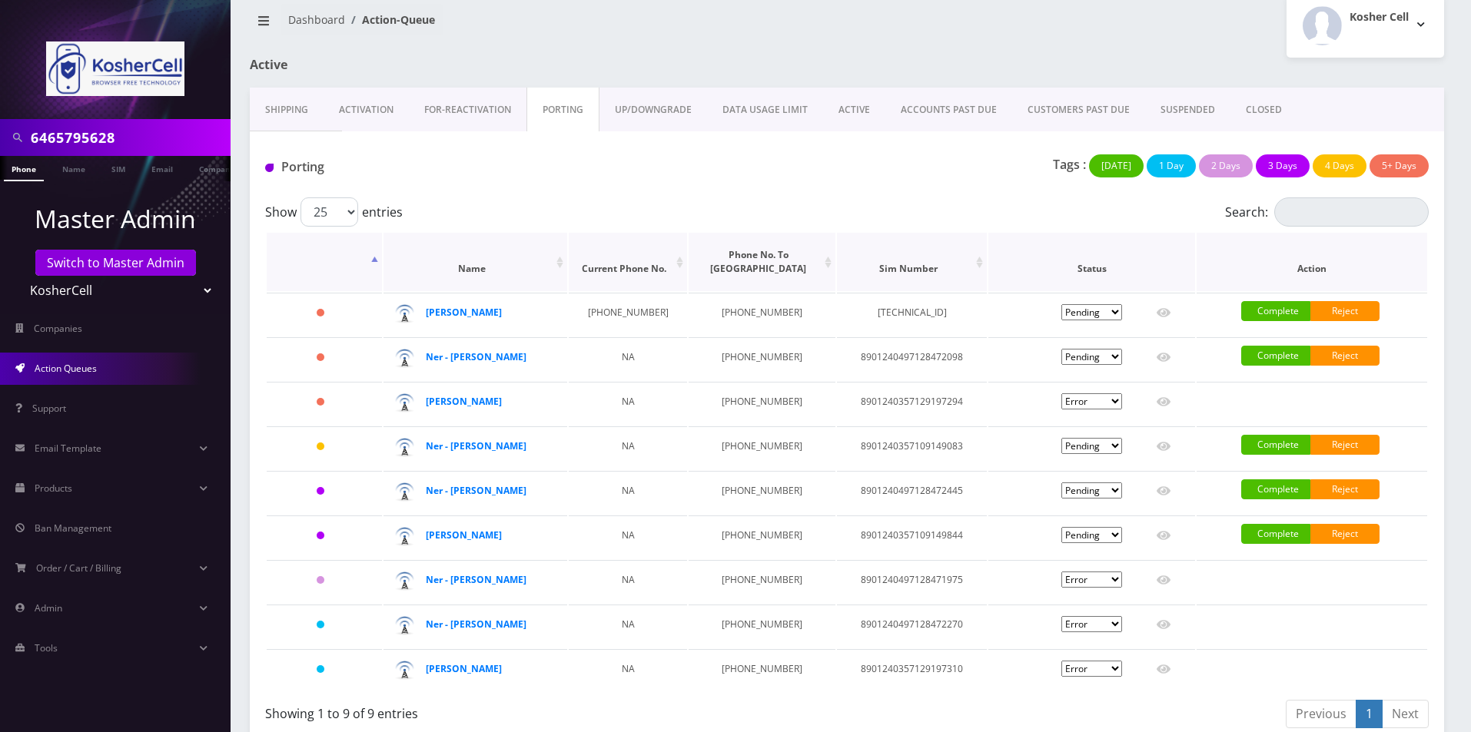
scroll to position [39, 0]
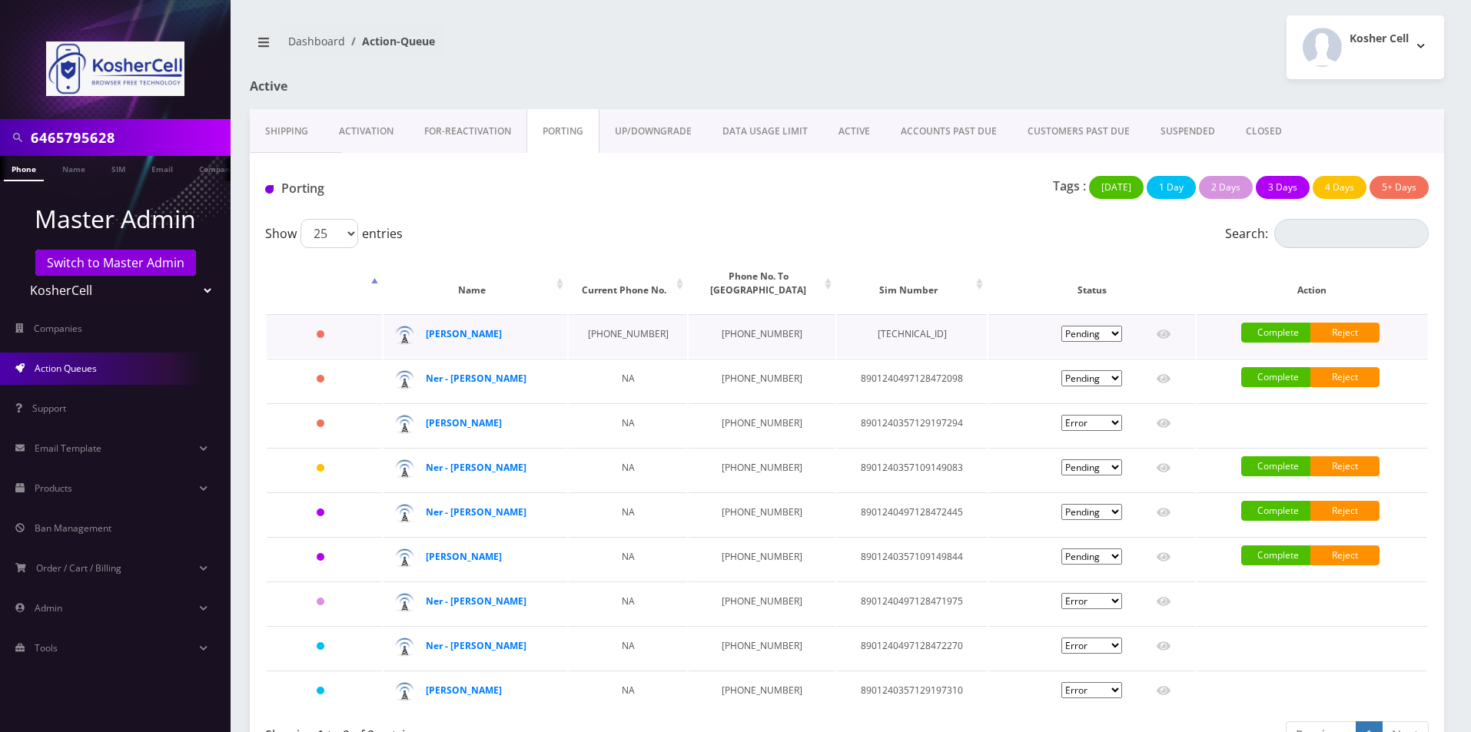
click at [894, 333] on td "89148000003876158267" at bounding box center [912, 335] width 150 height 43
click at [894, 333] on td "[TECHNICAL_ID]" at bounding box center [912, 335] width 150 height 43
click at [871, 336] on td "[TECHNICAL_ID]" at bounding box center [912, 335] width 150 height 43
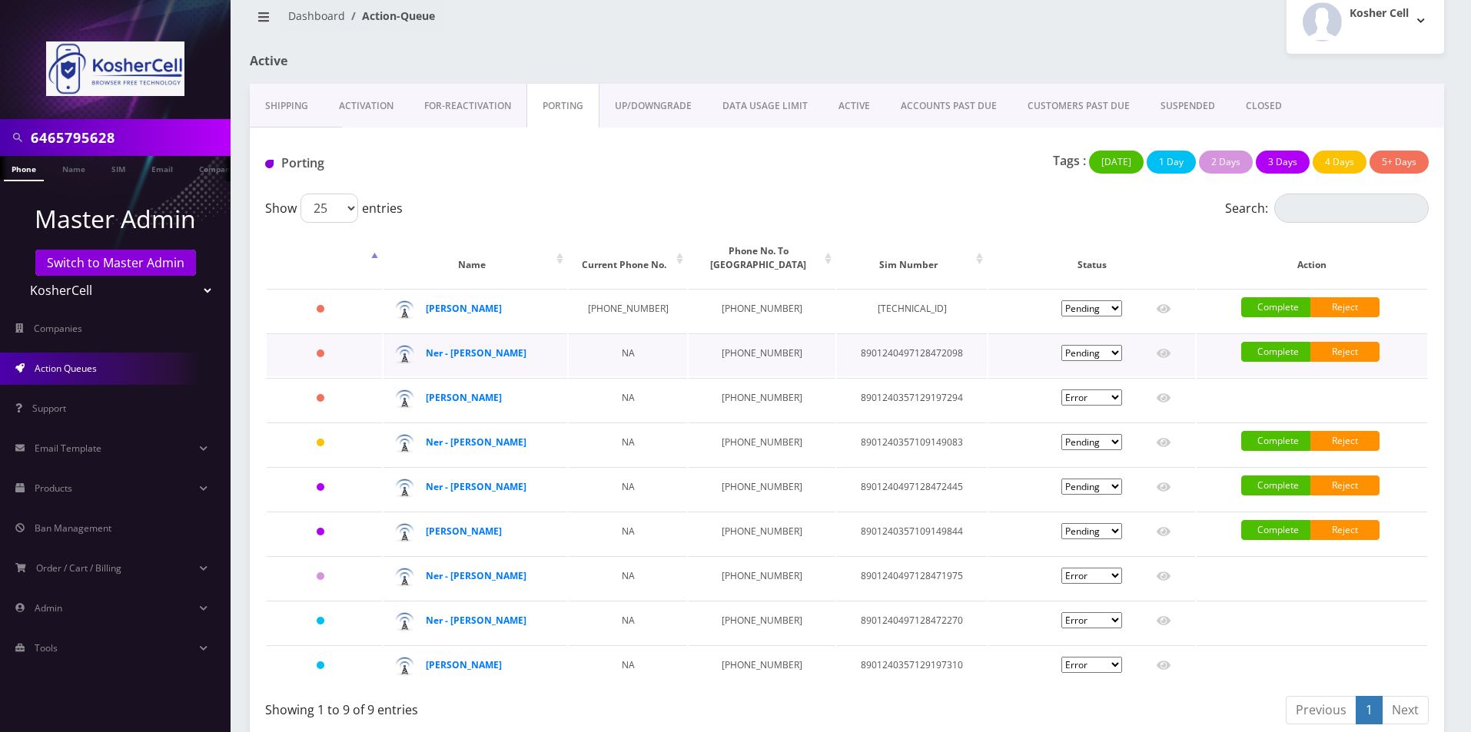
scroll to position [39, 0]
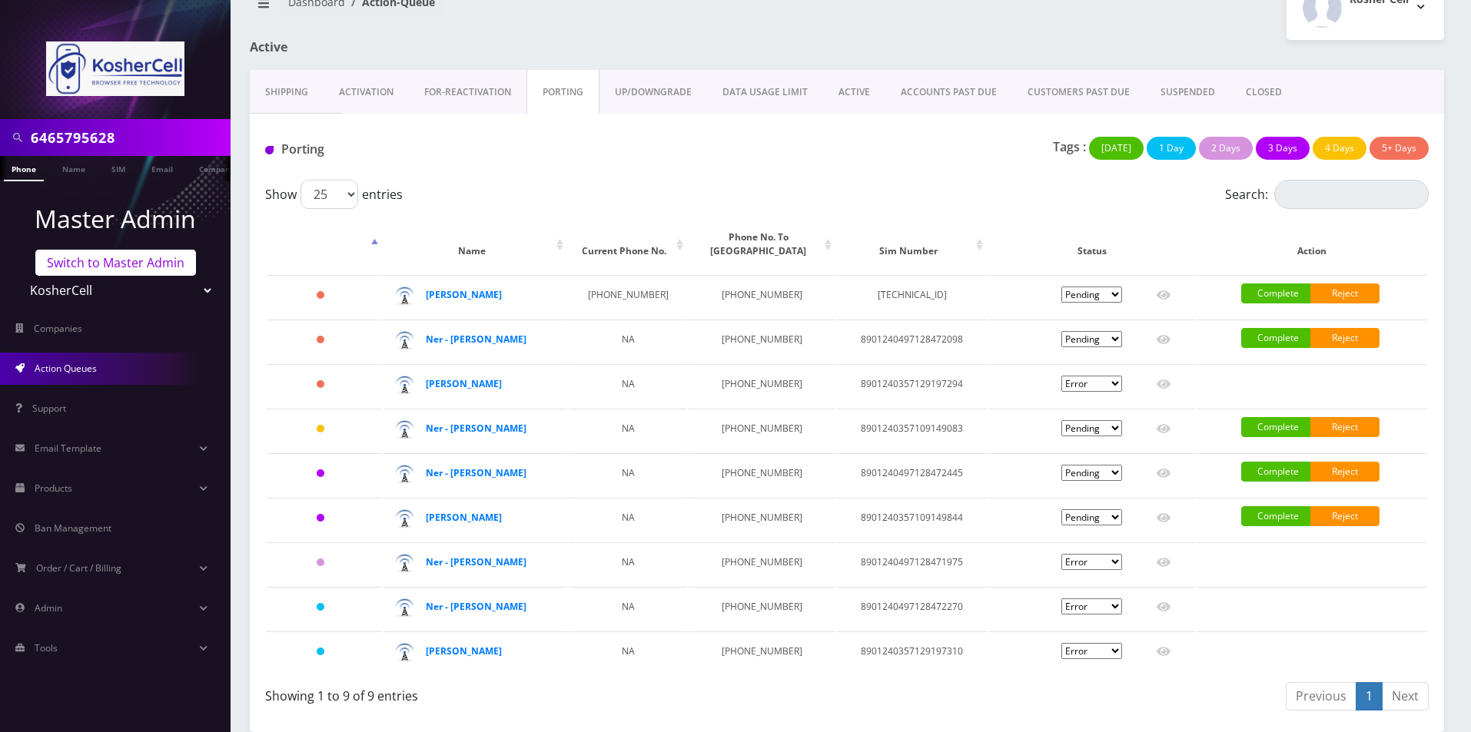
click at [103, 264] on link "Switch to Master Admin" at bounding box center [115, 263] width 161 height 26
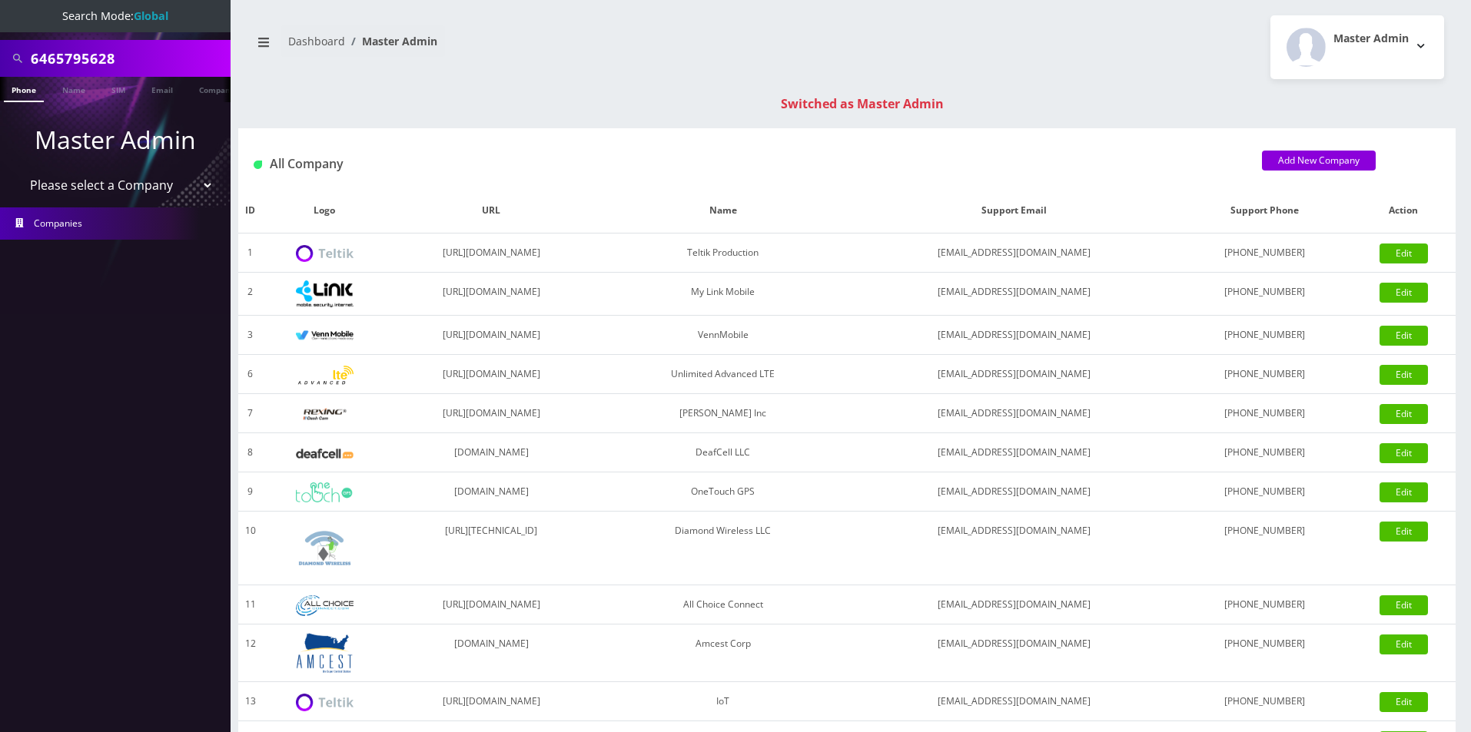
scroll to position [360, 0]
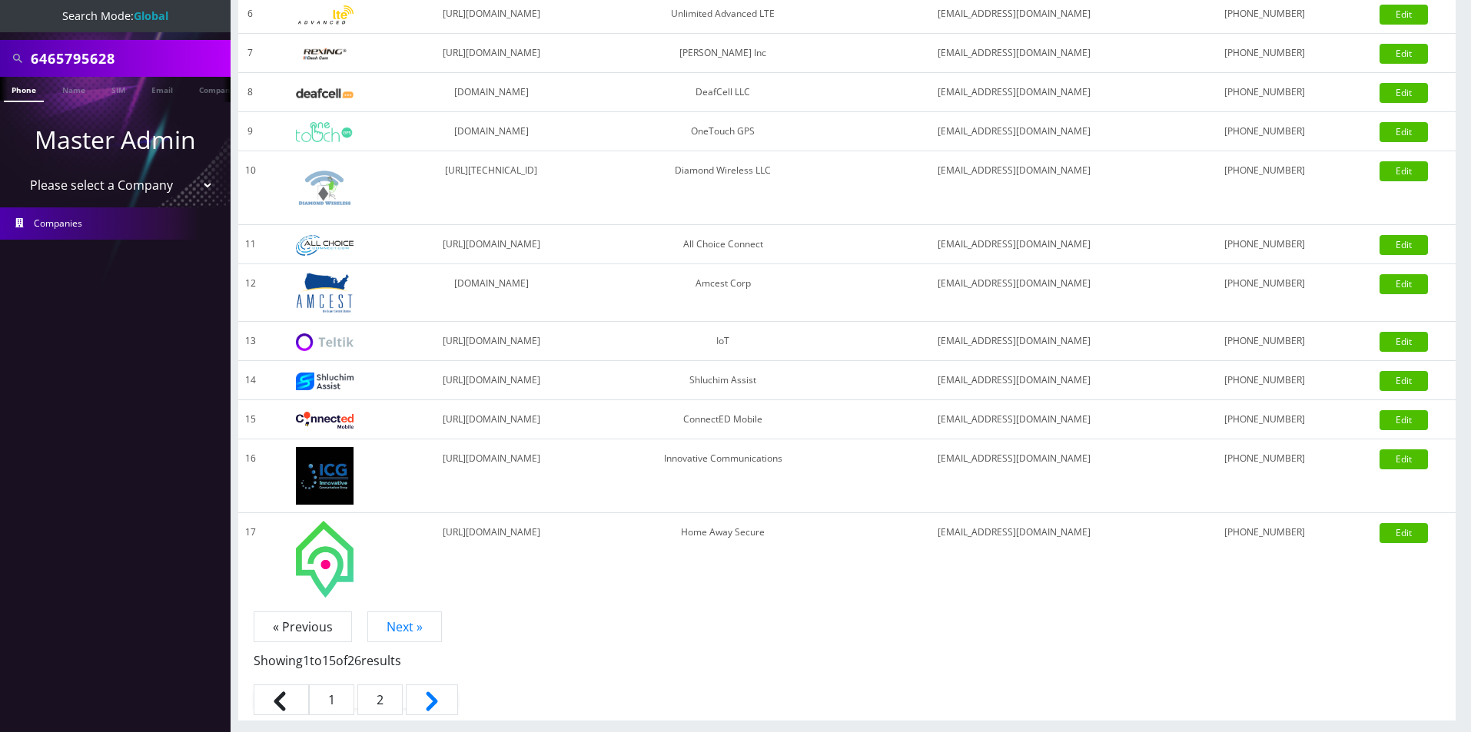
click at [364, 706] on link "2" at bounding box center [379, 700] width 45 height 31
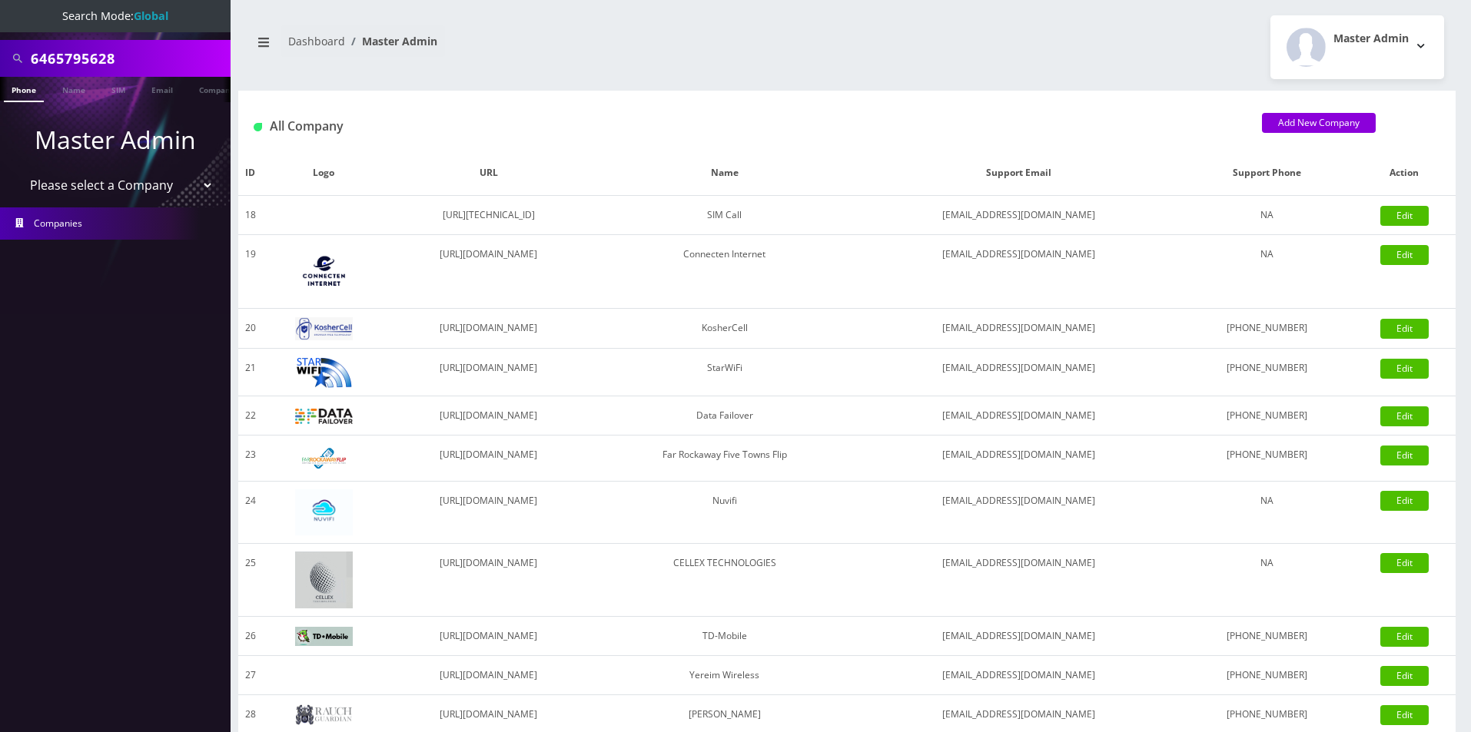
click at [75, 178] on select "Please select a Company Teltik Production My Link Mobile VennMobile Unlimited A…" at bounding box center [116, 185] width 196 height 29
select select "20"
click at [18, 171] on select "Please select a Company Teltik Production My Link Mobile VennMobile Unlimited A…" at bounding box center [116, 185] width 196 height 29
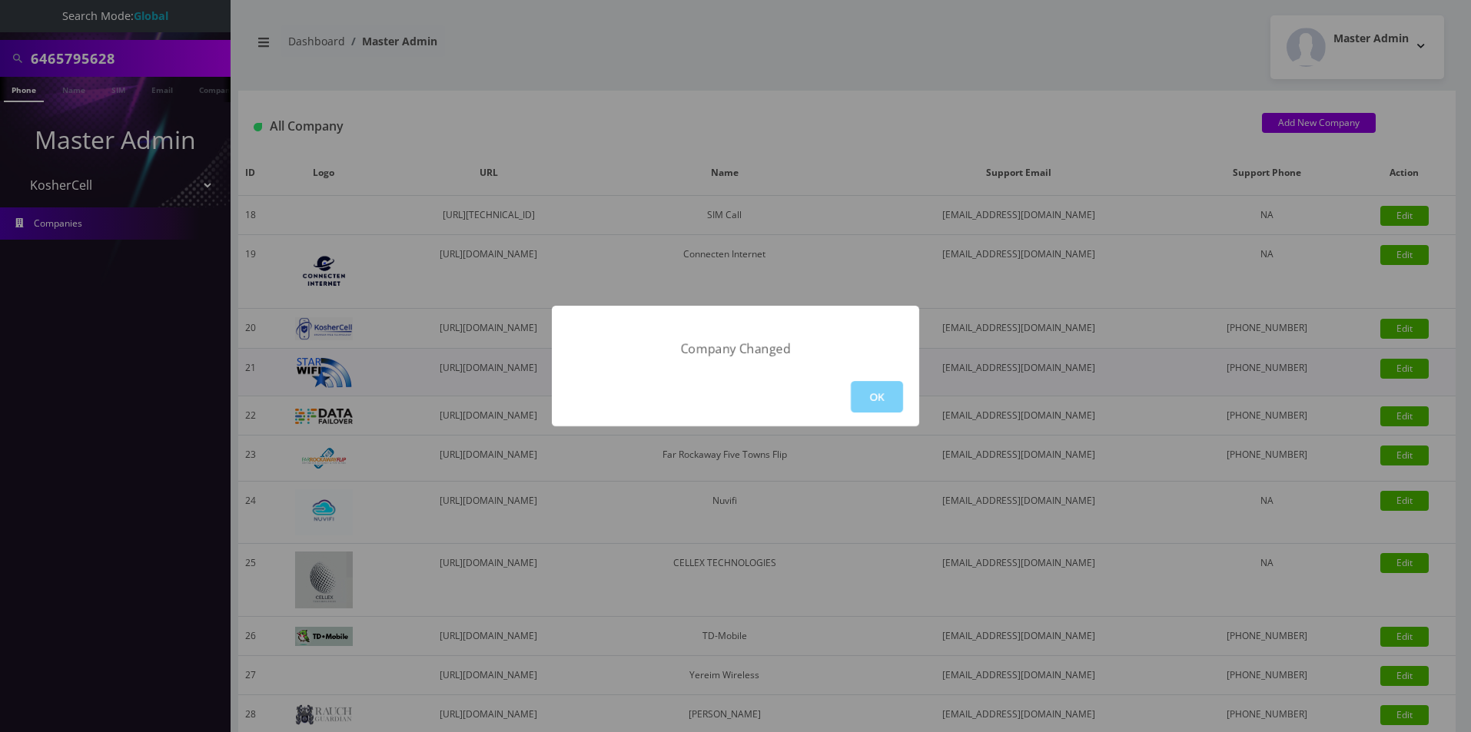
click at [857, 389] on button "OK" at bounding box center [877, 397] width 52 height 32
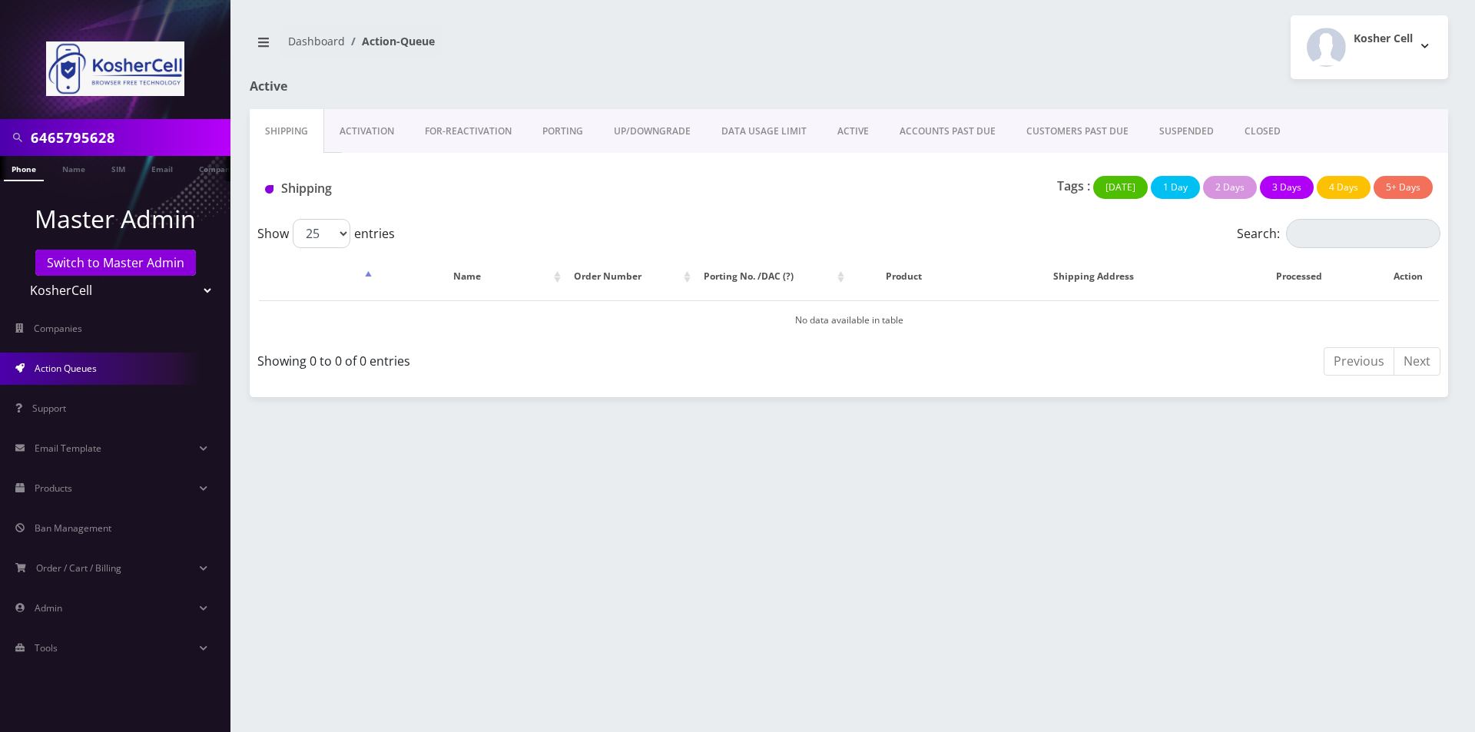
click at [575, 129] on link "PORTING" at bounding box center [562, 131] width 71 height 45
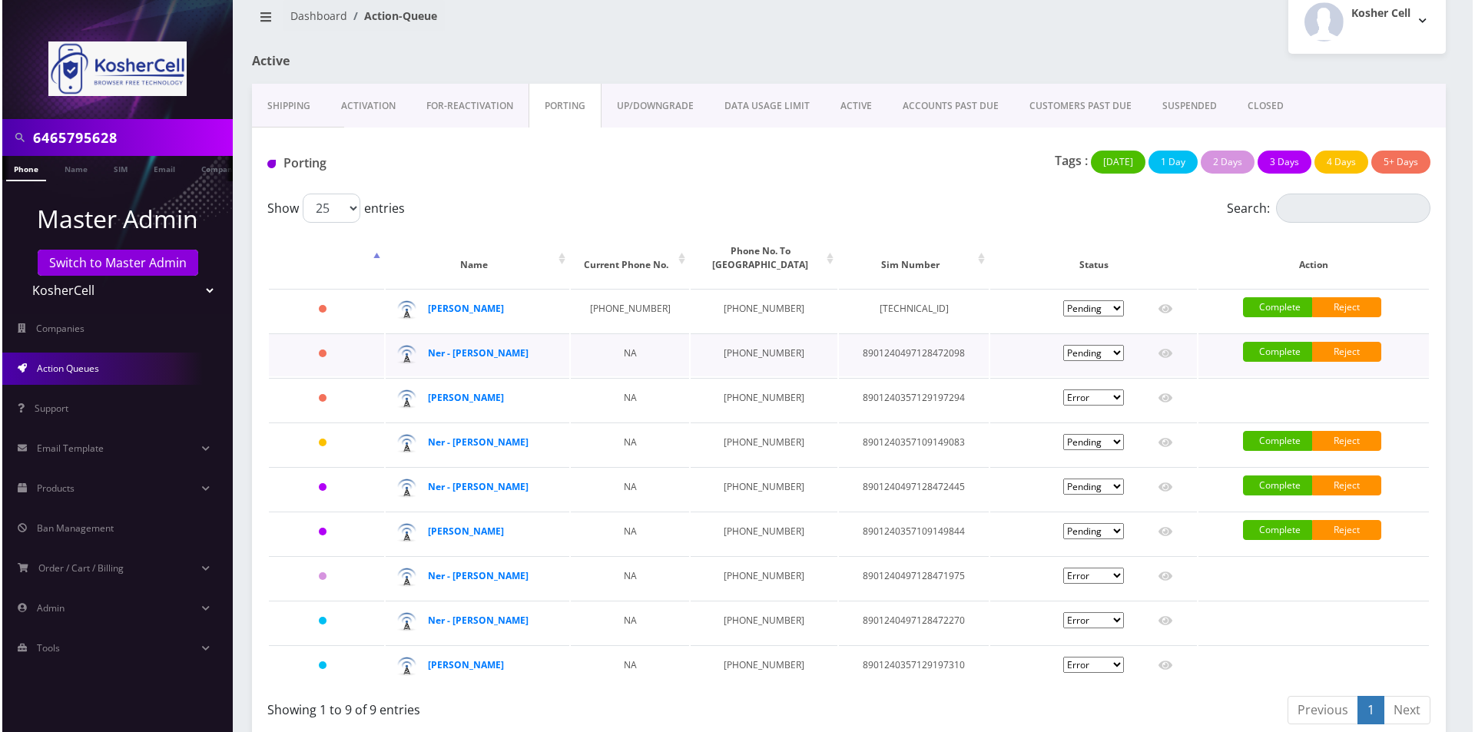
scroll to position [39, 0]
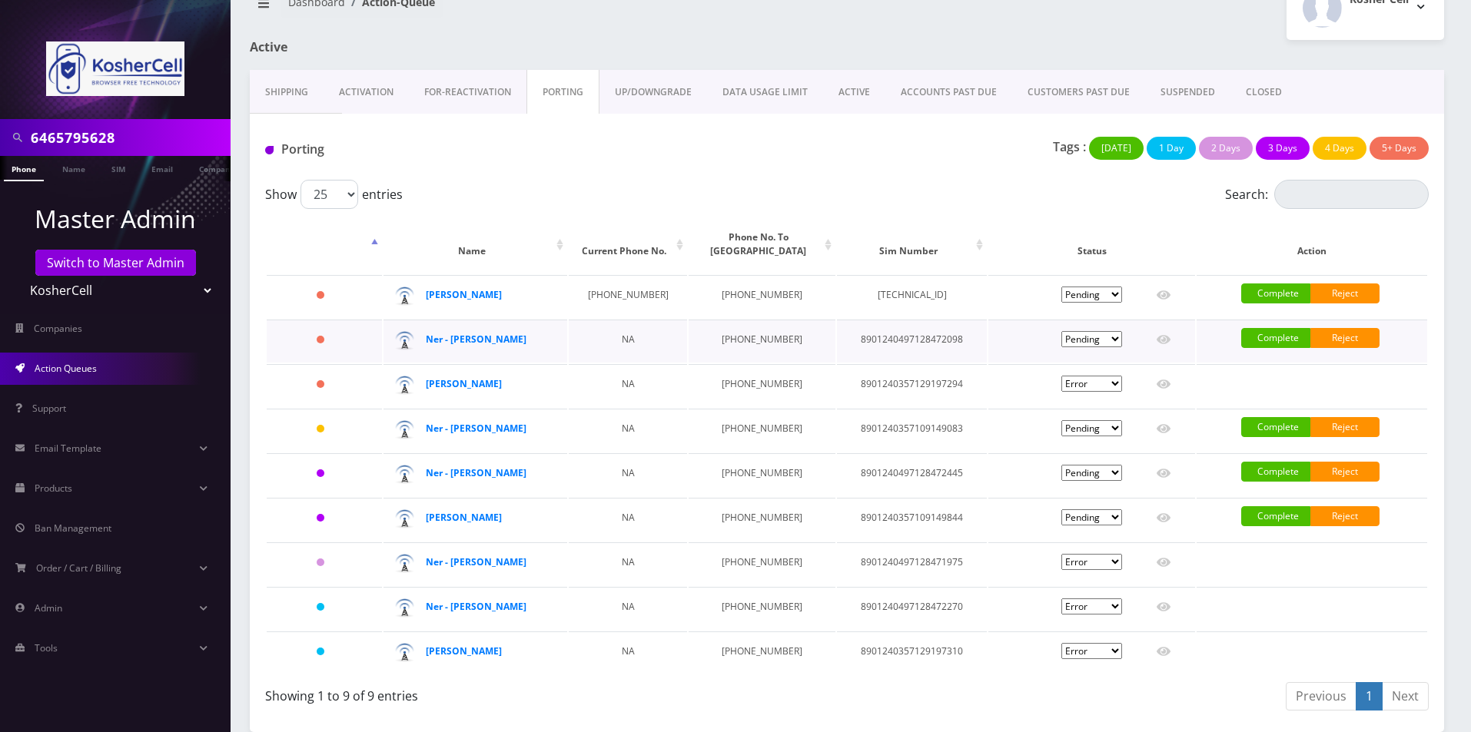
click at [887, 341] on td "8901240497128472098" at bounding box center [912, 341] width 150 height 43
copy td "8901240497128472098"
click at [1153, 340] on td "Pending Submitted Error Cancelled" at bounding box center [1091, 341] width 207 height 43
click at [1157, 337] on icon at bounding box center [1163, 339] width 14 height 12
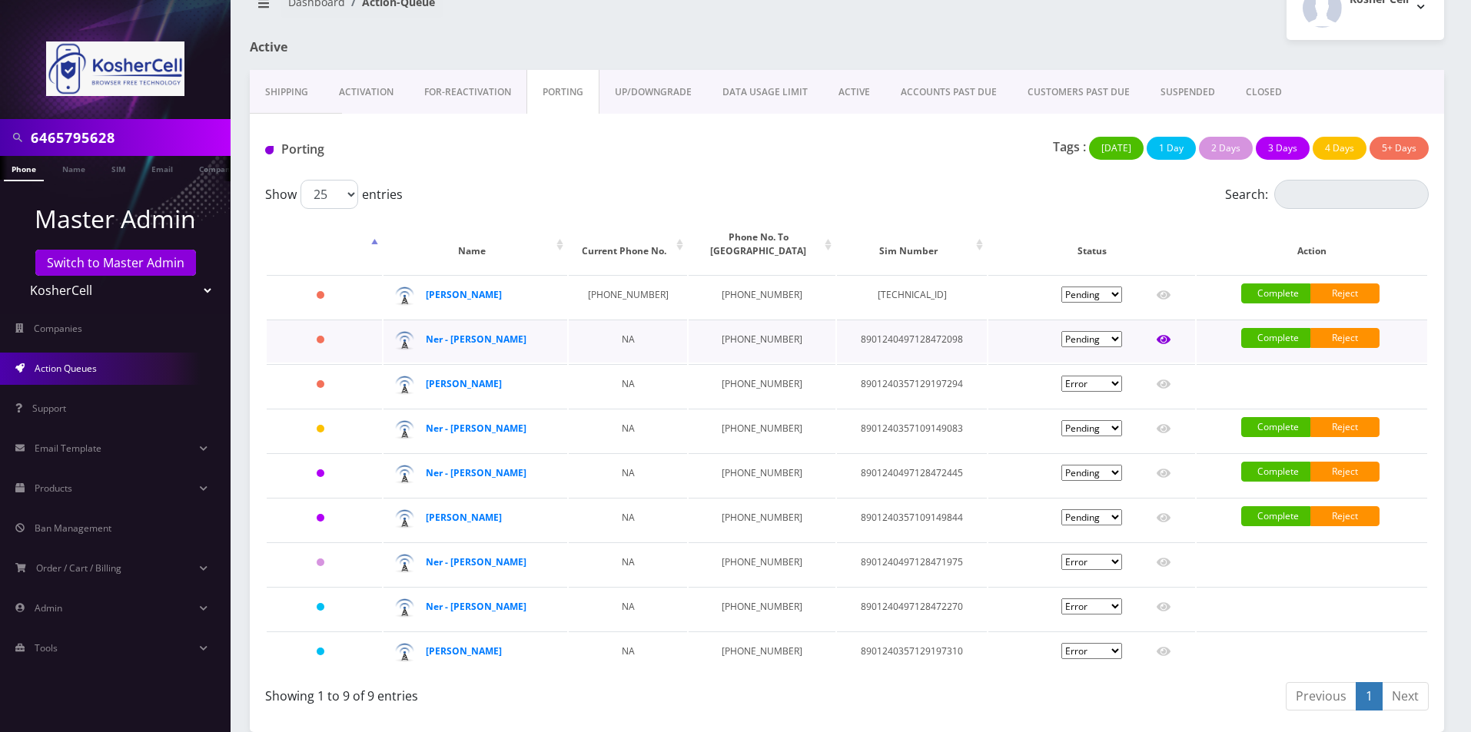
type input "[PERSON_NAME]"
type input "[STREET_ADDRESS]"
type input "[GEOGRAPHIC_DATA]"
select select "MD"
type input "21209"
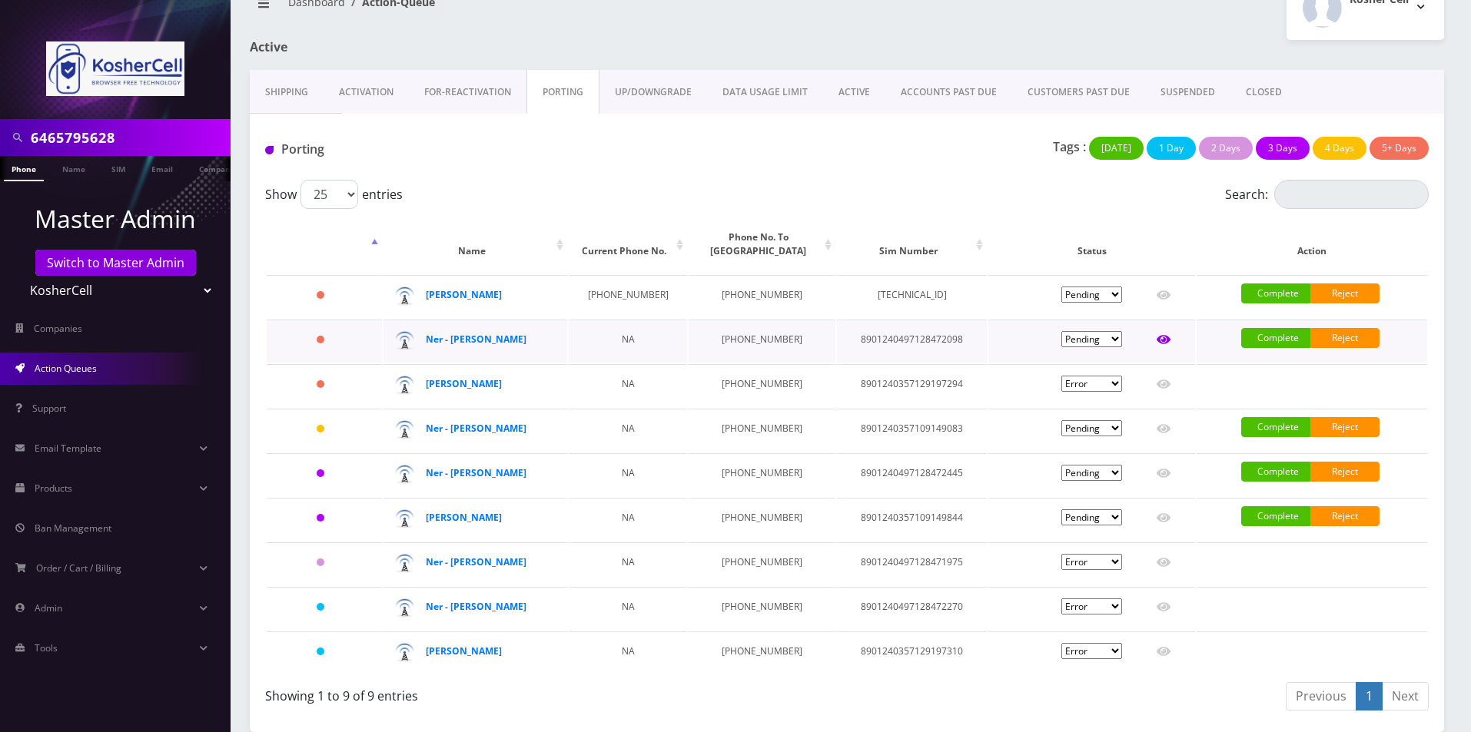
type input "8901240497128472098"
type input "6679102693"
type input "T-Mobile"
type input "96429551"
type input "545974"
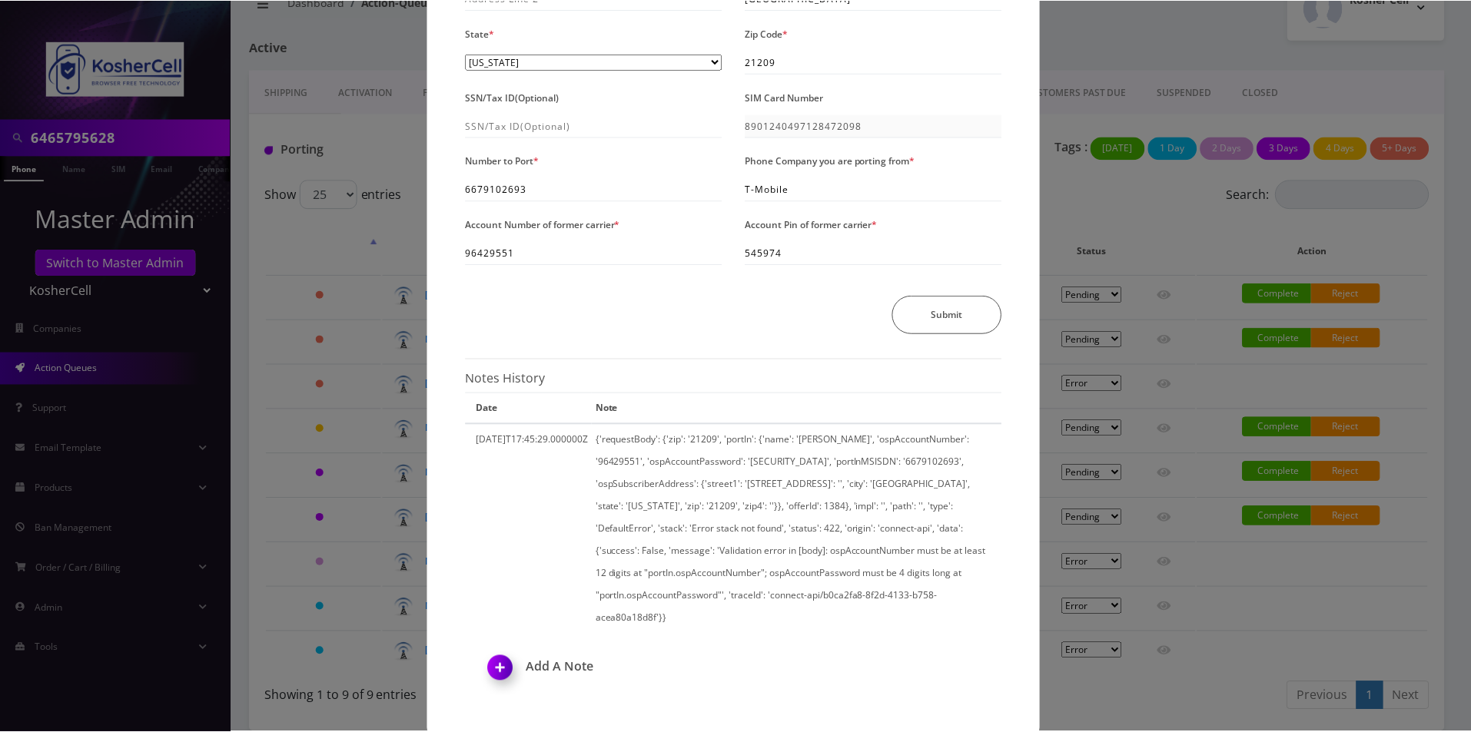
scroll to position [237, 0]
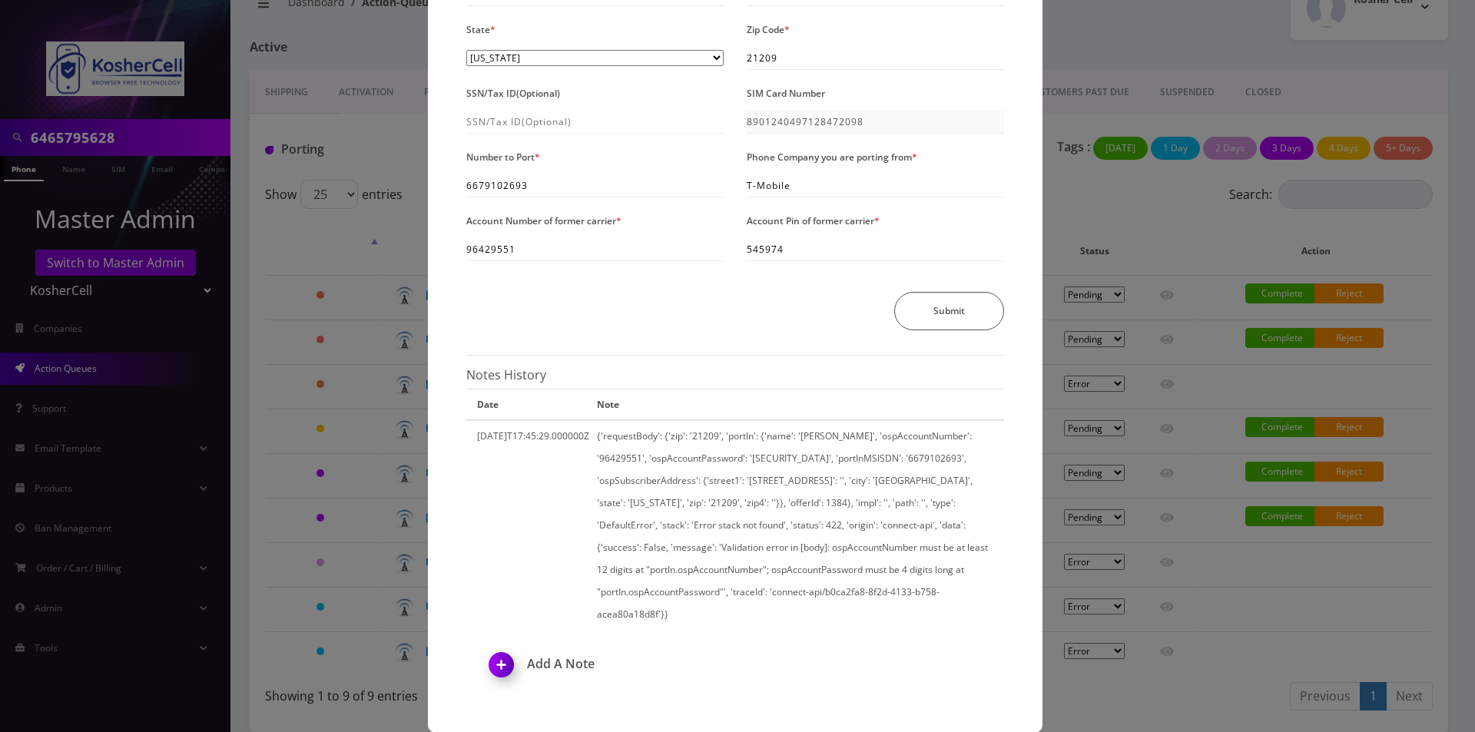
click at [1168, 375] on div "× Send Port Request Authorized Name * Binyomin Kaplan Address Line 1 * 6513 Cla…" at bounding box center [737, 366] width 1475 height 732
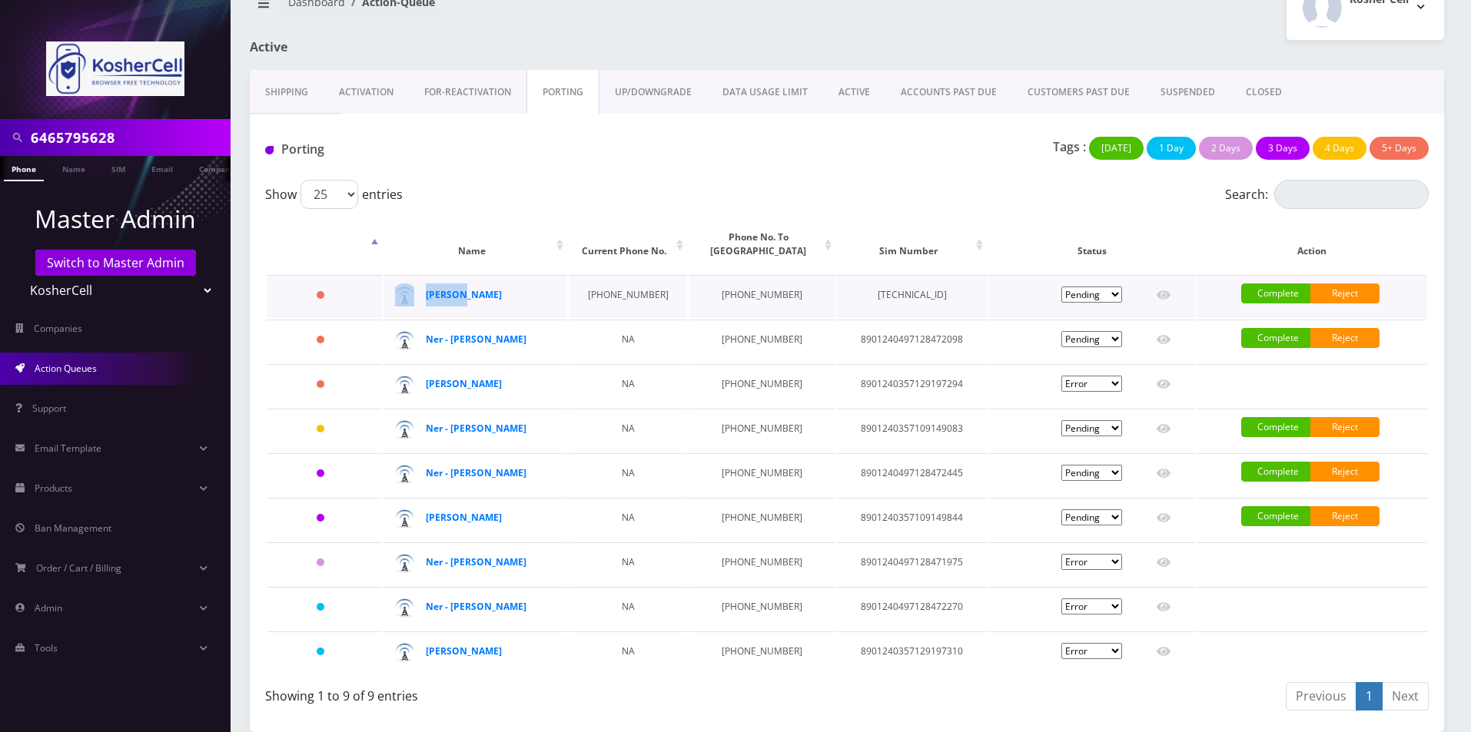
drag, startPoint x: 456, startPoint y: 287, endPoint x: 493, endPoint y: 304, distance: 40.6
click at [474, 303] on td "[PERSON_NAME]" at bounding box center [475, 296] width 184 height 43
drag, startPoint x: 520, startPoint y: 299, endPoint x: 493, endPoint y: 303, distance: 27.3
click at [517, 299] on div "[PERSON_NAME]" at bounding box center [485, 295] width 118 height 23
copy div "[PERSON_NAME]"
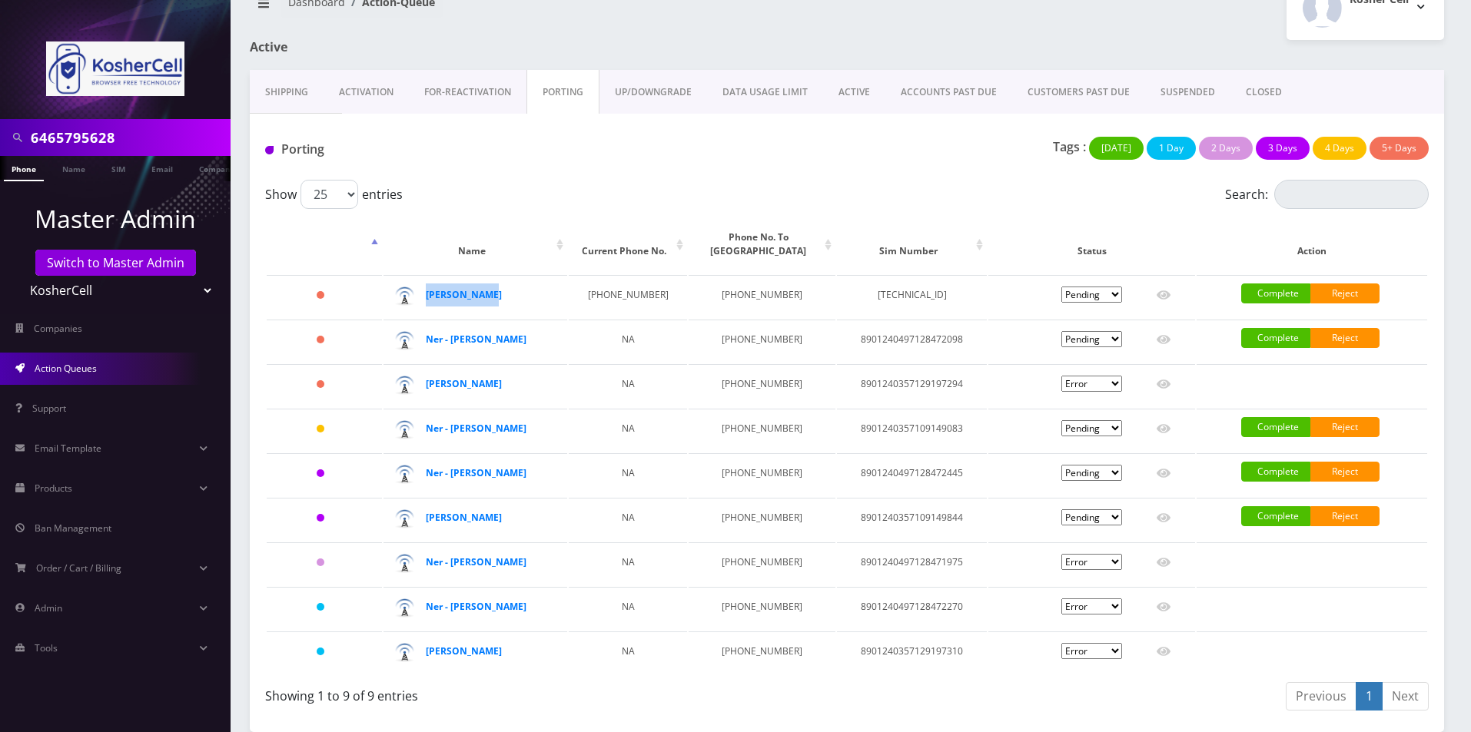
drag, startPoint x: 509, startPoint y: 299, endPoint x: 343, endPoint y: 88, distance: 268.7
click at [343, 95] on div "Shipping Activation FOR-REActivation PORTING UP/DOWNGRADE DATA USAGE LIMIT ACTI…" at bounding box center [847, 401] width 1194 height 662
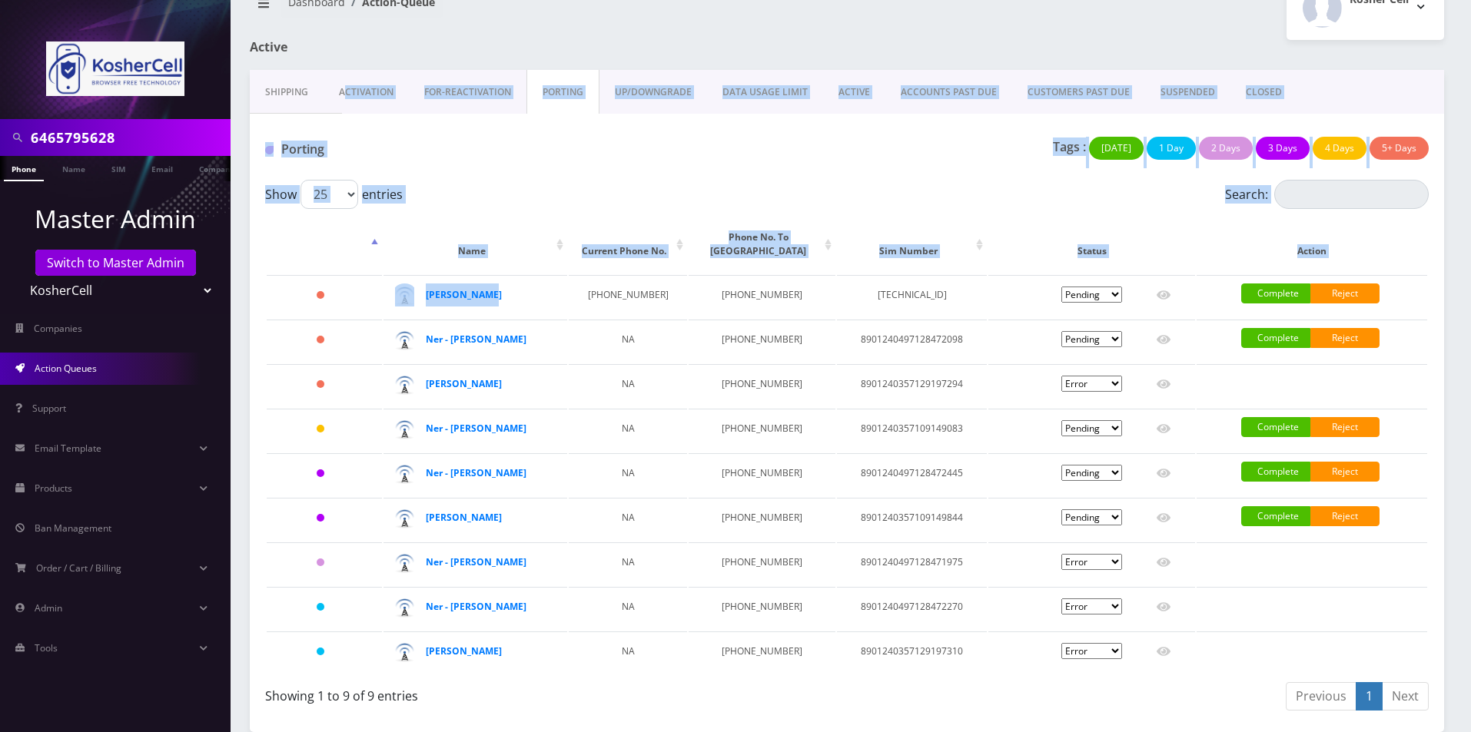
click at [359, 101] on link "Activation" at bounding box center [365, 92] width 85 height 45
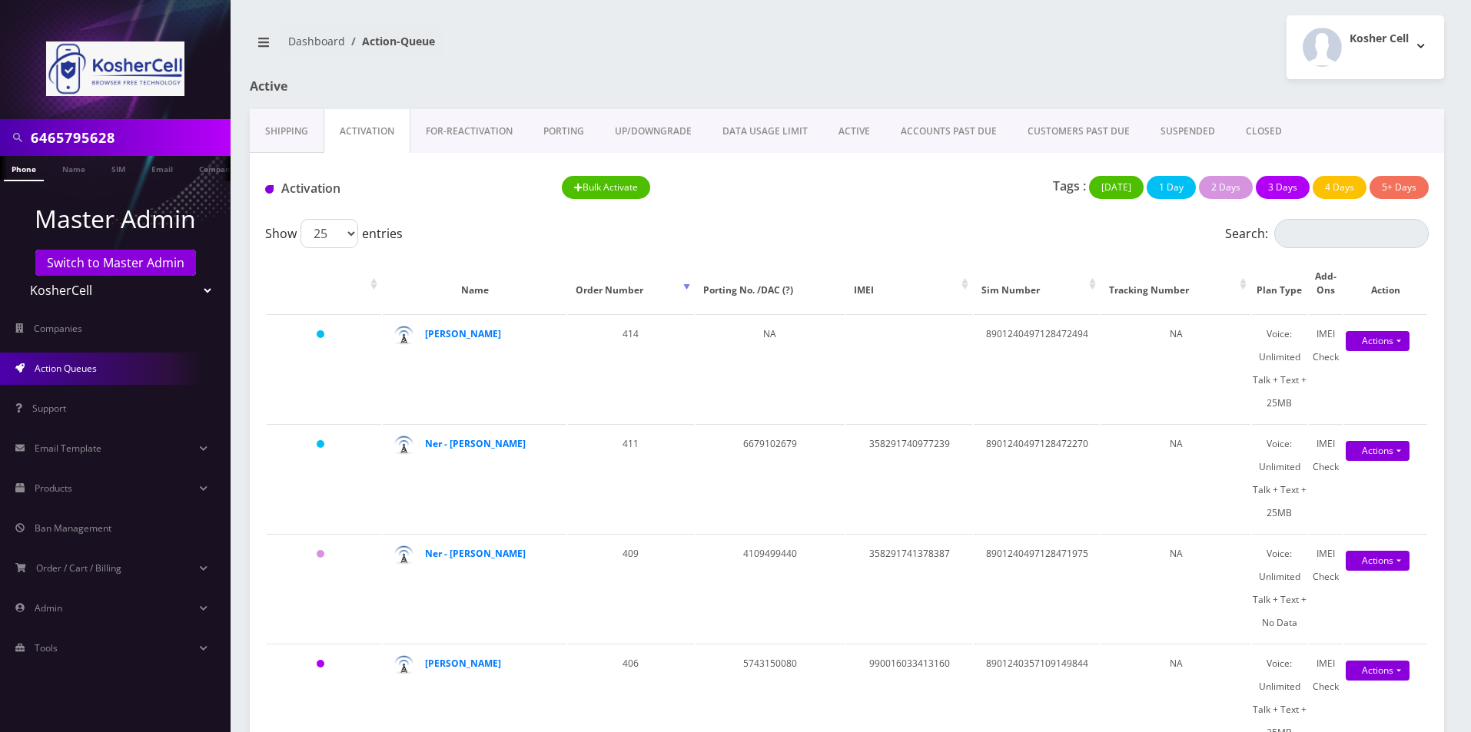
click at [546, 128] on link "PORTING" at bounding box center [563, 131] width 71 height 45
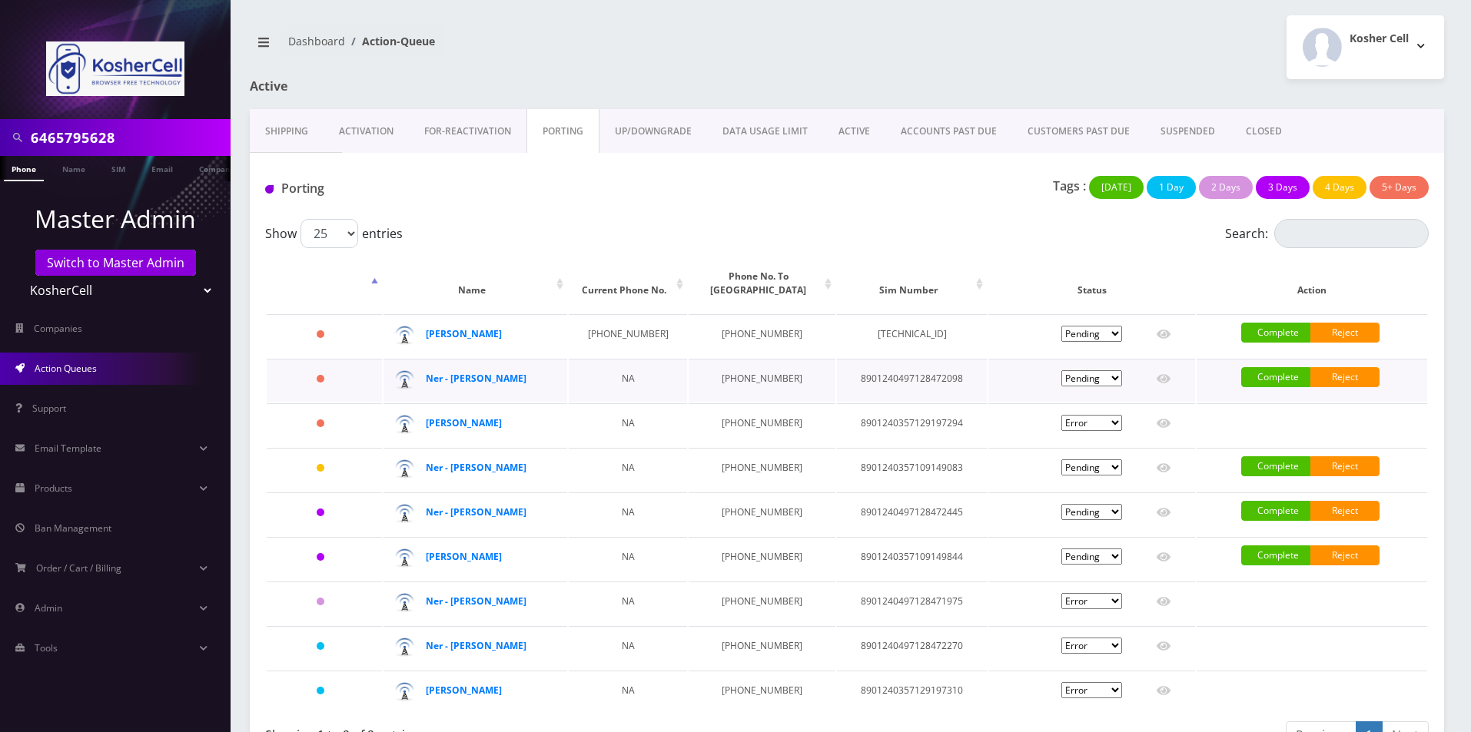
click at [874, 370] on td "8901240497128472098" at bounding box center [912, 380] width 150 height 43
copy td "8901240497128472098"
click at [353, 120] on link "Activation" at bounding box center [365, 131] width 85 height 45
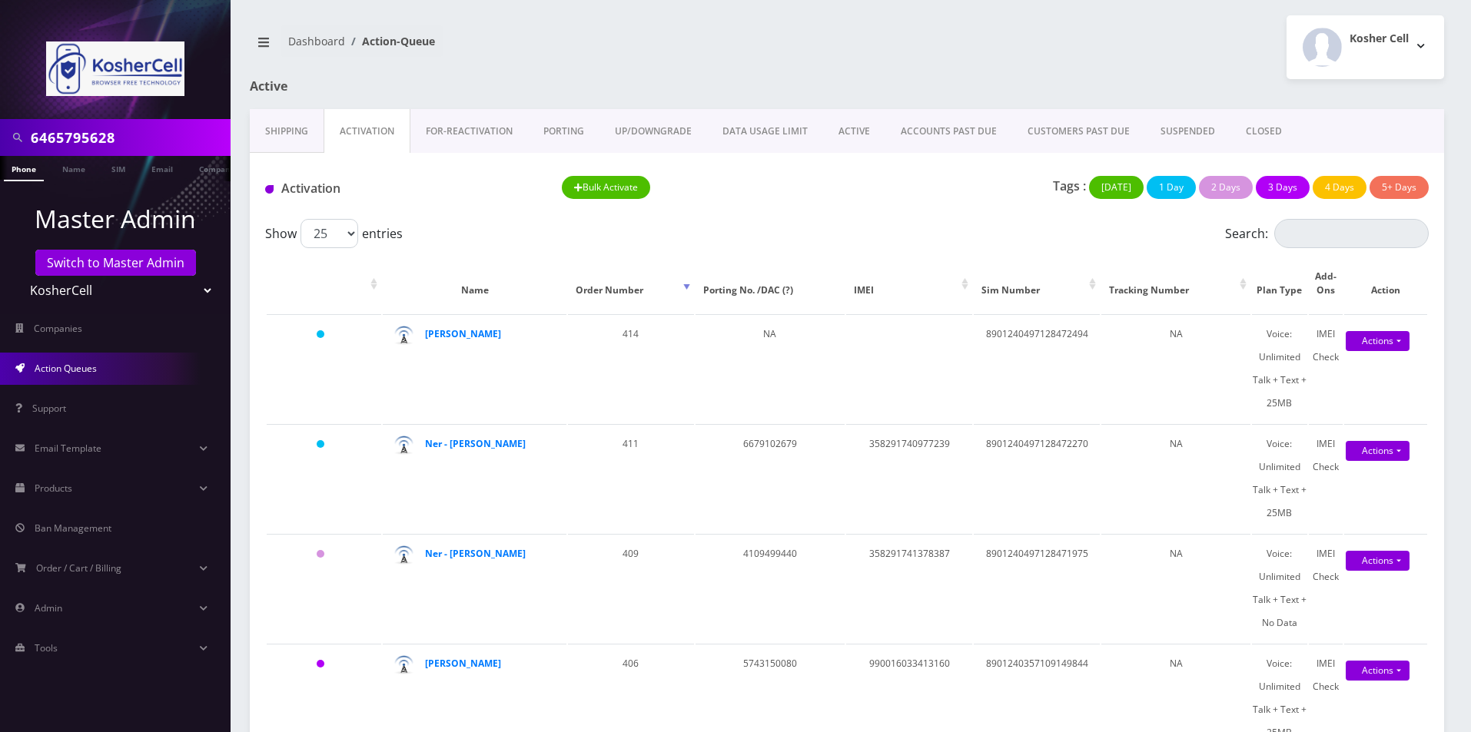
click at [567, 141] on link "PORTING" at bounding box center [563, 131] width 71 height 45
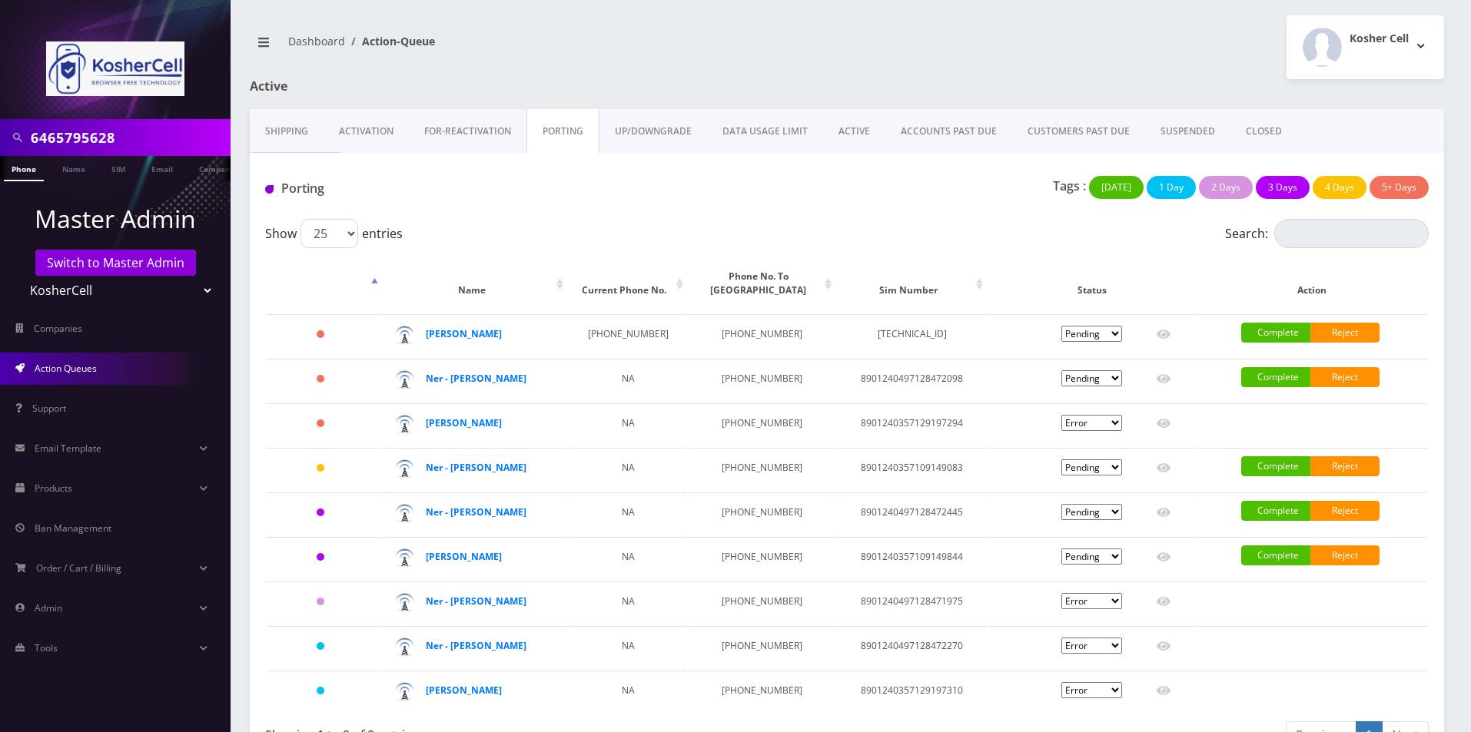
click at [708, 59] on nav "Dashboard Action-Queue" at bounding box center [542, 47] width 585 height 44
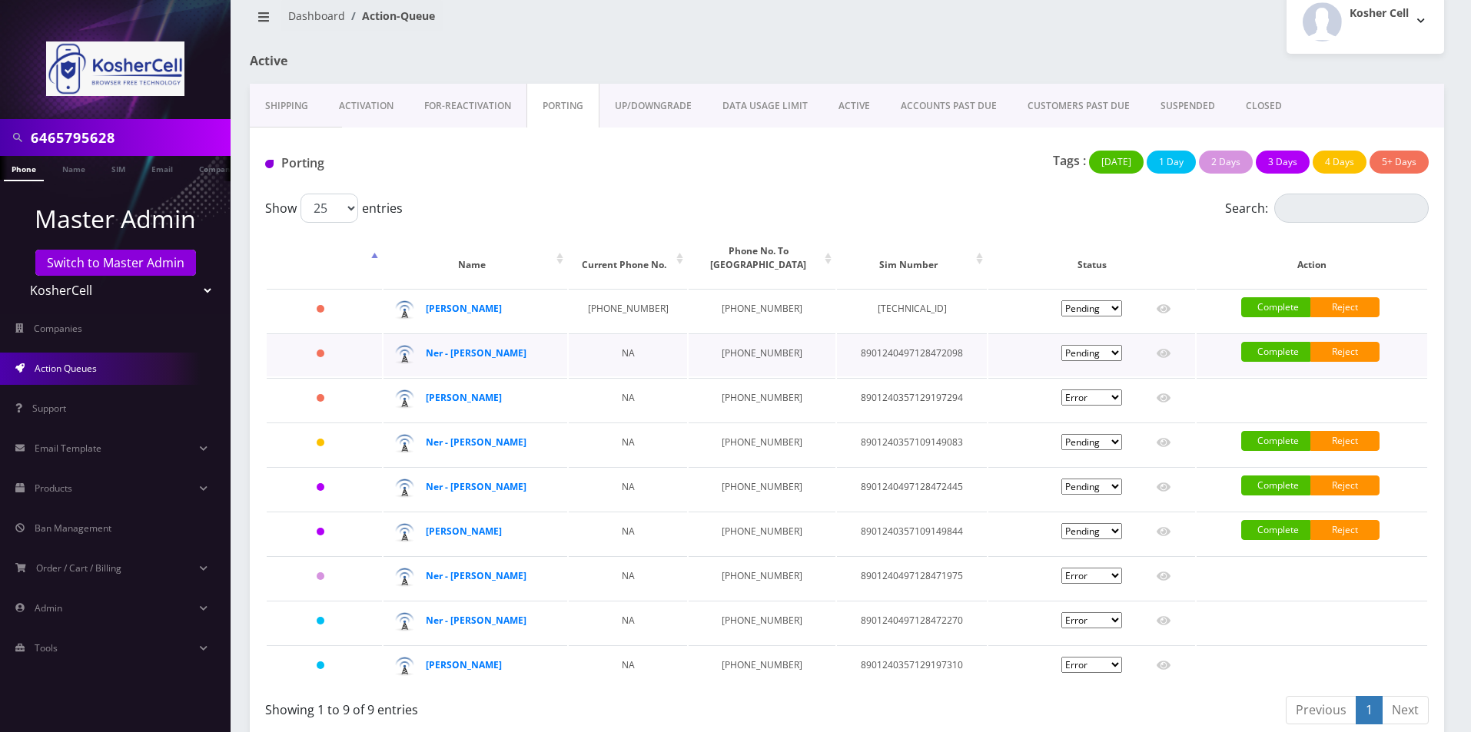
scroll to position [39, 0]
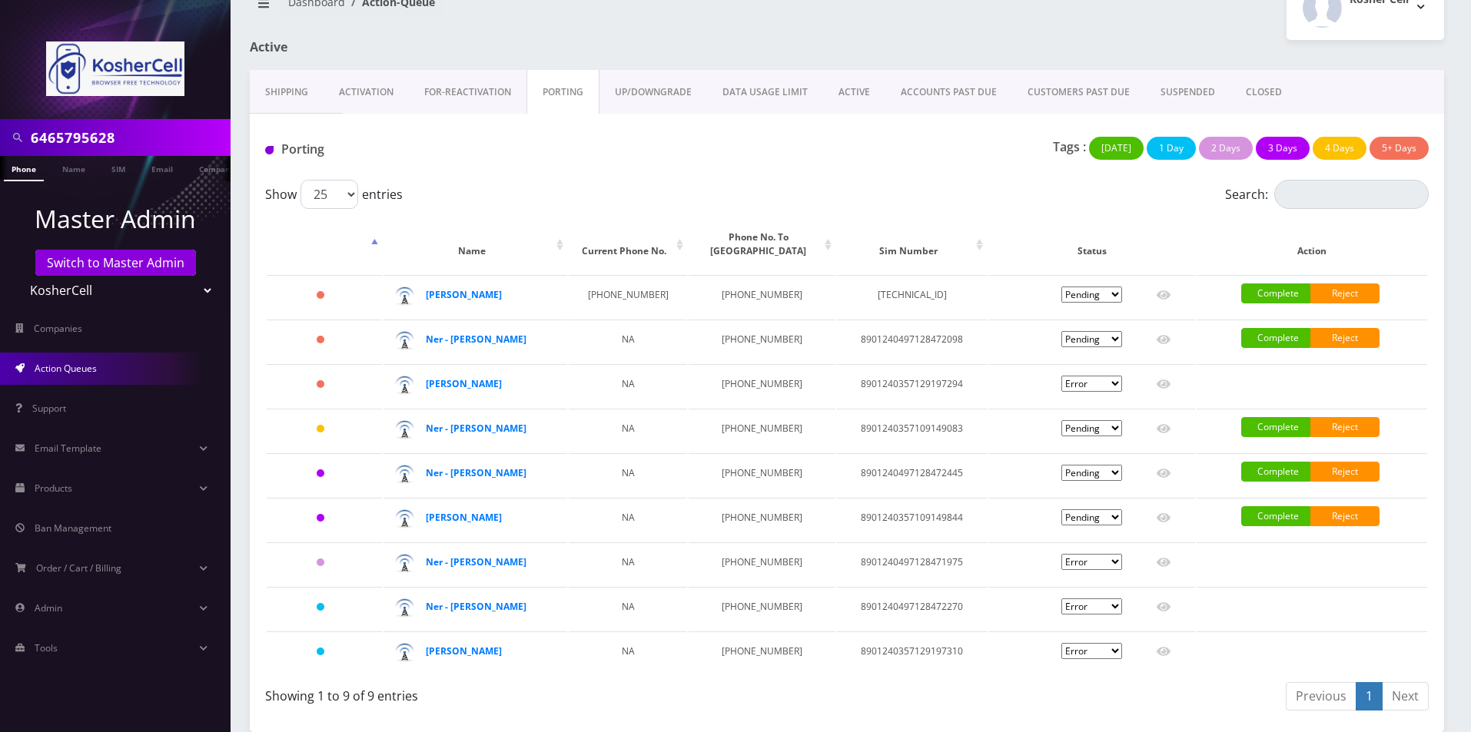
click at [378, 88] on link "Activation" at bounding box center [365, 92] width 85 height 45
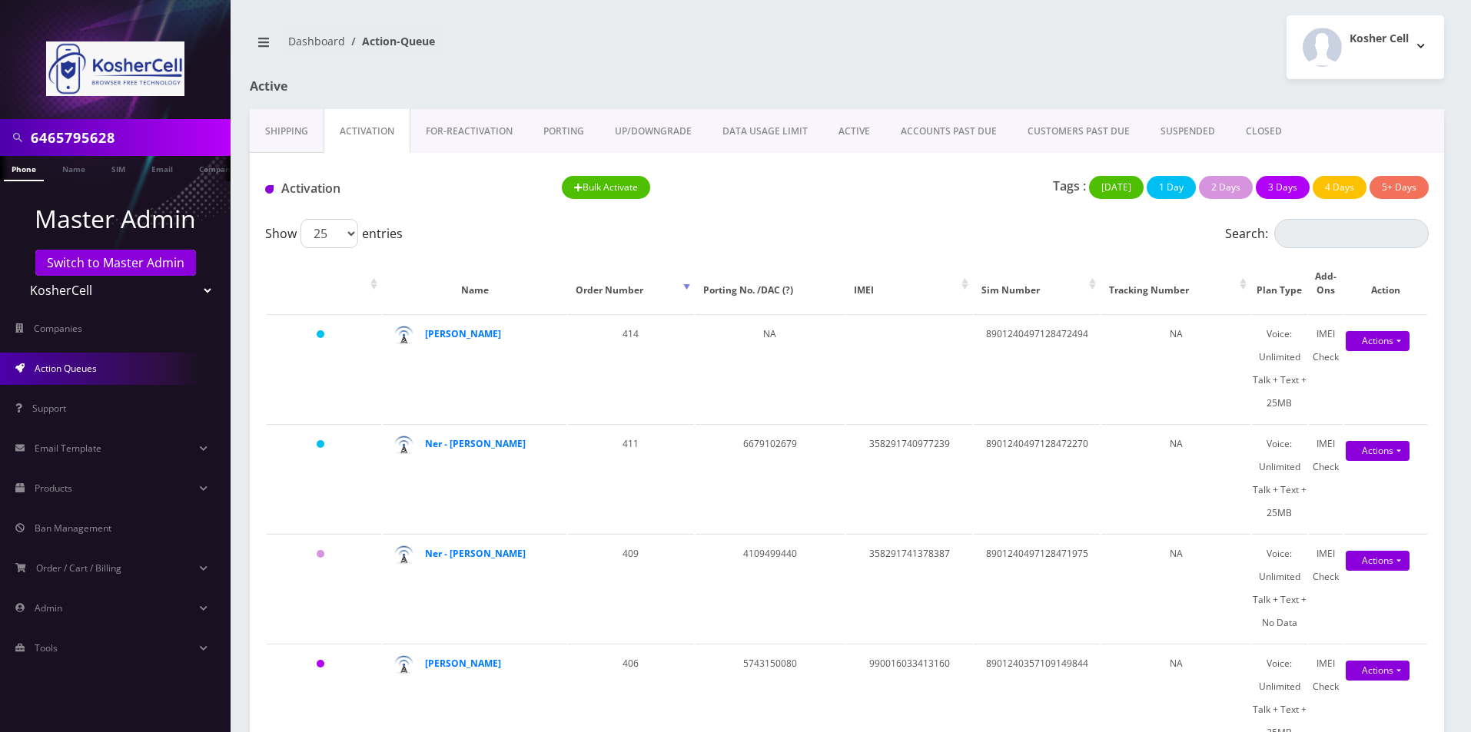
click at [577, 134] on link "PORTING" at bounding box center [563, 131] width 71 height 45
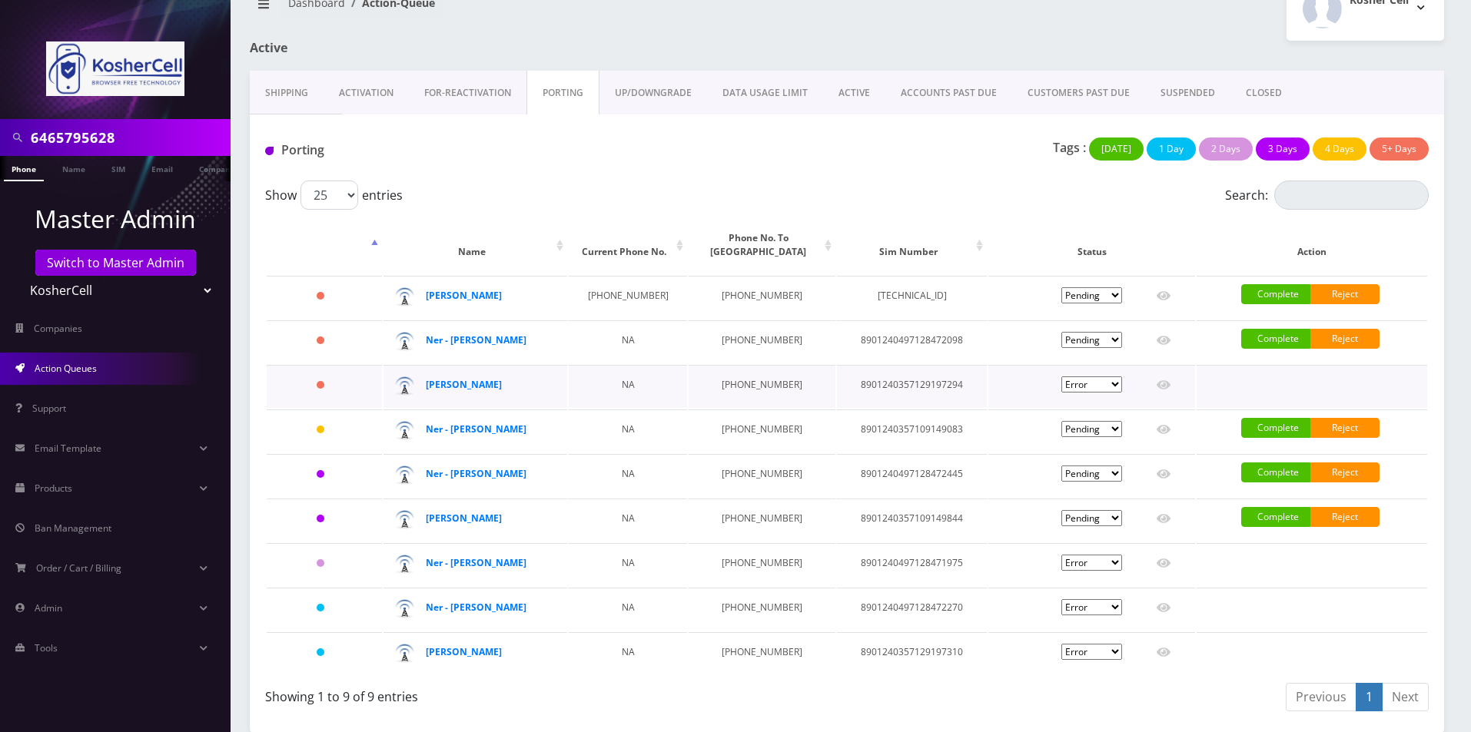
scroll to position [39, 0]
click at [882, 356] on td "8901240497128472098" at bounding box center [912, 341] width 150 height 43
click at [881, 346] on td "8901240497128472098" at bounding box center [912, 341] width 150 height 43
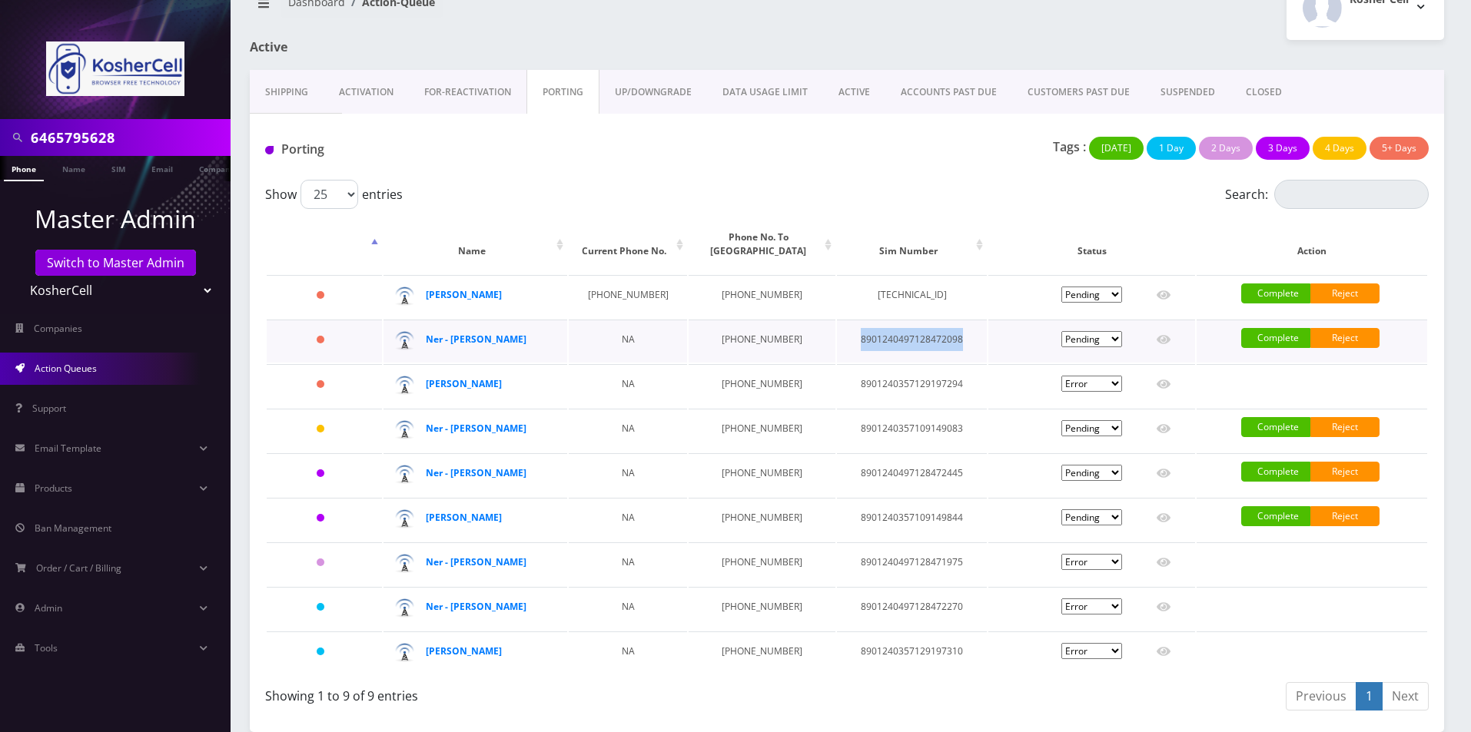
click at [881, 346] on td "8901240497128472098" at bounding box center [912, 341] width 150 height 43
copy td "8901240497128472098"
click at [582, 193] on div "Show 25 50 100 250 500 1000 entries" at bounding box center [701, 194] width 873 height 29
click at [903, 478] on td "8901240497128472445" at bounding box center [912, 474] width 150 height 43
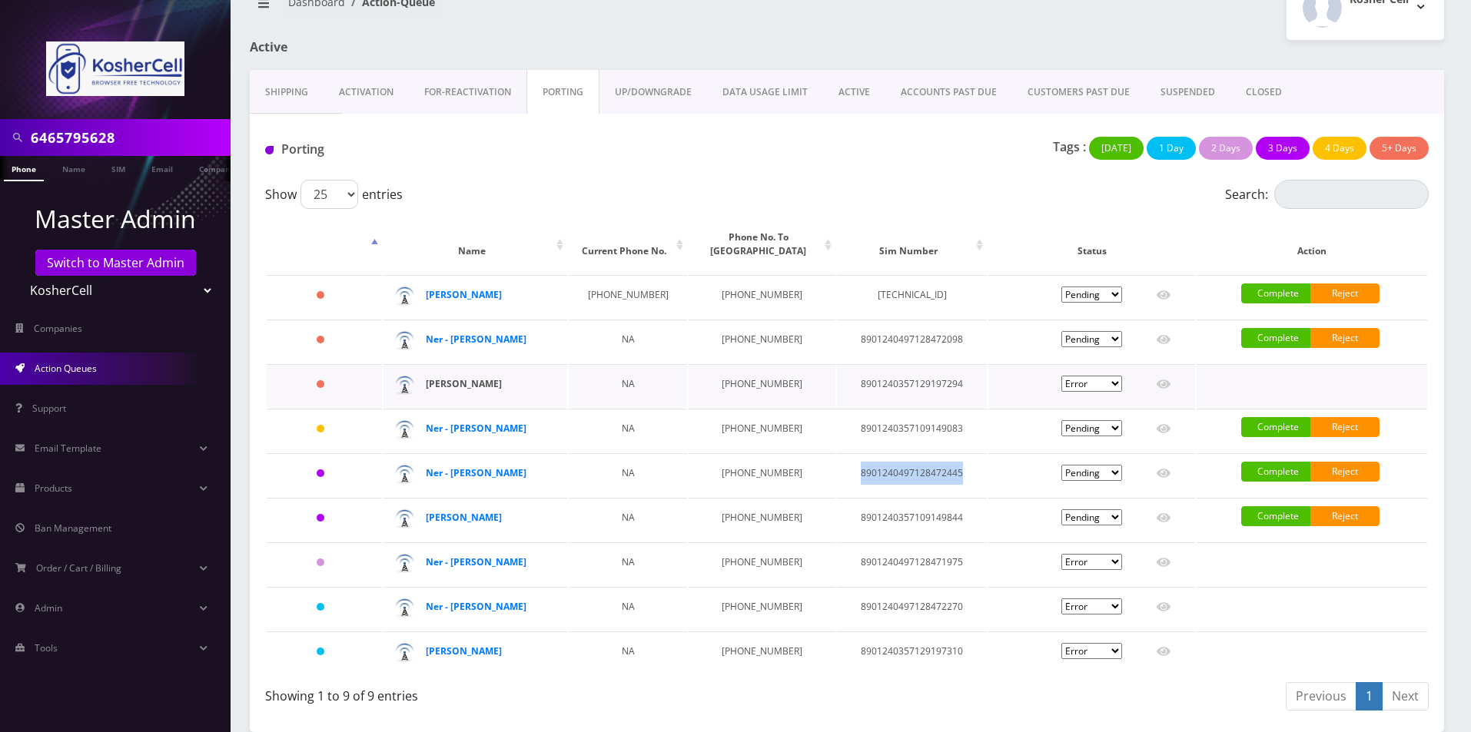
copy td "8901240497128472445"
click at [898, 480] on td "8901240497128472445" at bounding box center [912, 474] width 150 height 43
click at [876, 472] on td "8901240497128472445" at bounding box center [912, 474] width 150 height 43
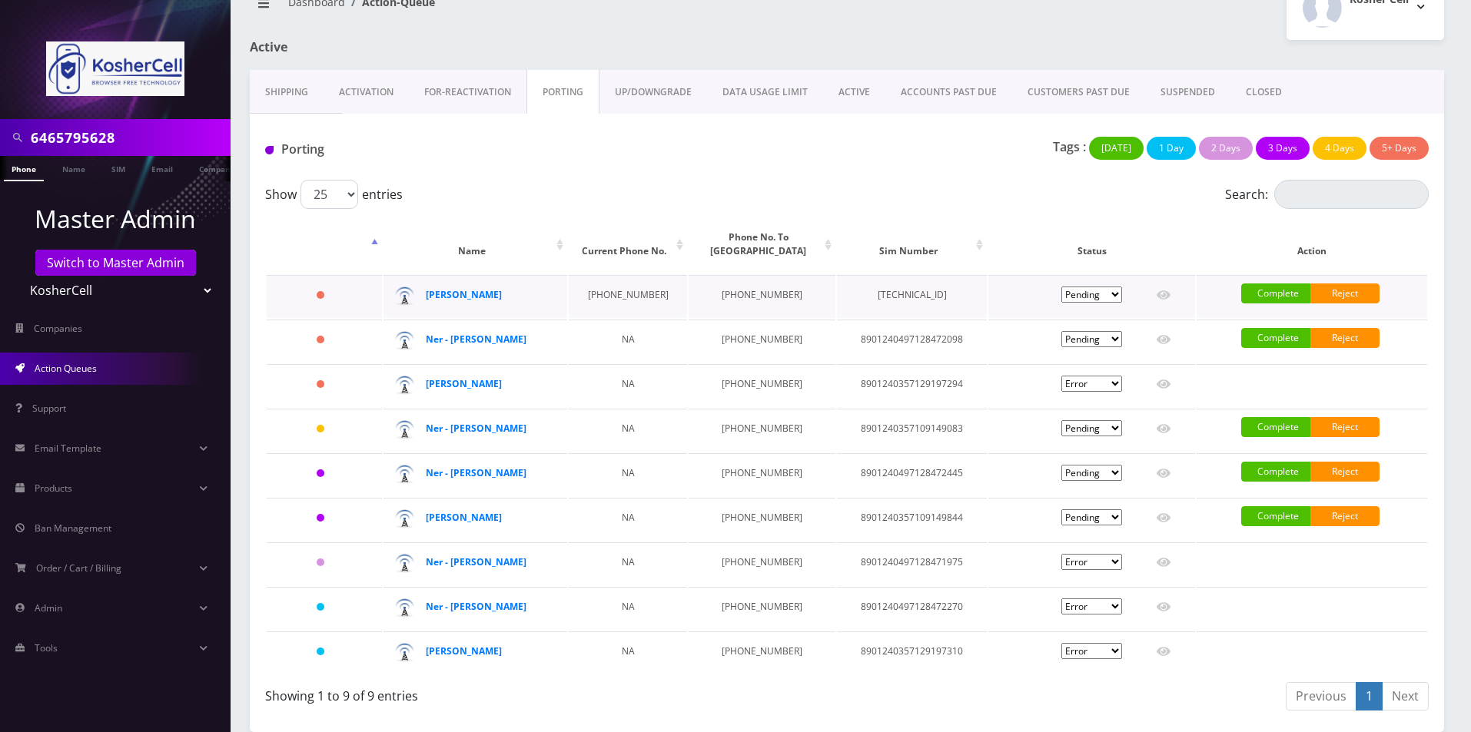
click at [876, 286] on td "89148000003876158267" at bounding box center [912, 296] width 150 height 43
copy td "89148000003876158267"
drag, startPoint x: 667, startPoint y: 295, endPoint x: 582, endPoint y: 291, distance: 84.6
click at [582, 291] on td "732-575-2830" at bounding box center [628, 296] width 118 height 43
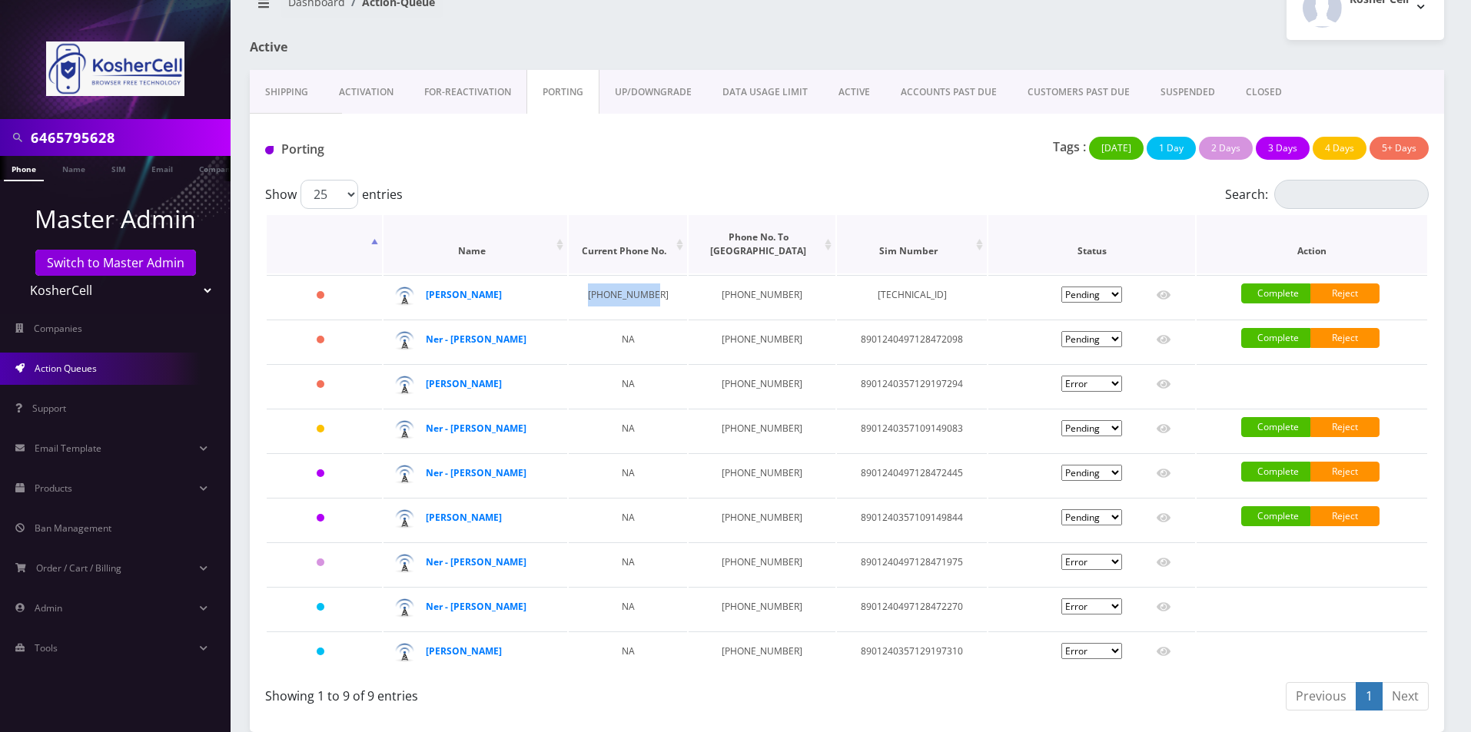
copy td "732-575-2830"
click at [461, 290] on strong "leah whitman" at bounding box center [464, 294] width 76 height 13
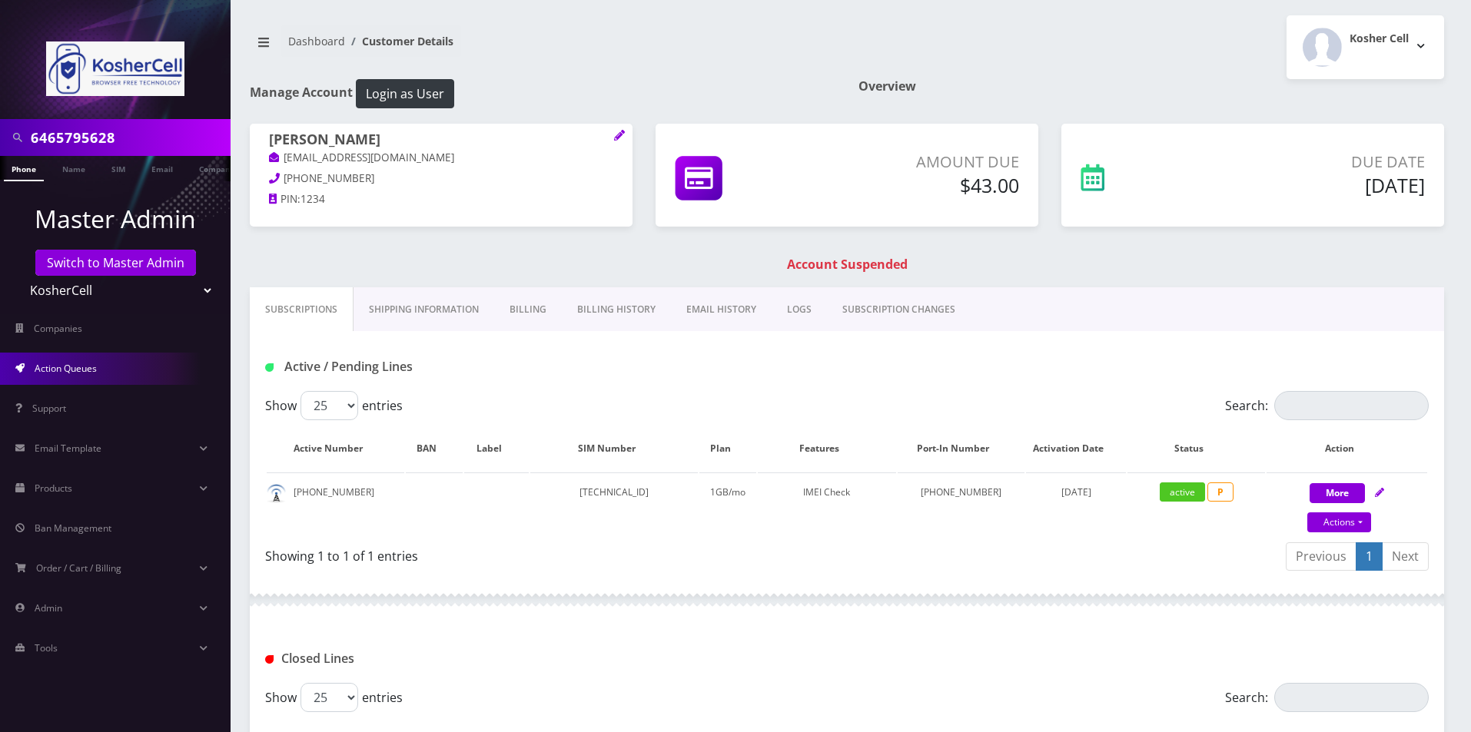
click at [86, 357] on link "Action Queues" at bounding box center [115, 369] width 231 height 32
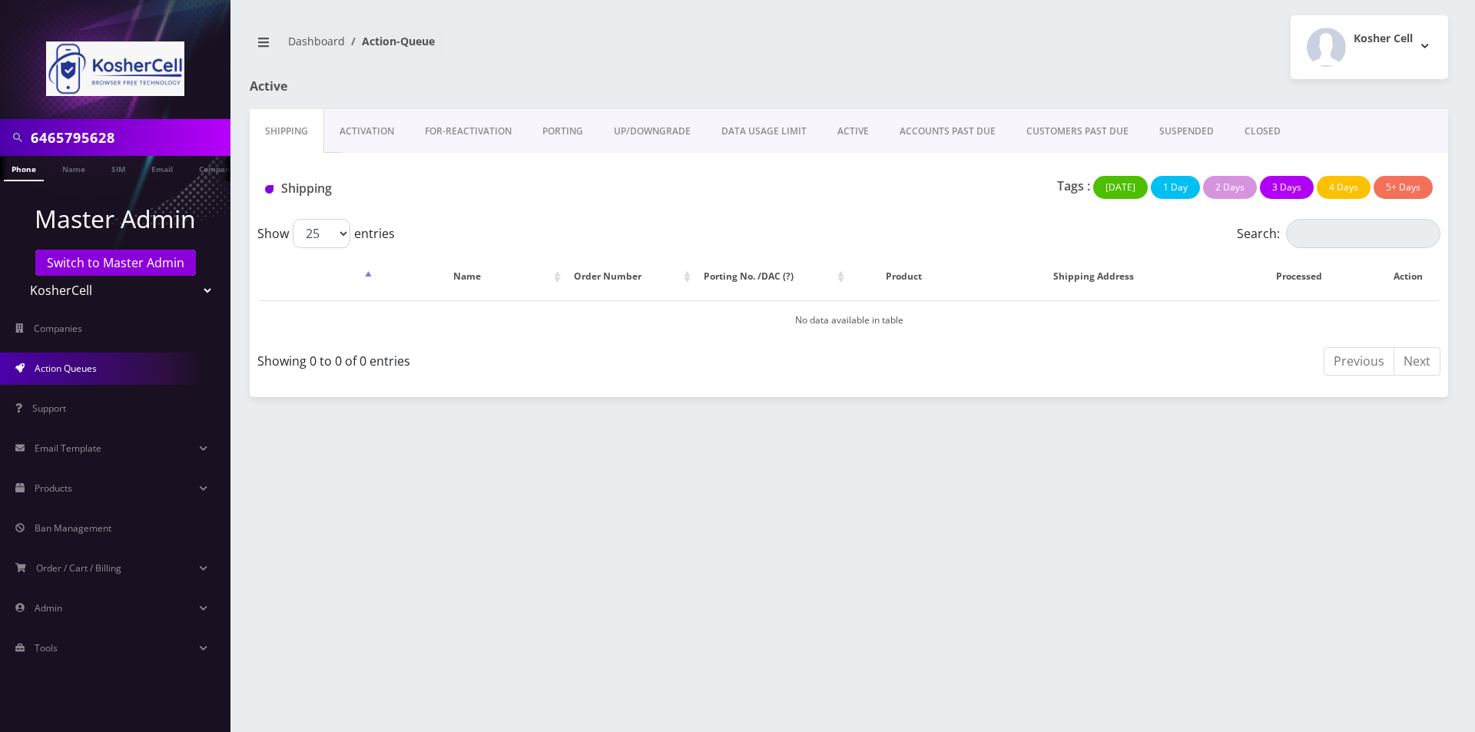
click at [568, 134] on link "PORTING" at bounding box center [562, 131] width 71 height 45
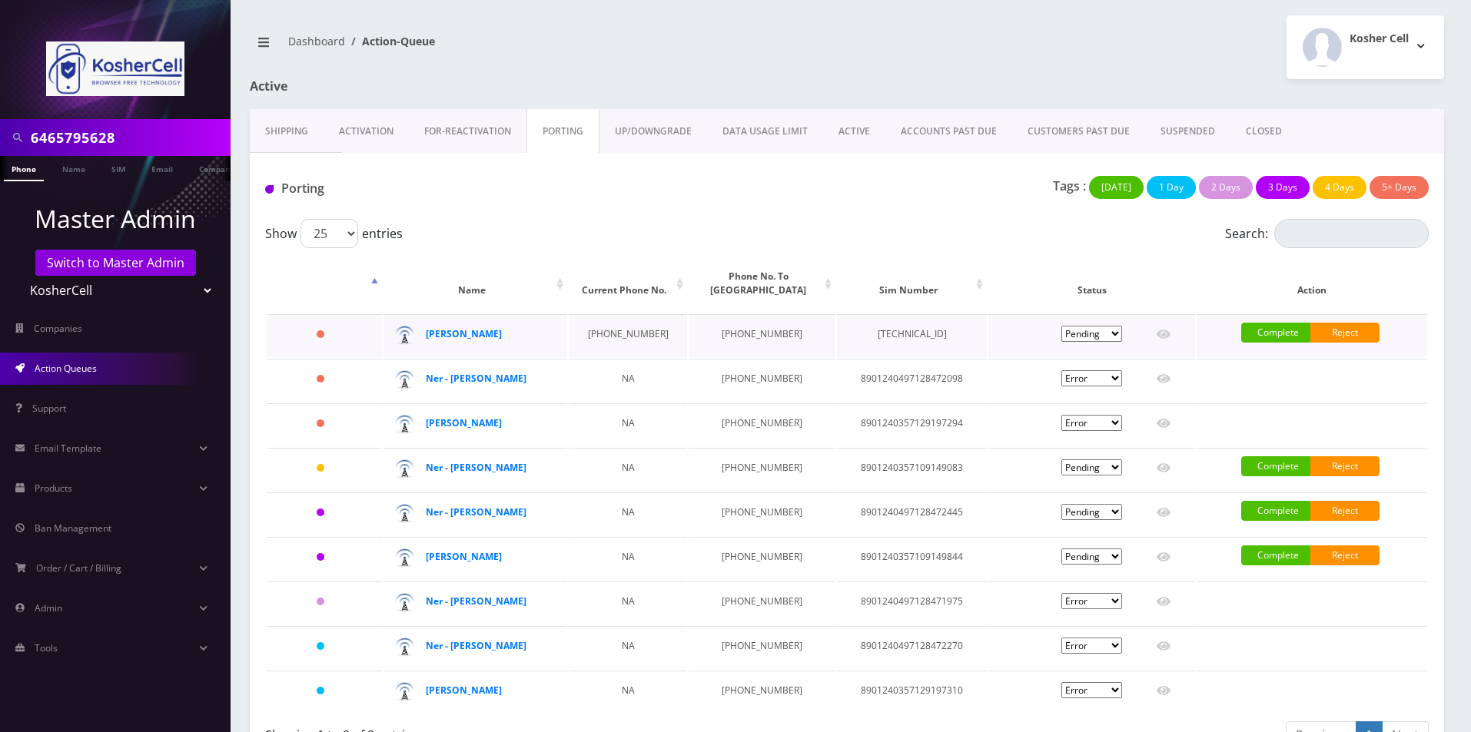
click at [1090, 330] on select "Pending Submitted Error Cancelled" at bounding box center [1091, 334] width 61 height 16
select select "5"
click at [1061, 326] on select "Pending Submitted Error Cancelled" at bounding box center [1091, 334] width 61 height 16
select select "5"
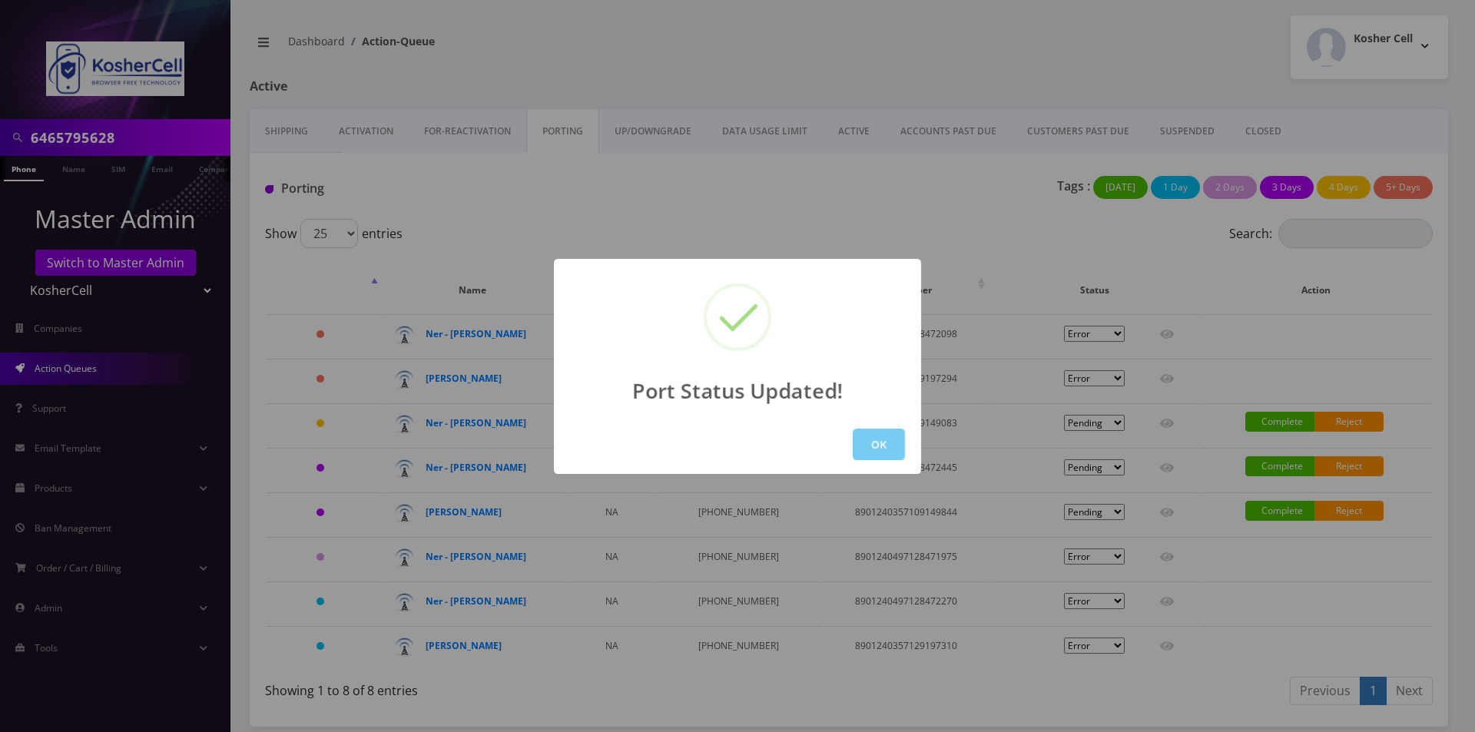
click at [874, 449] on button "OK" at bounding box center [879, 445] width 52 height 32
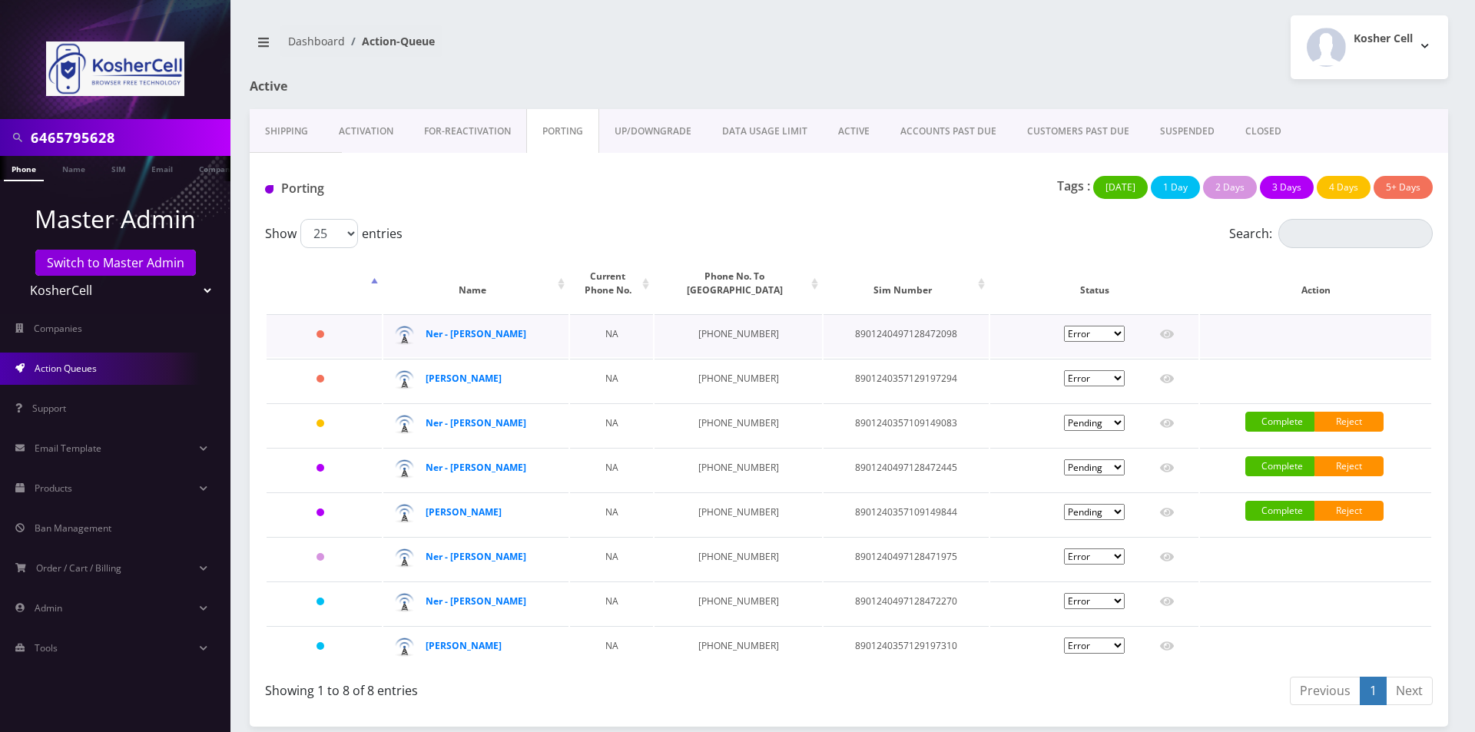
click at [846, 341] on td "8901240497128472098" at bounding box center [906, 335] width 165 height 43
copy td "8901240497128472098"
click at [1015, 254] on table "Name Current Phone No. Phone No. To Port Sim Number Status Action 10 days Ner -…" at bounding box center [849, 462] width 1168 height 418
click at [1164, 333] on icon at bounding box center [1167, 334] width 14 height 12
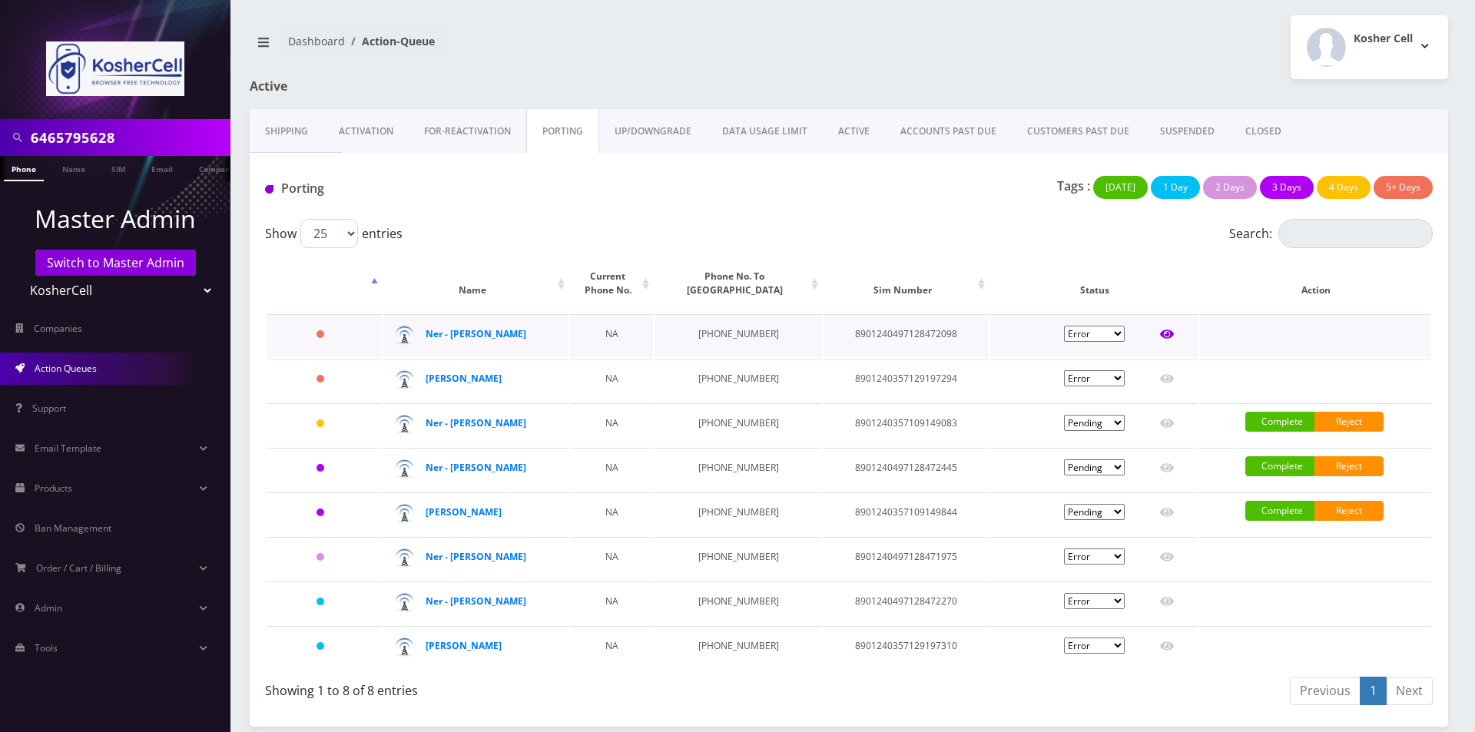
type input "[PERSON_NAME]"
type input "[STREET_ADDRESS]"
type input "[GEOGRAPHIC_DATA]"
select select "MD"
type input "21209"
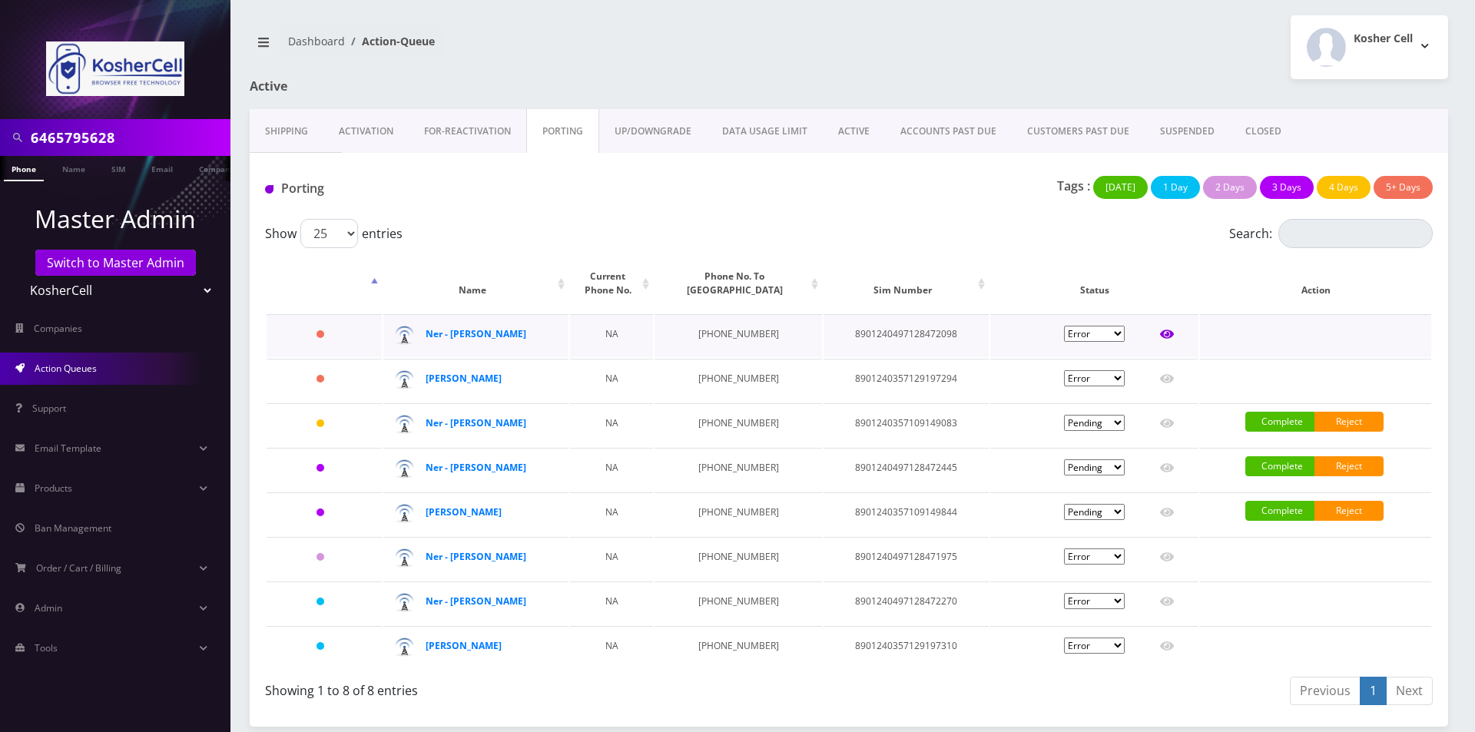
type input "8901240497128472098"
type input "6679102693"
type input "T-Mobile"
type input "96429551"
type input "545974"
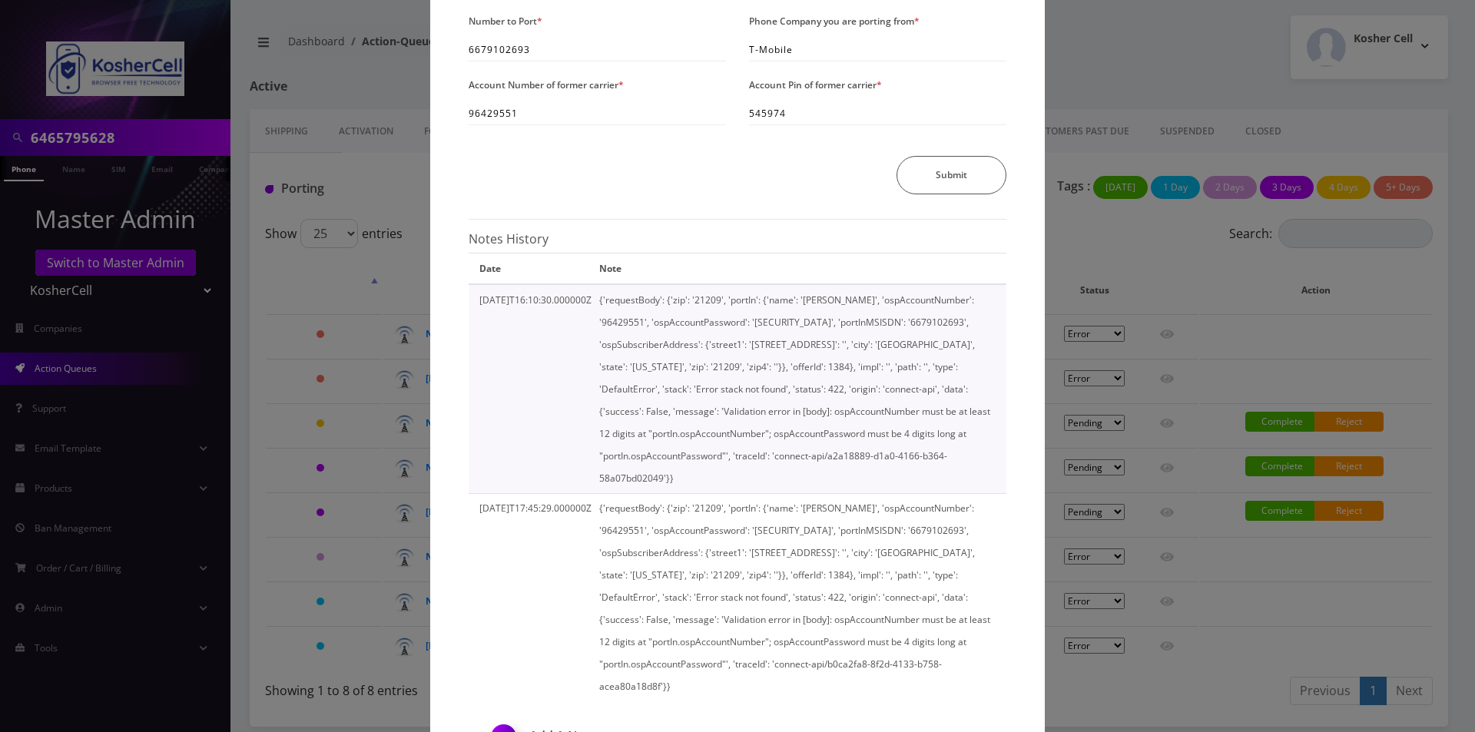
scroll to position [347, 0]
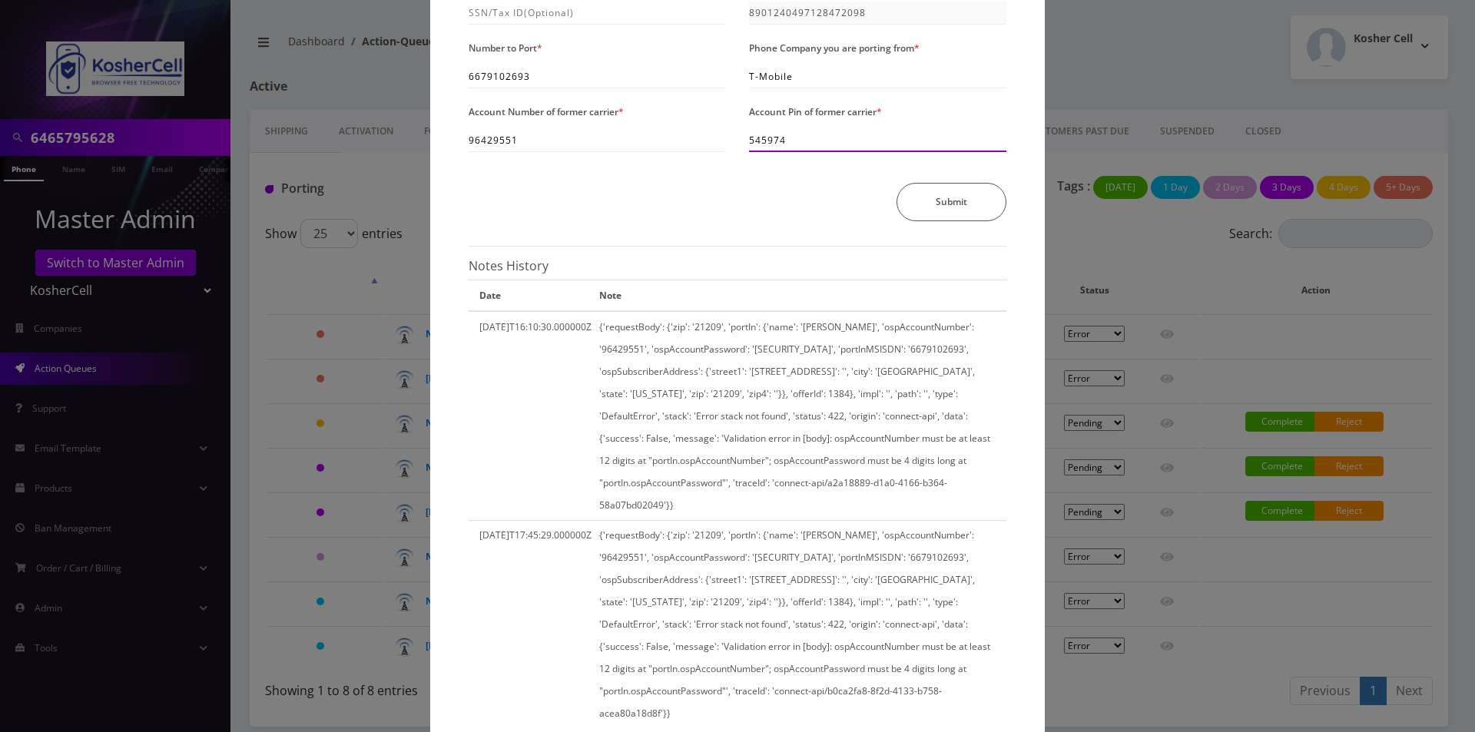
click at [818, 136] on input "545974" at bounding box center [877, 140] width 257 height 23
click at [550, 138] on input "96429551" at bounding box center [597, 140] width 257 height 23
click at [1186, 520] on div "× Send Port Request Authorized Name * Binyomin Kaplan Address Line 1 * 6513 Cla…" at bounding box center [737, 366] width 1475 height 732
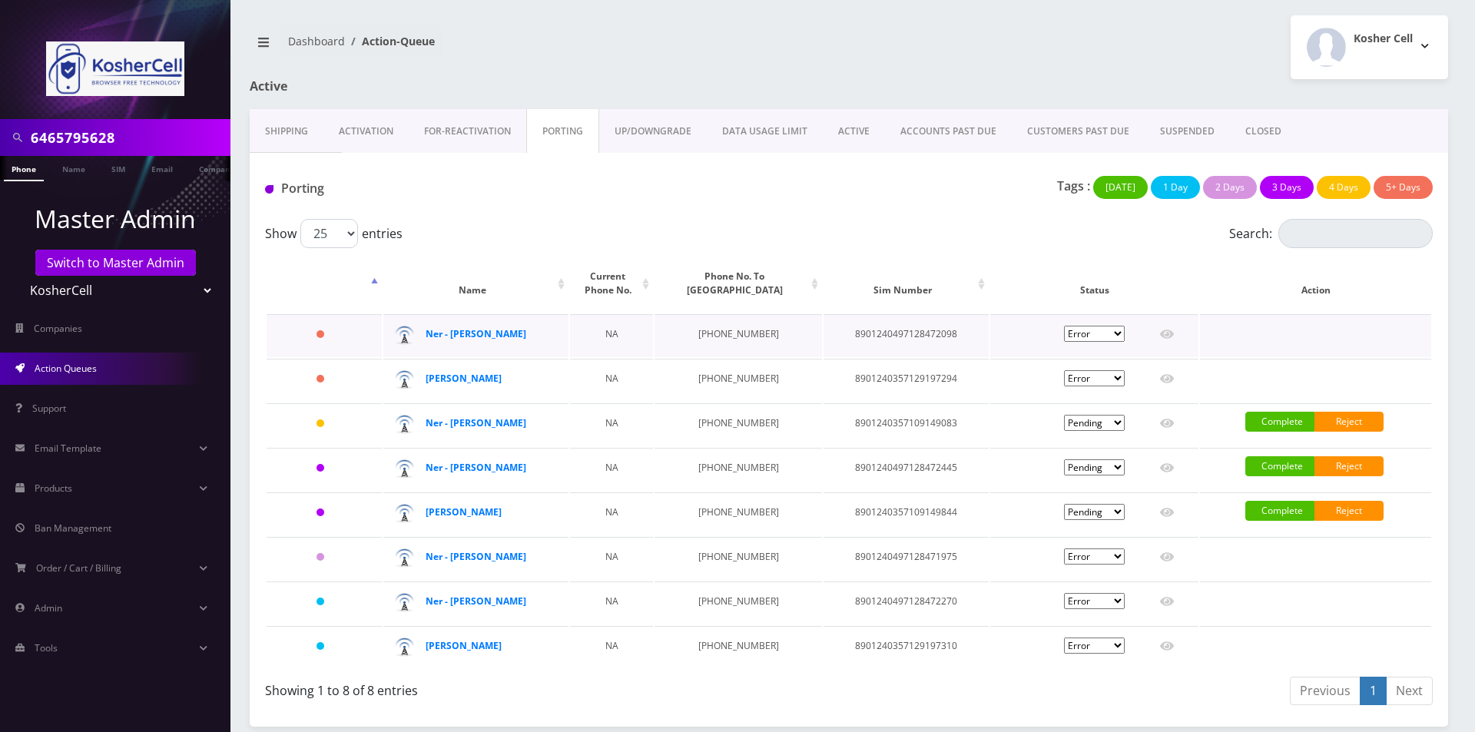
click at [864, 348] on td "8901240497128472098" at bounding box center [906, 335] width 165 height 43
copy td "8901240497128472098"
drag, startPoint x: 563, startPoint y: 338, endPoint x: 493, endPoint y: 336, distance: 70.7
click at [493, 336] on td "Ner - Benyaman Kaplan" at bounding box center [475, 335] width 185 height 43
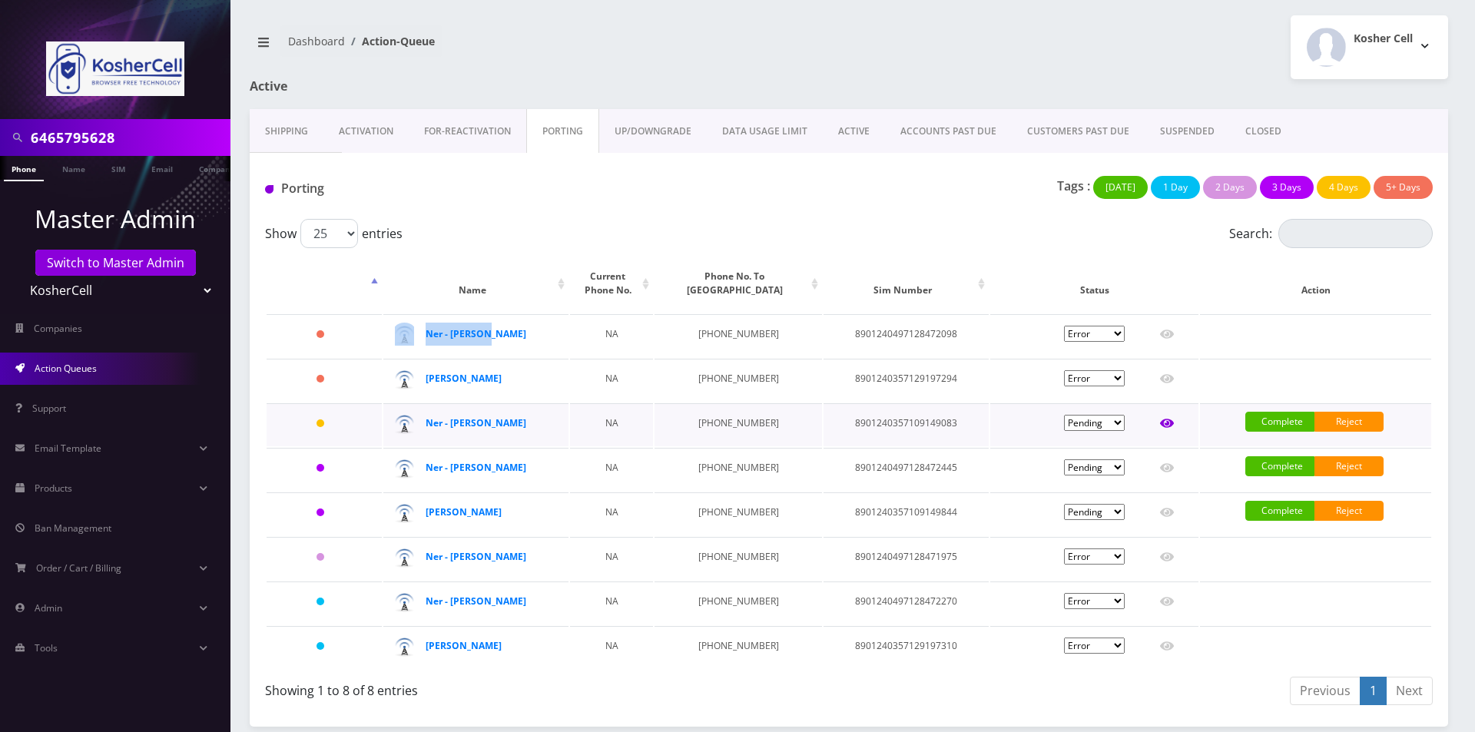
click at [1171, 424] on icon at bounding box center [1167, 424] width 14 height 9
type input "Elisha Erblich"
type input "50 Georgian Court"
type input "Elizabeth"
select select "NJ"
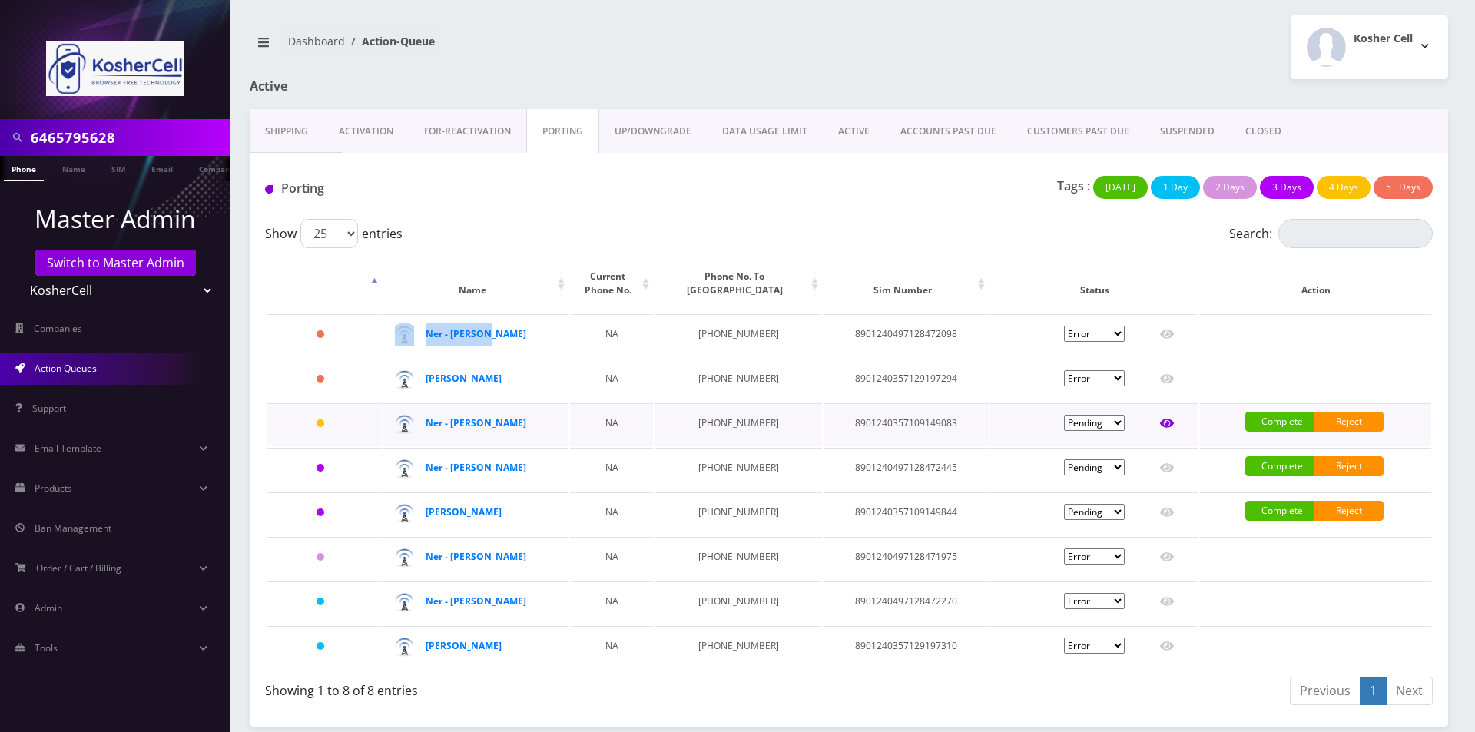
type input "07208"
type input "8901240357109149083"
type input "6679102695"
type input "91059487"
type input "668589"
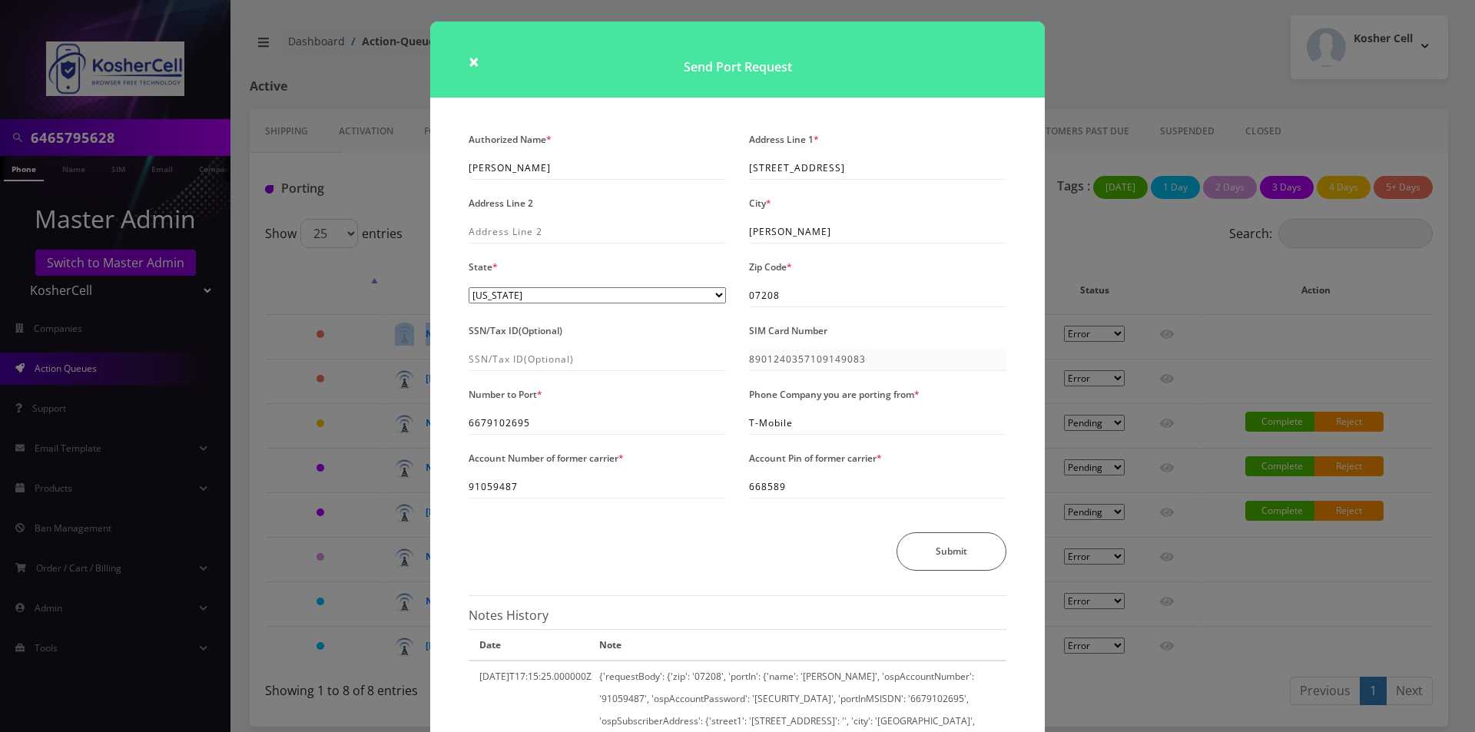
scroll to position [307, 0]
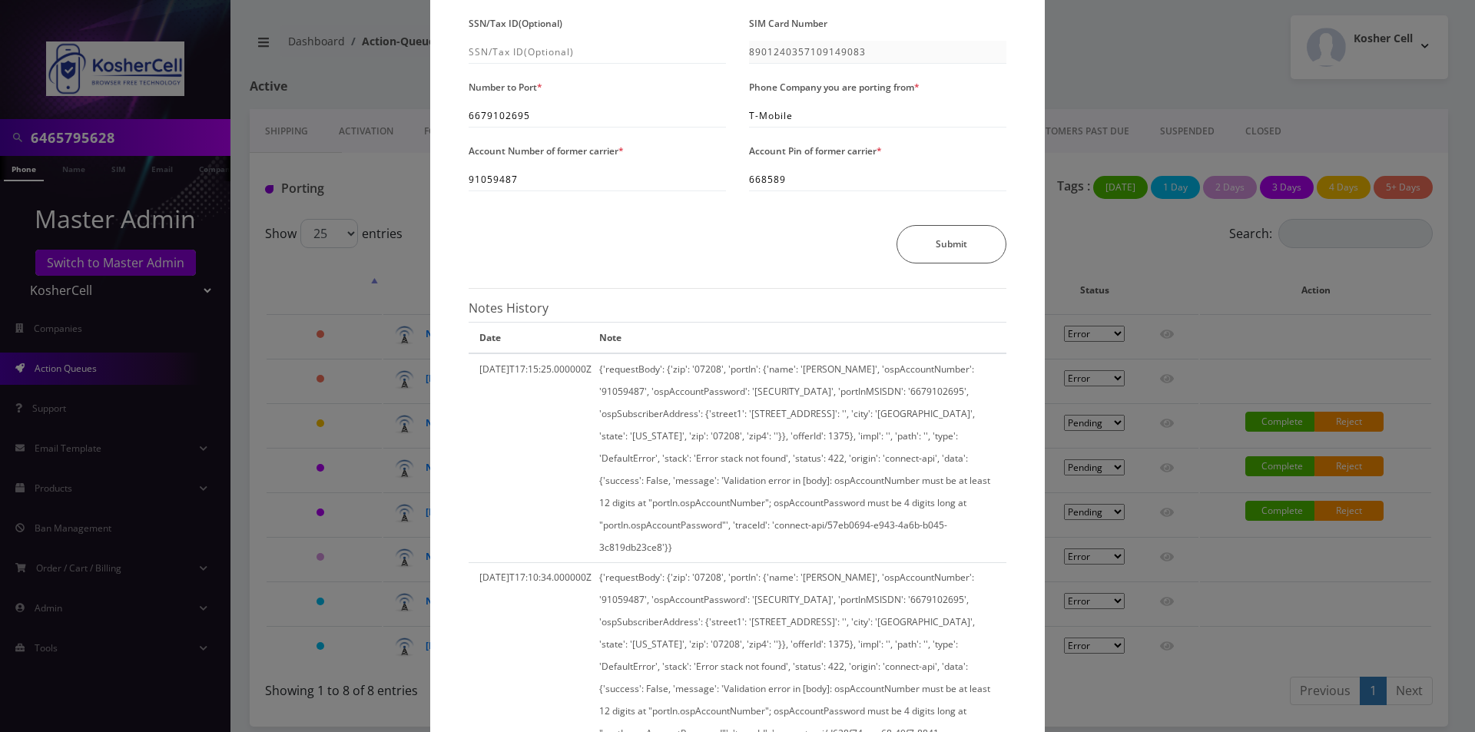
click at [1216, 487] on div "× Send Port Request Authorized Name * Elisha Erblich Address Line 1 * 50 Georgi…" at bounding box center [737, 366] width 1475 height 732
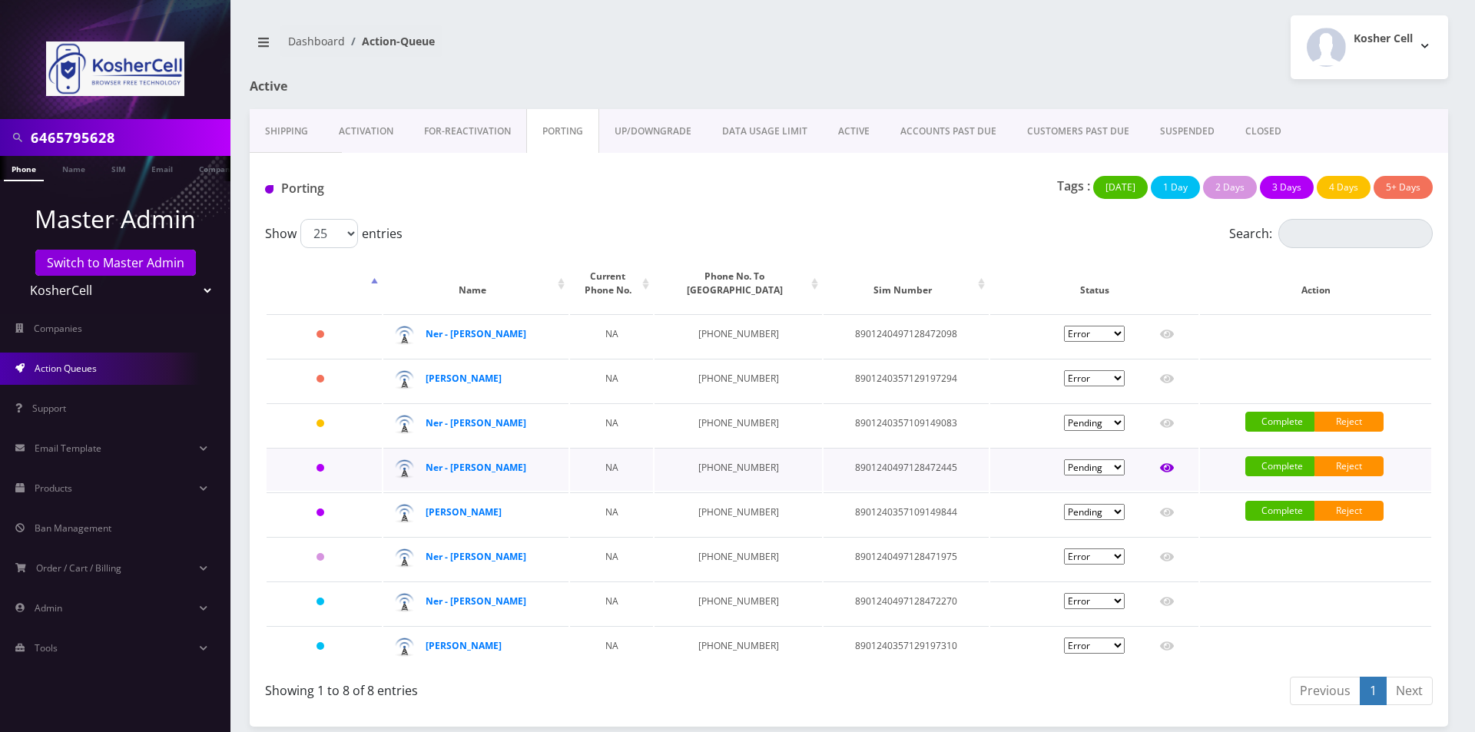
click at [1160, 460] on link at bounding box center [1167, 467] width 14 height 23
type input "Azriel Singer"
type input "400 Mount Wilson Lane"
type input "Baltimore"
select select "MD"
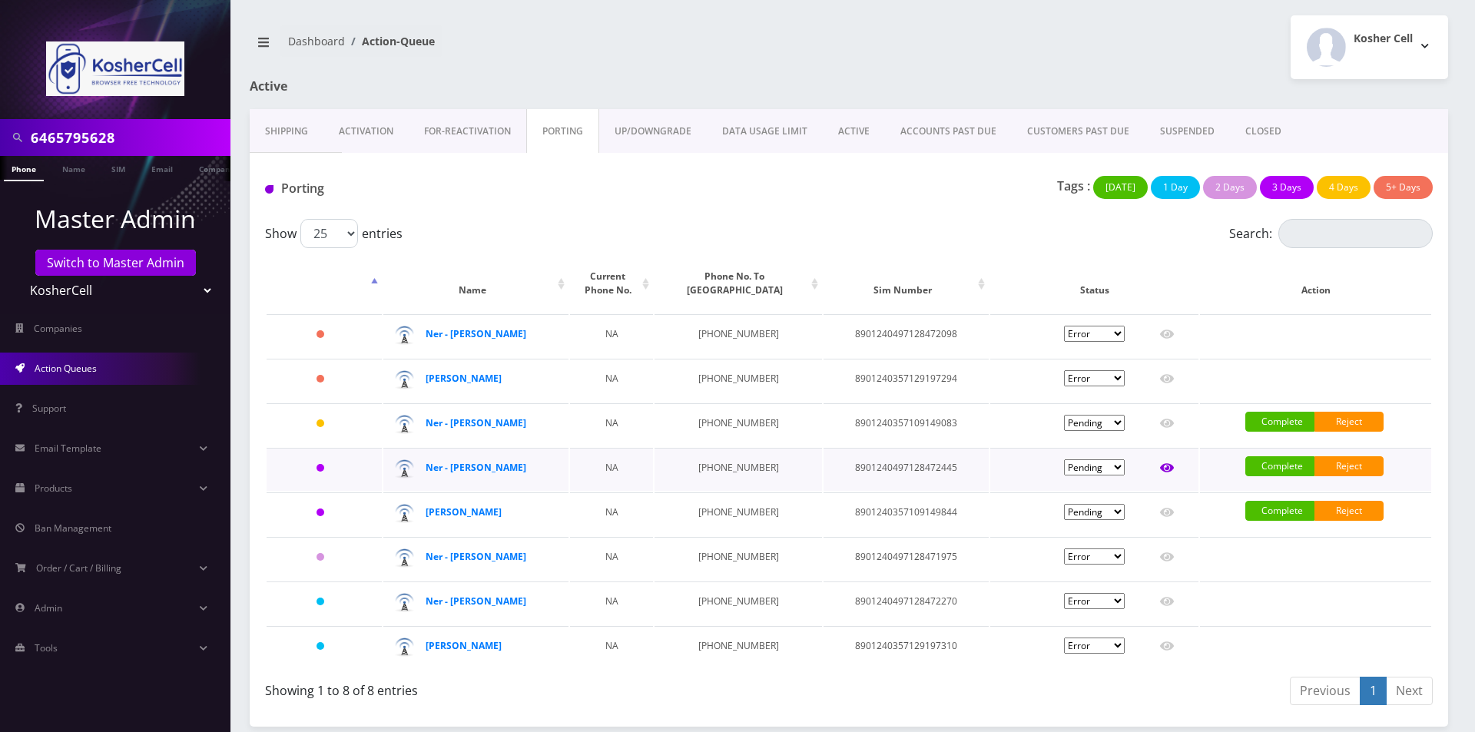
type input "21208"
type input "8901240497128472445"
type input "6679102688"
type input "K phones 613"
type input "69963383"
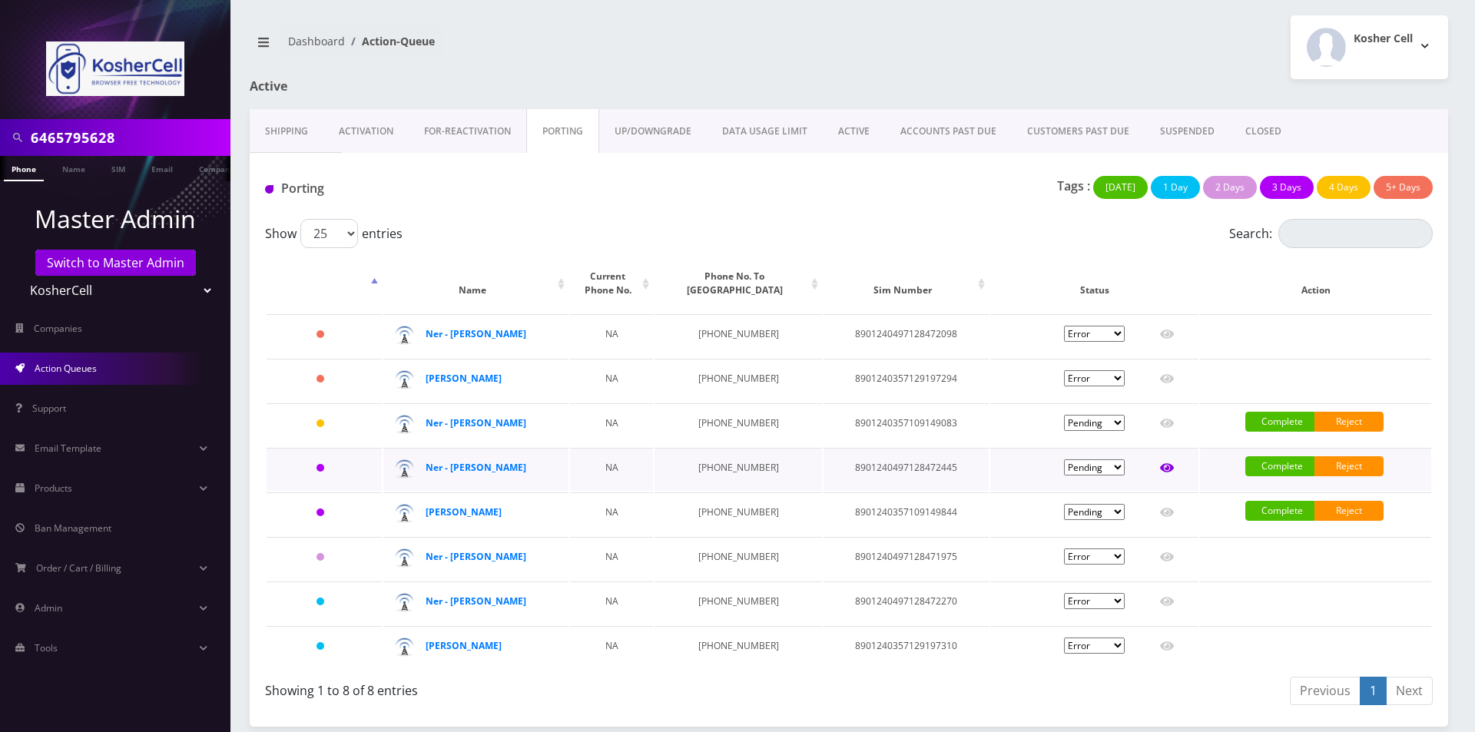
type input "124046"
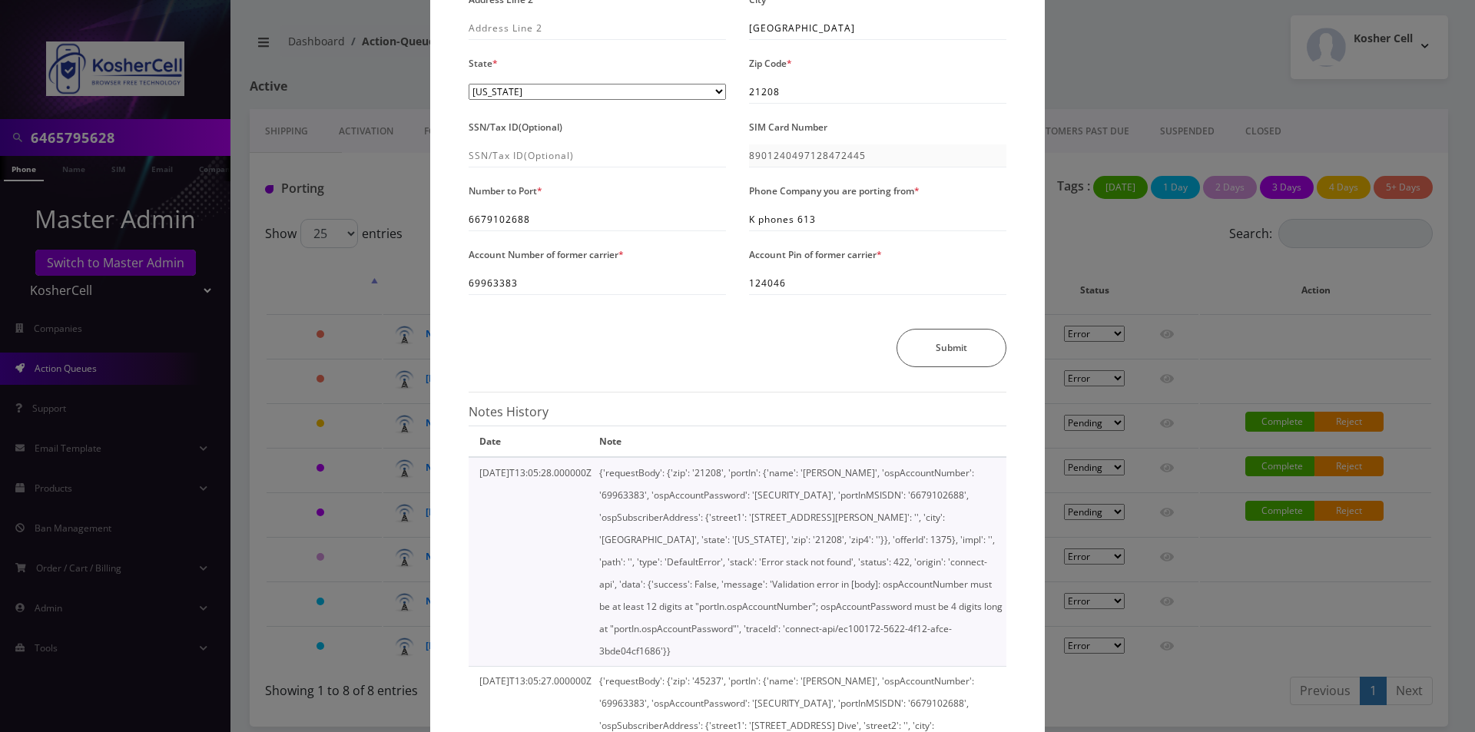
scroll to position [231, 0]
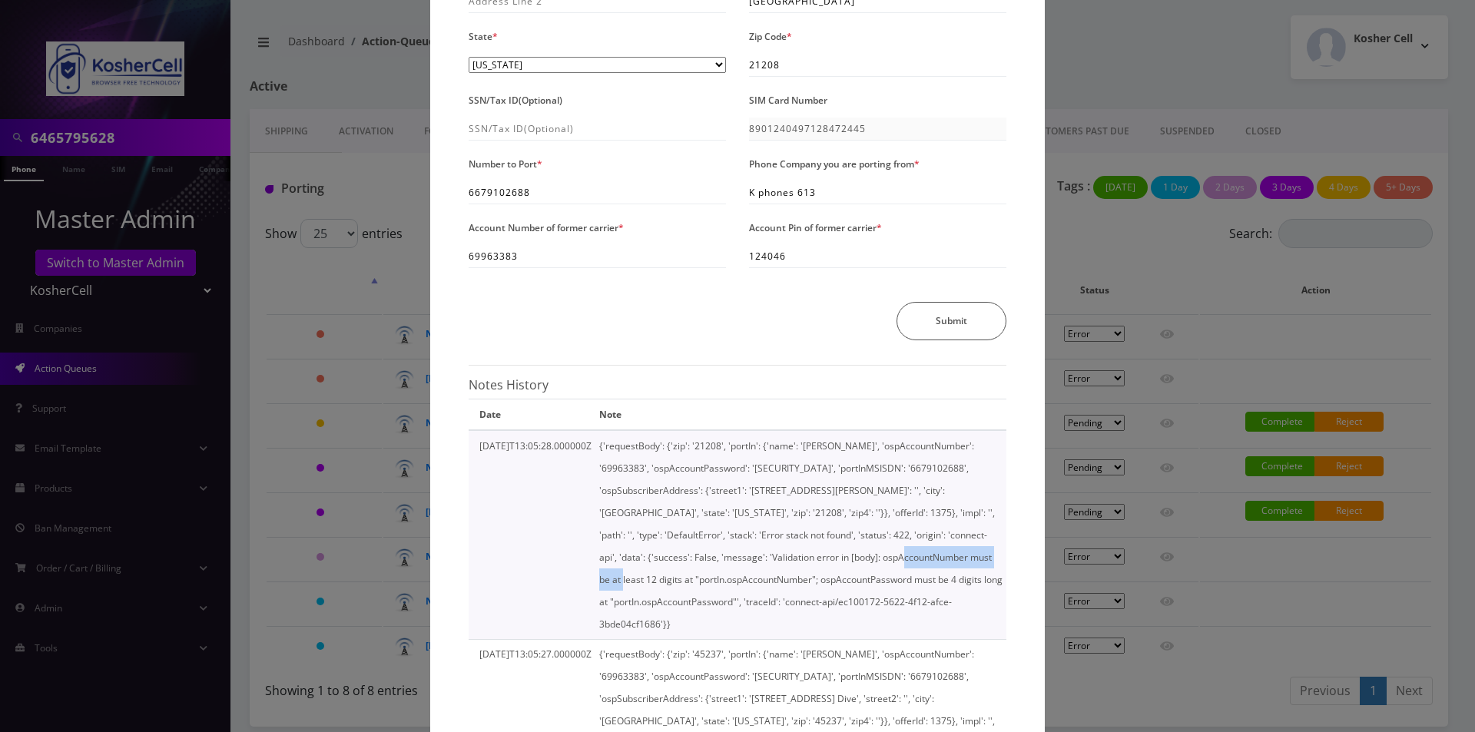
drag, startPoint x: 688, startPoint y: 555, endPoint x: 777, endPoint y: 559, distance: 88.4
click at [777, 559] on td "{'requestBody': {'zip': '21208', 'portIn': {'name': 'Azriel Singer', 'ospAccoun…" at bounding box center [800, 534] width 411 height 209
drag, startPoint x: 720, startPoint y: 577, endPoint x: 810, endPoint y: 583, distance: 90.1
click at [810, 583] on td "{'requestBody': {'zip': '21208', 'portIn': {'name': 'Azriel Singer', 'ospAccoun…" at bounding box center [800, 534] width 411 height 209
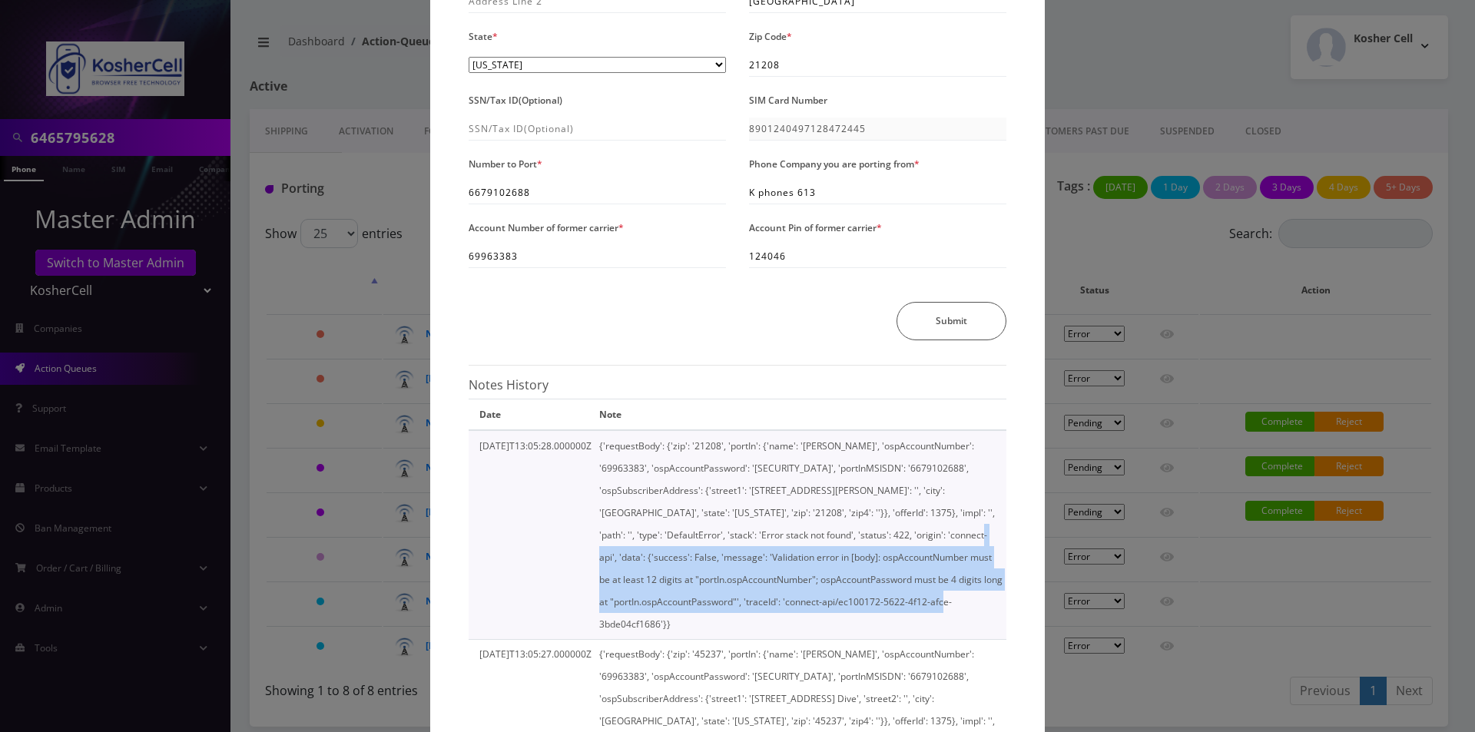
drag, startPoint x: 703, startPoint y: 533, endPoint x: 774, endPoint y: 602, distance: 99.4
click at [774, 602] on td "{'requestBody': {'zip': '21208', 'portIn': {'name': 'Azriel Singer', 'ospAccoun…" at bounding box center [800, 534] width 411 height 209
copy td "'success': False, 'message': 'Validation error in [body]: ospAccountNumber must…"
click at [728, 552] on td "{'requestBody': {'zip': '21208', 'portIn': {'name': 'Azriel Singer', 'ospAccoun…" at bounding box center [800, 534] width 411 height 209
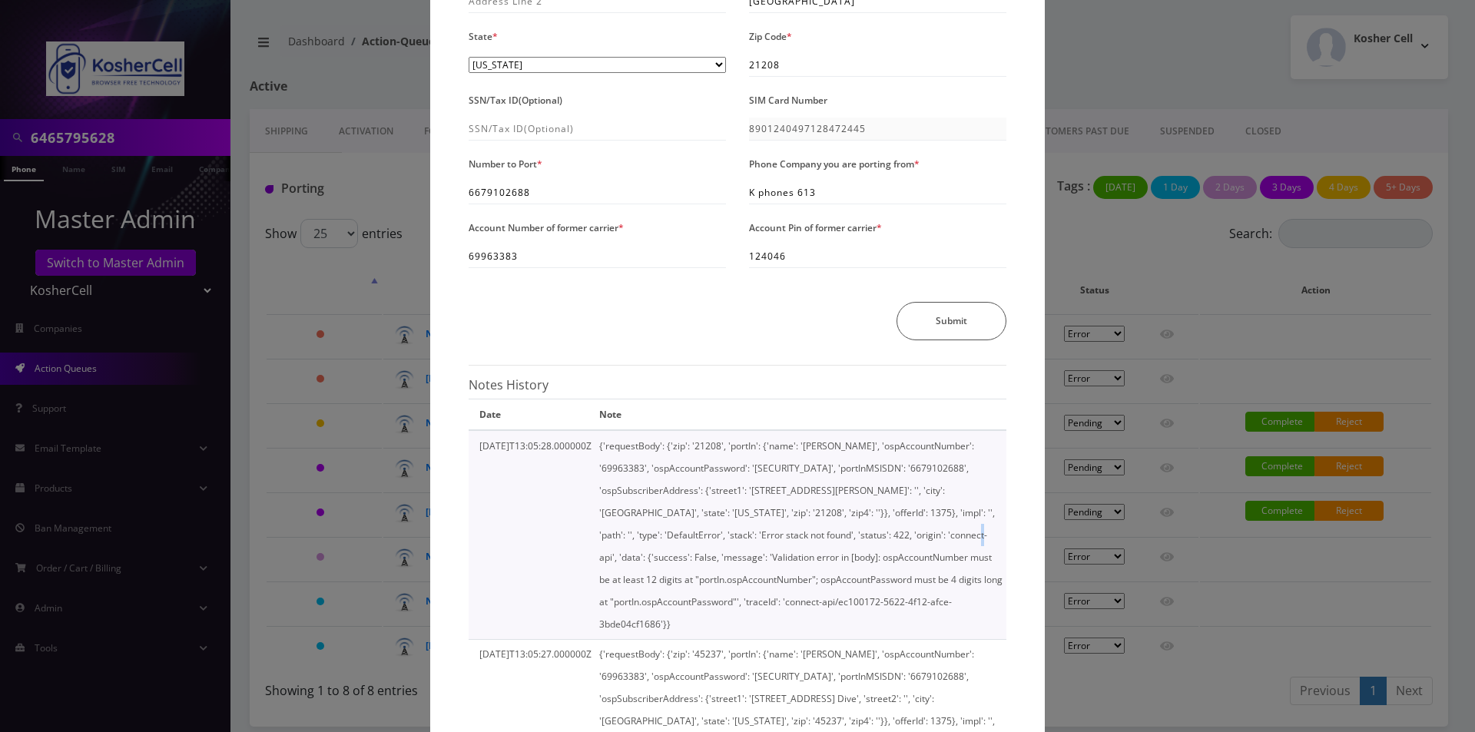
click at [704, 536] on td "{'requestBody': {'zip': '21208', 'portIn': {'name': 'Azriel Singer', 'ospAccoun…" at bounding box center [800, 534] width 411 height 209
click at [714, 534] on td "{'requestBody': {'zip': '21208', 'portIn': {'name': 'Azriel Singer', 'ospAccoun…" at bounding box center [800, 534] width 411 height 209
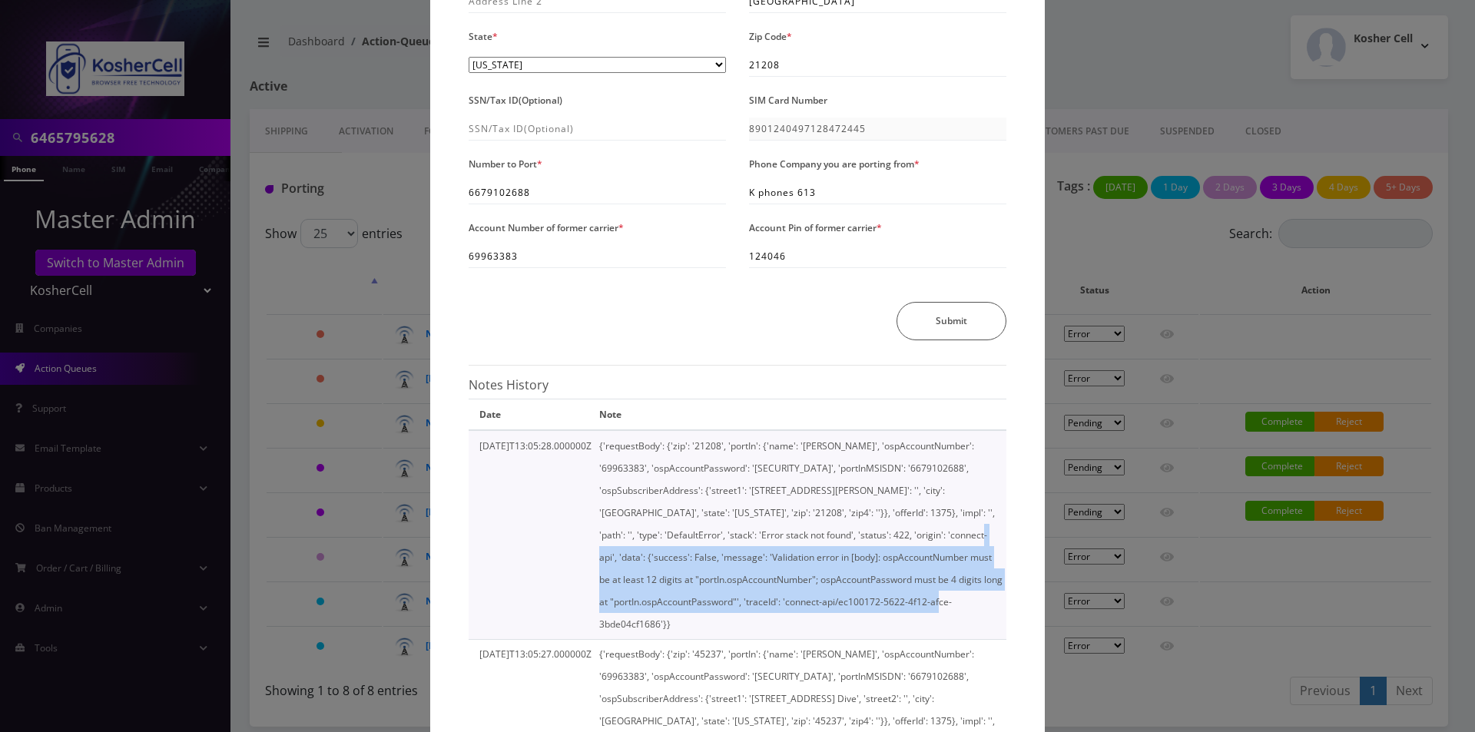
drag, startPoint x: 704, startPoint y: 532, endPoint x: 770, endPoint y: 600, distance: 95.1
click at [770, 600] on td "{'requestBody': {'zip': '21208', 'portIn': {'name': 'Azriel Singer', 'ospAccoun…" at bounding box center [800, 534] width 411 height 209
copy td "'success': False, 'message': 'Validation error in [body]: ospAccountNumber must…"
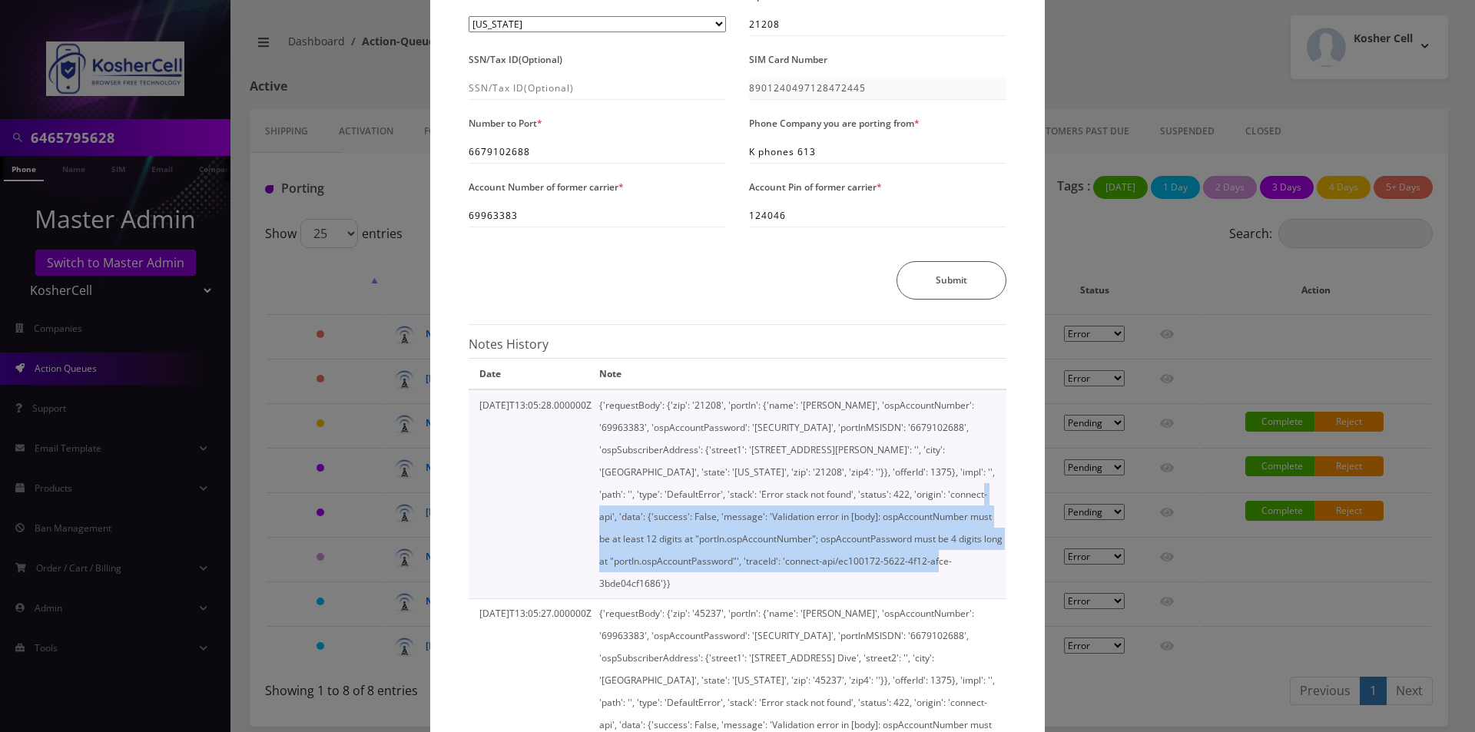
scroll to position [307, 0]
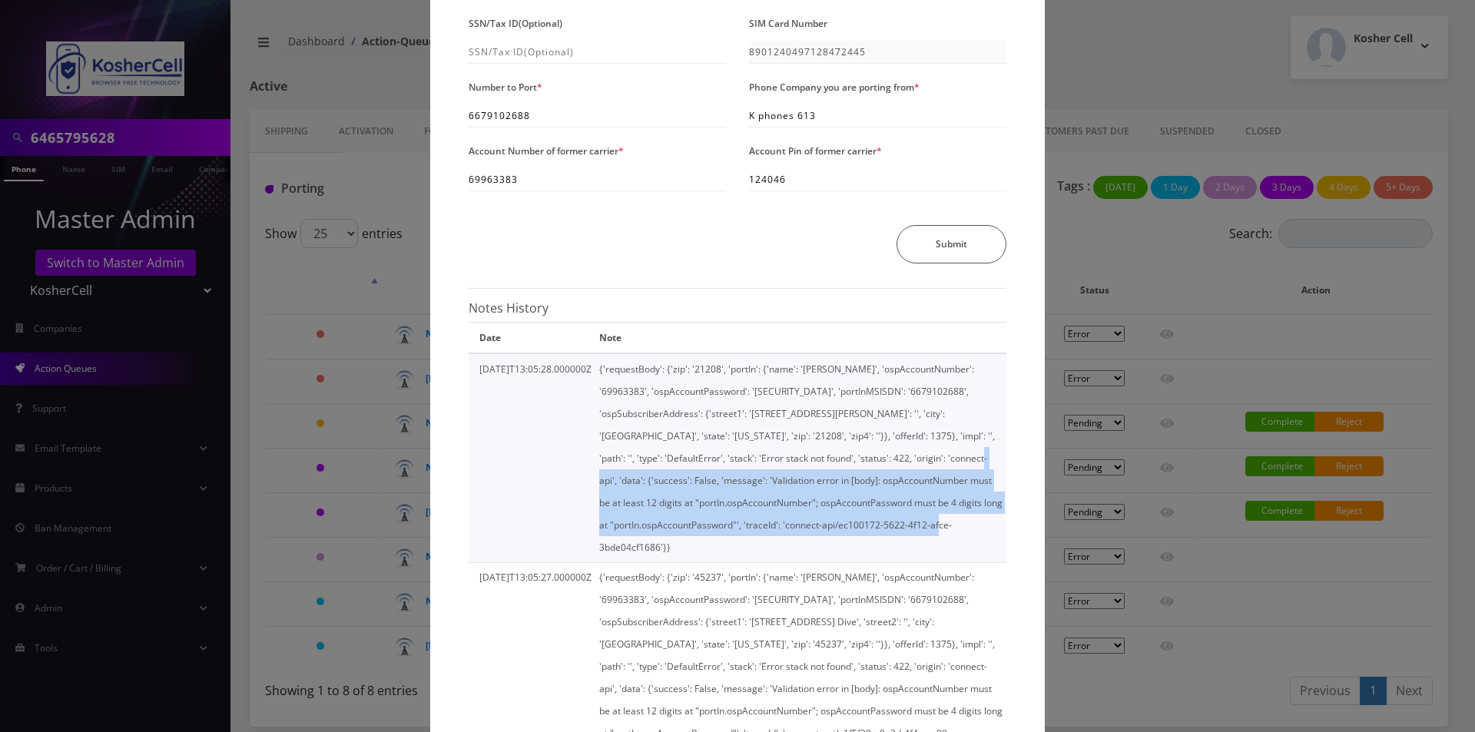
click at [844, 487] on td "{'requestBody': {'zip': '21208', 'portIn': {'name': 'Azriel Singer', 'ospAccoun…" at bounding box center [800, 457] width 411 height 209
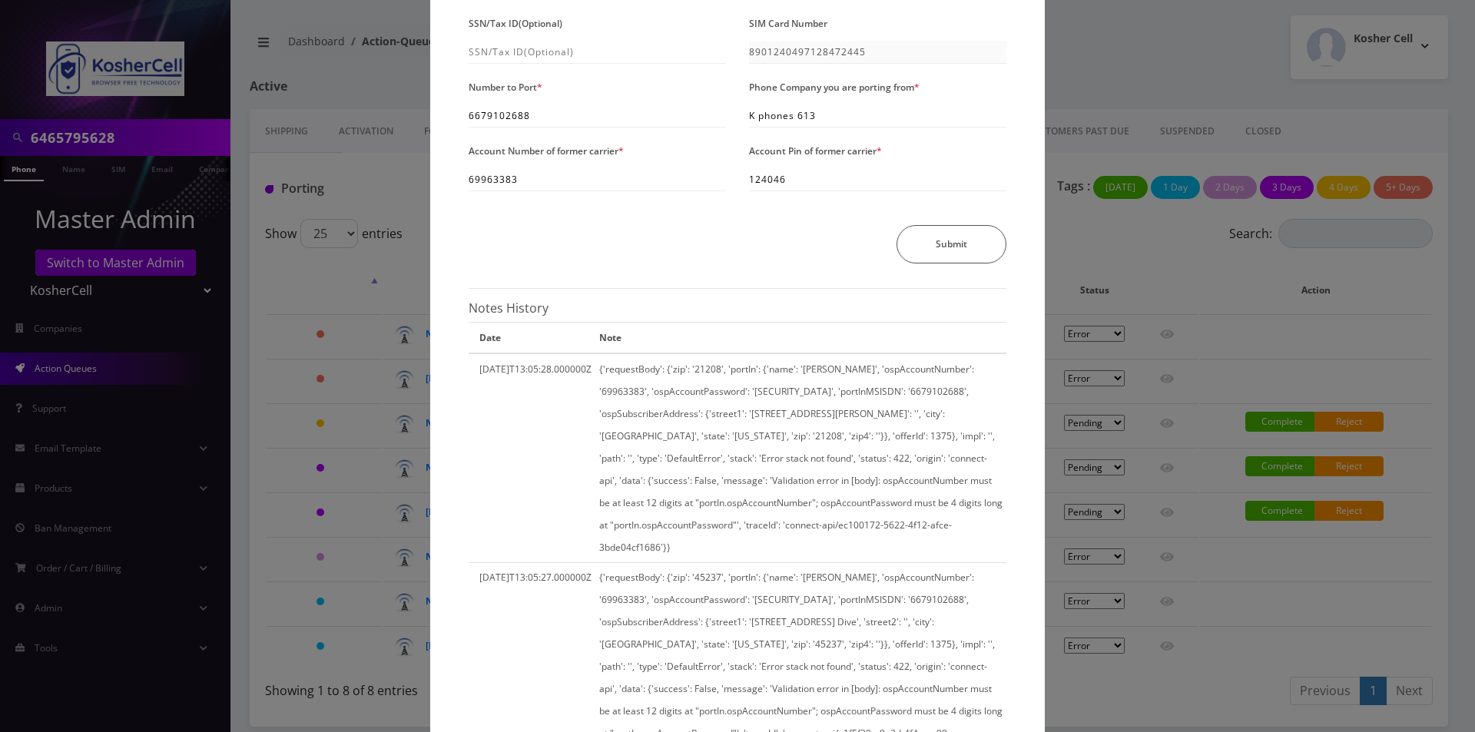
click at [176, 179] on div "× Send Port Request Authorized Name * Azriel Singer Address Line 1 * 400 Mount …" at bounding box center [737, 366] width 1475 height 732
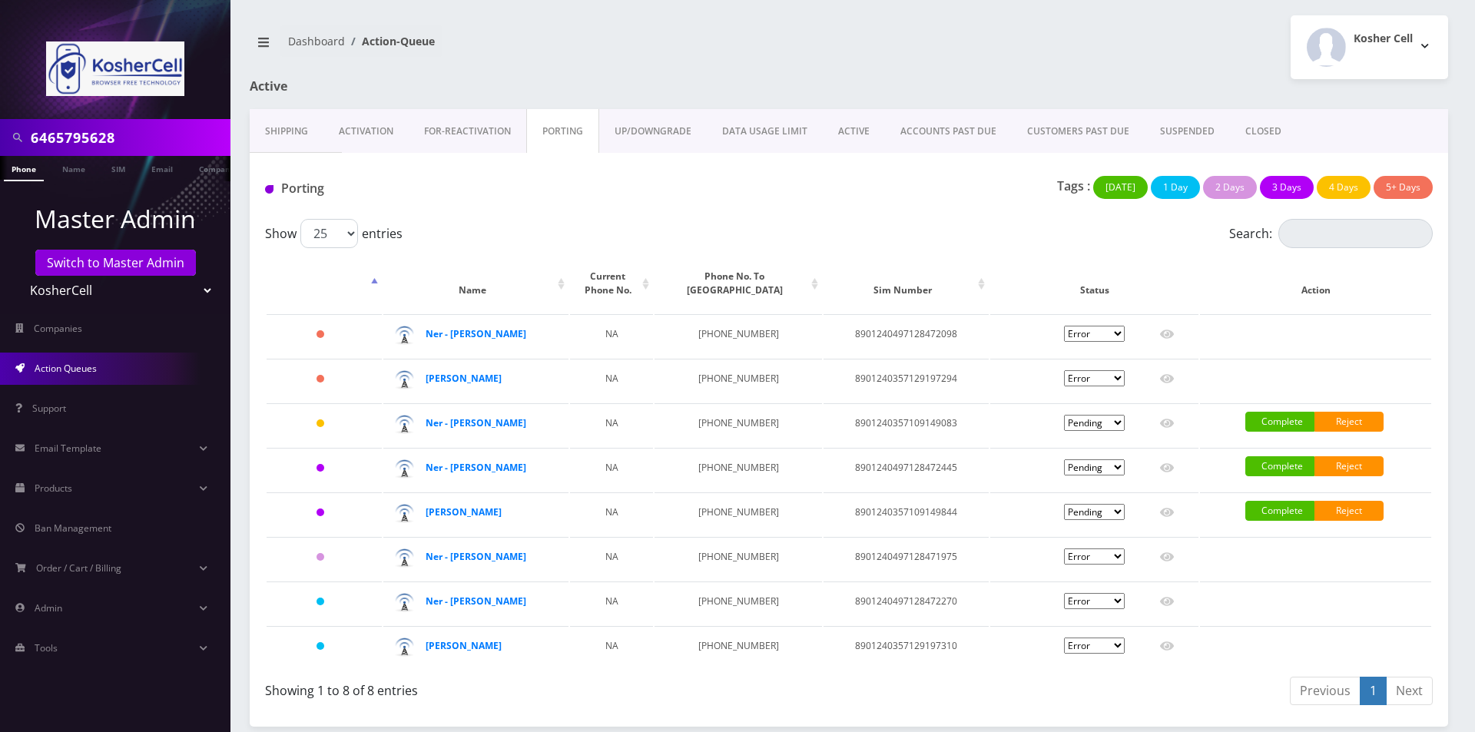
click at [77, 293] on select "Teltik Production My Link Mobile VennMobile Unlimited Advanced LTE Rexing Inc D…" at bounding box center [116, 290] width 196 height 29
select select "13"
click at [18, 276] on select "Teltik Production My Link Mobile VennMobile Unlimited Advanced LTE Rexing Inc D…" at bounding box center [116, 290] width 196 height 29
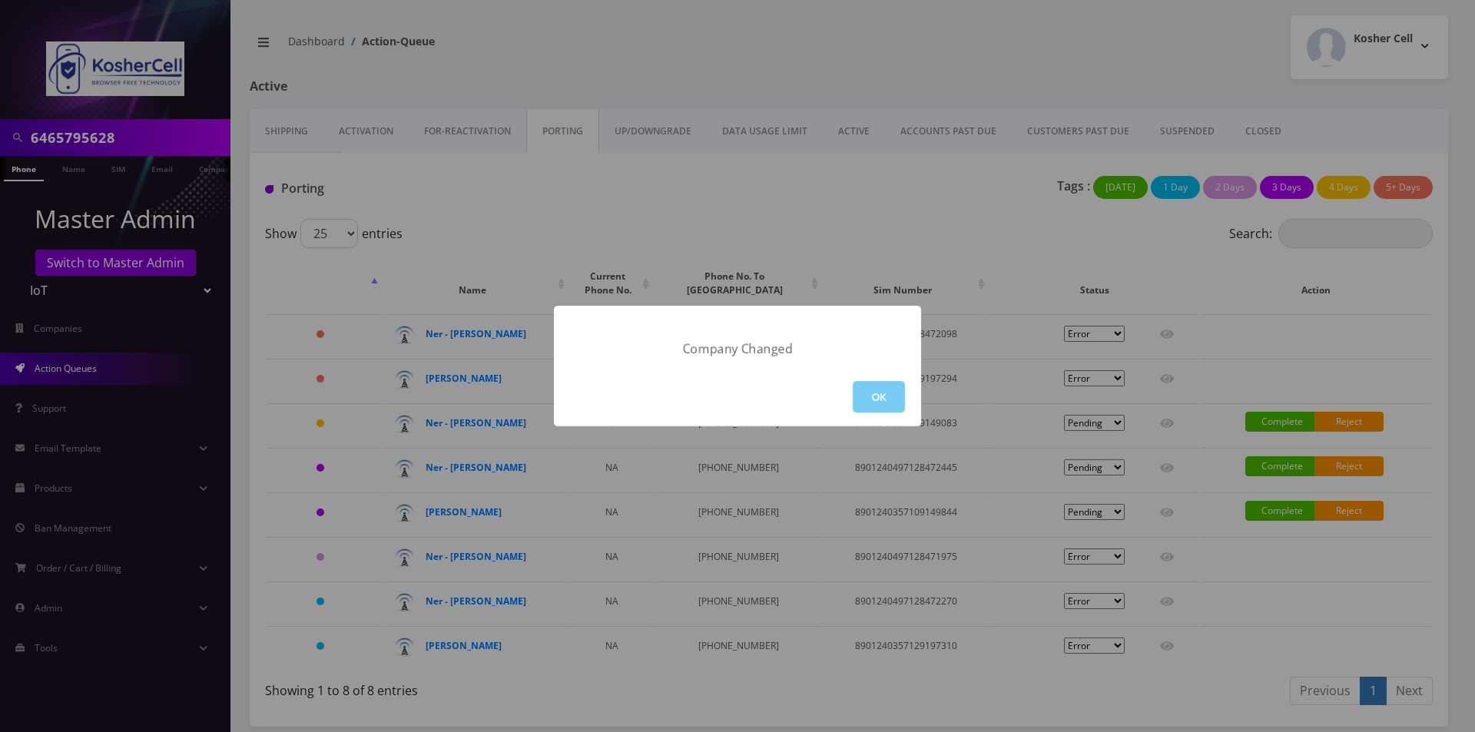
click at [863, 403] on button "OK" at bounding box center [879, 397] width 52 height 32
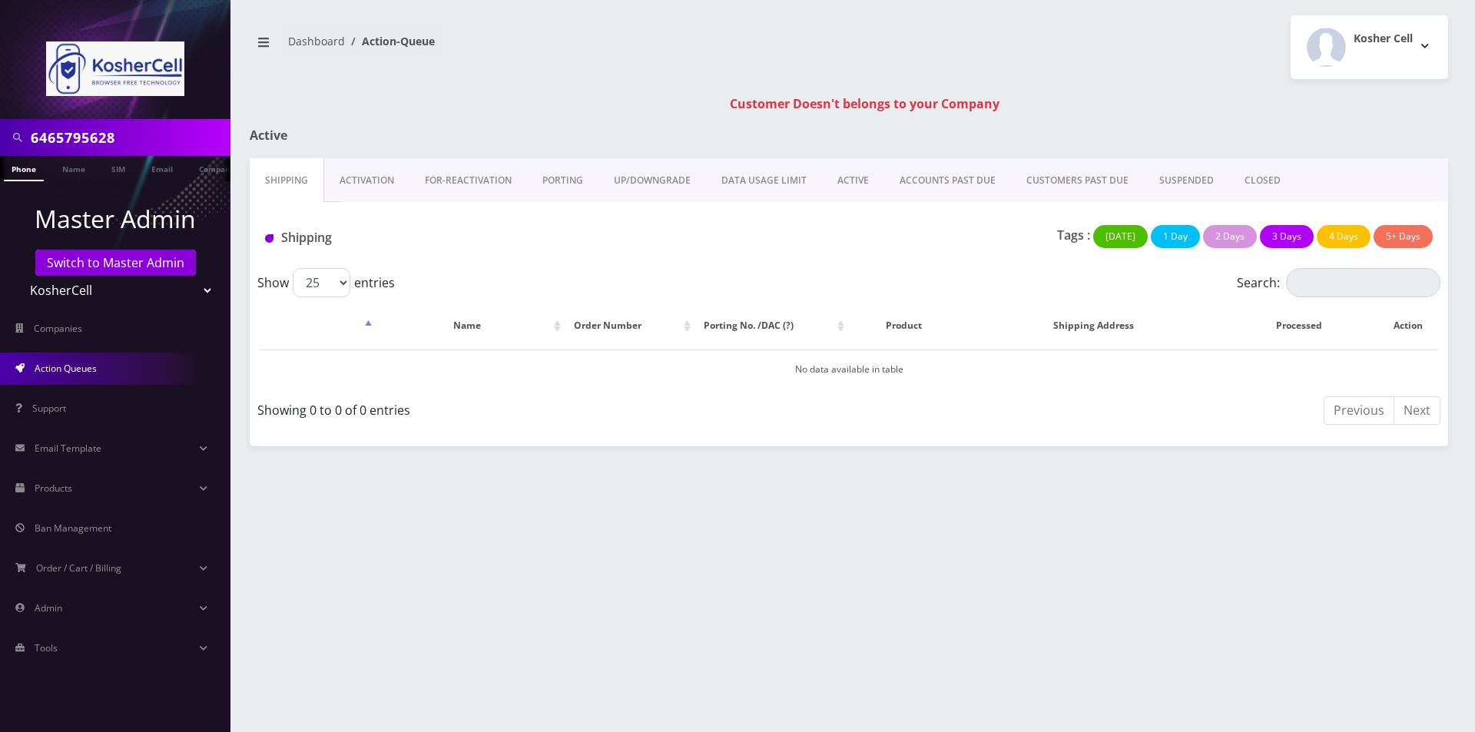
select select "13"
click at [18, 276] on select "Teltik Production My Link Mobile VennMobile Unlimited Advanced LTE [PERSON_NAME…" at bounding box center [116, 290] width 196 height 29
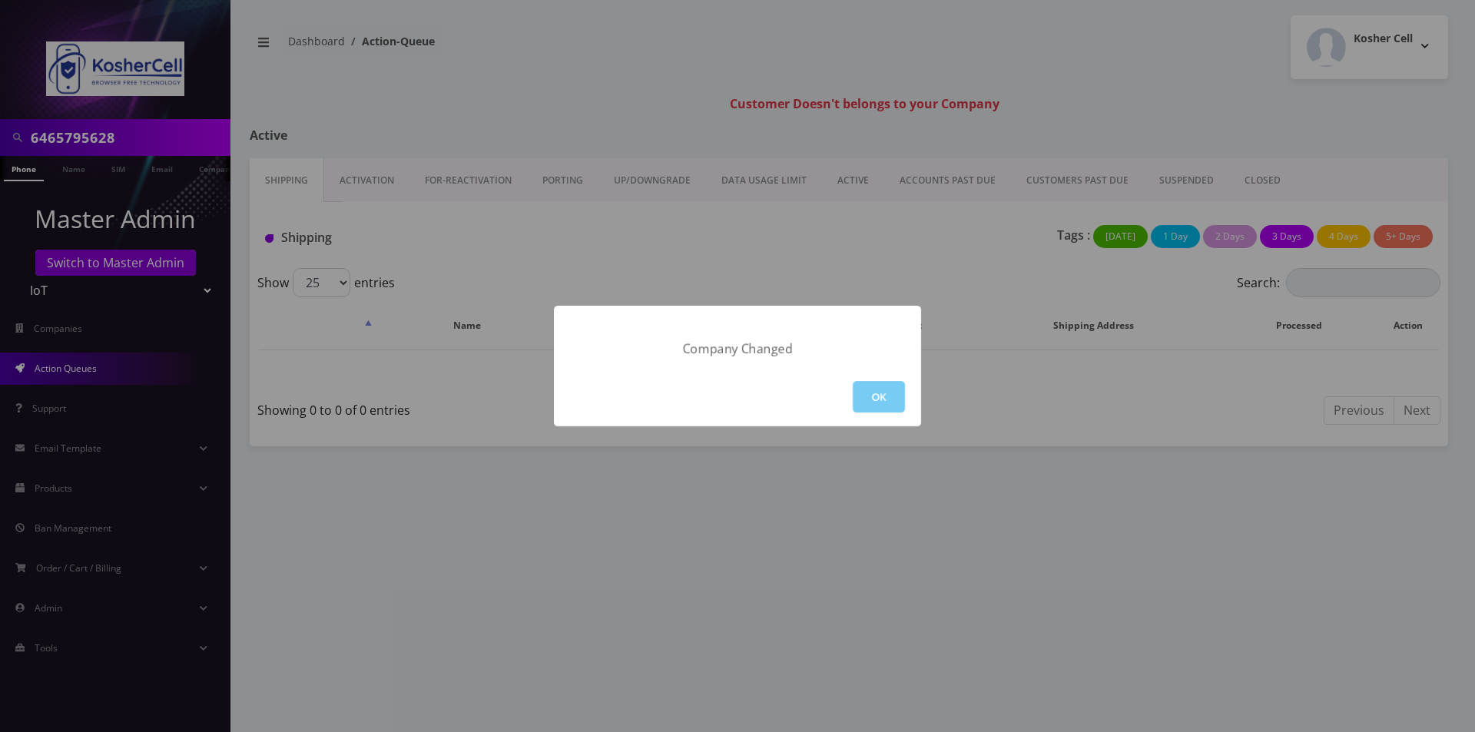
click at [904, 395] on button "OK" at bounding box center [879, 397] width 52 height 32
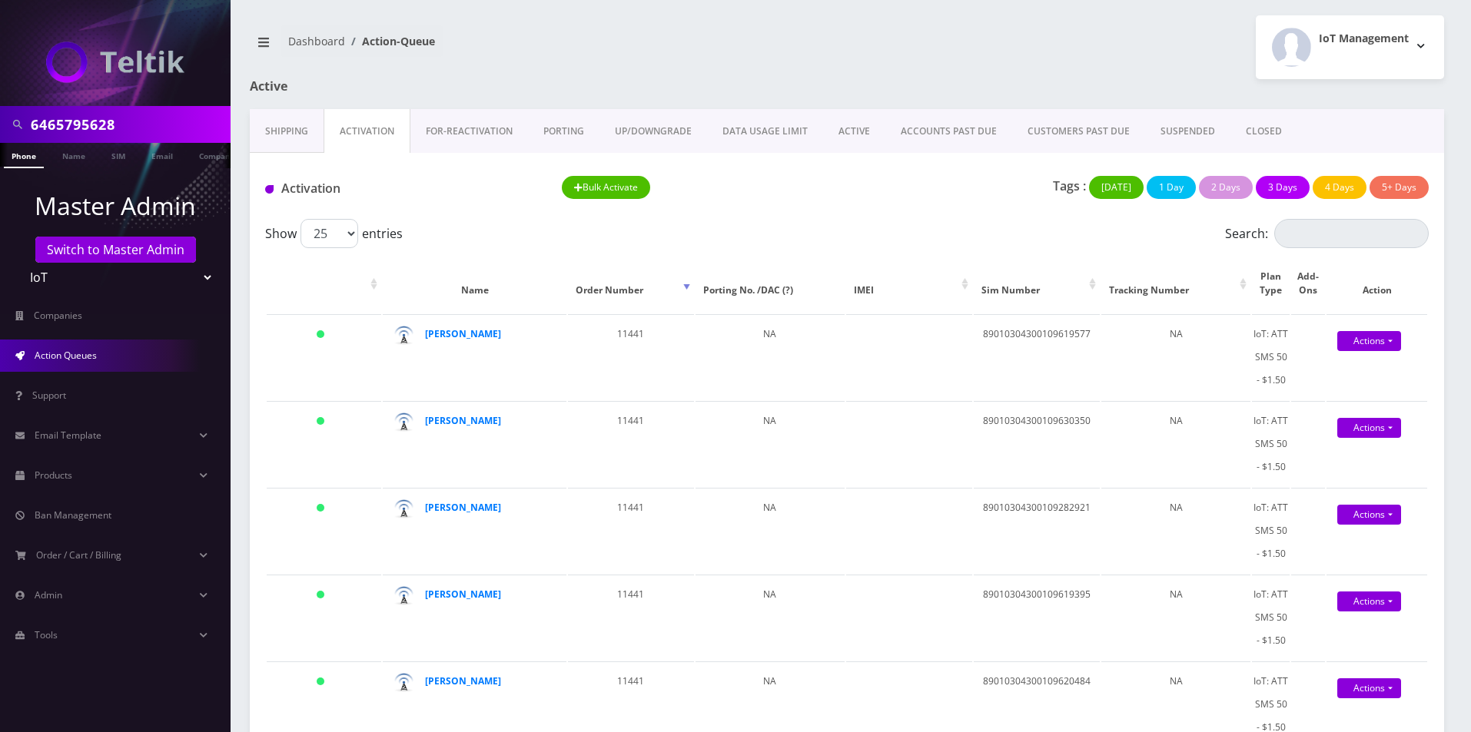
click at [1230, 134] on link "CLOSED" at bounding box center [1263, 131] width 67 height 45
